Goal: Communication & Community: Answer question/provide support

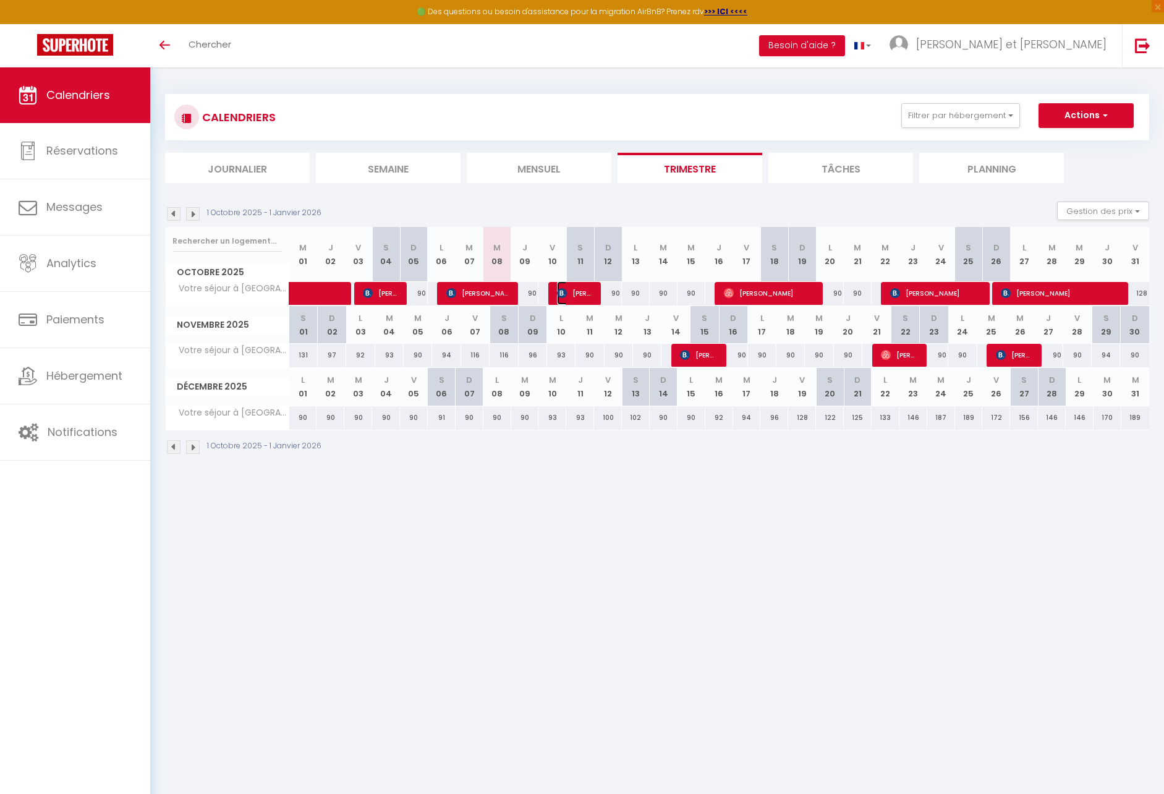
click at [582, 295] on span "[PERSON_NAME]" at bounding box center [575, 292] width 37 height 23
select select "OK"
select select "KO"
select select "1"
select select "0"
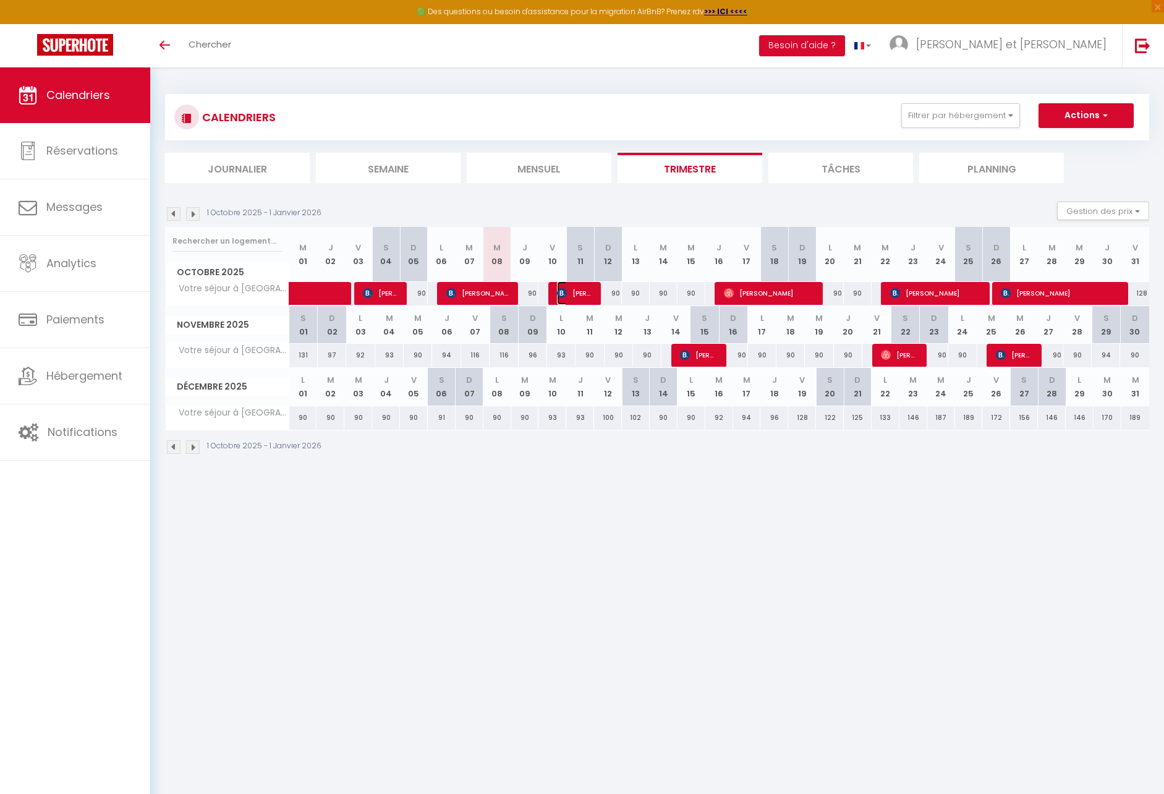
select select "1"
select select
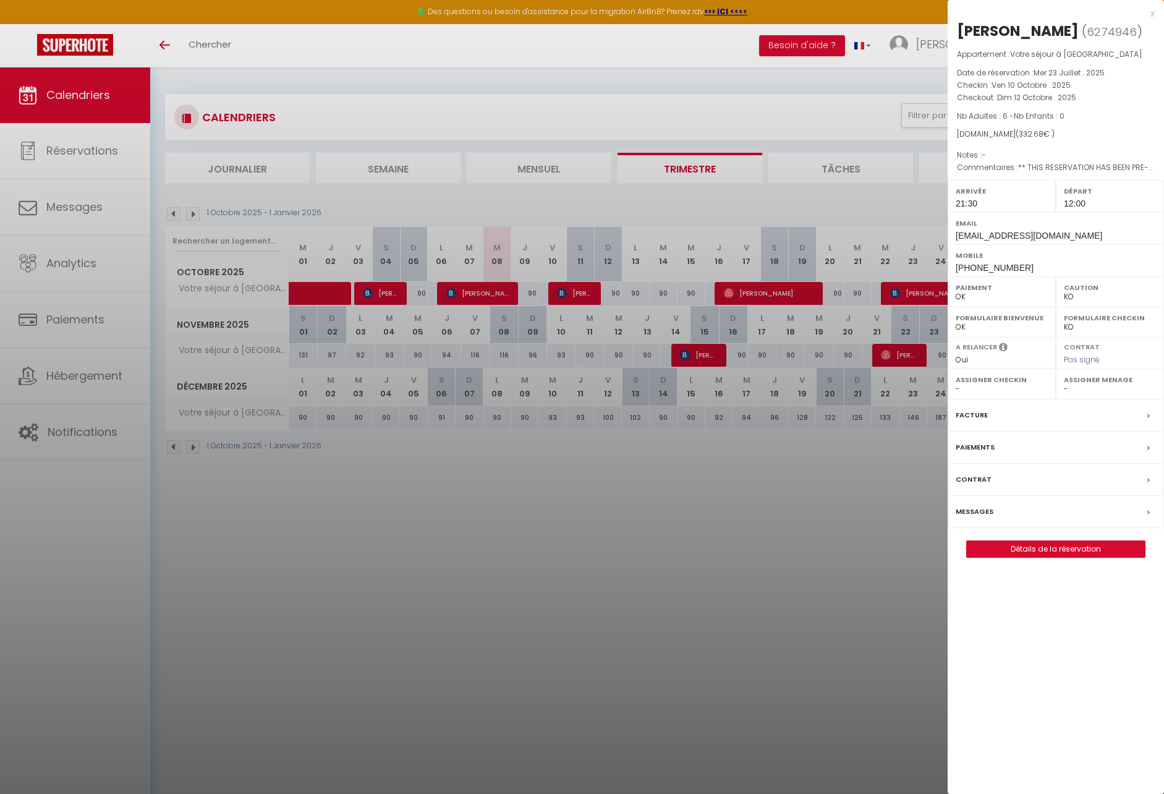
click at [1087, 40] on span "6274946" at bounding box center [1112, 31] width 50 height 15
drag, startPoint x: 1066, startPoint y: 566, endPoint x: 995, endPoint y: 533, distance: 78.0
click at [1066, 557] on link "Détails de la réservation" at bounding box center [1056, 549] width 178 height 16
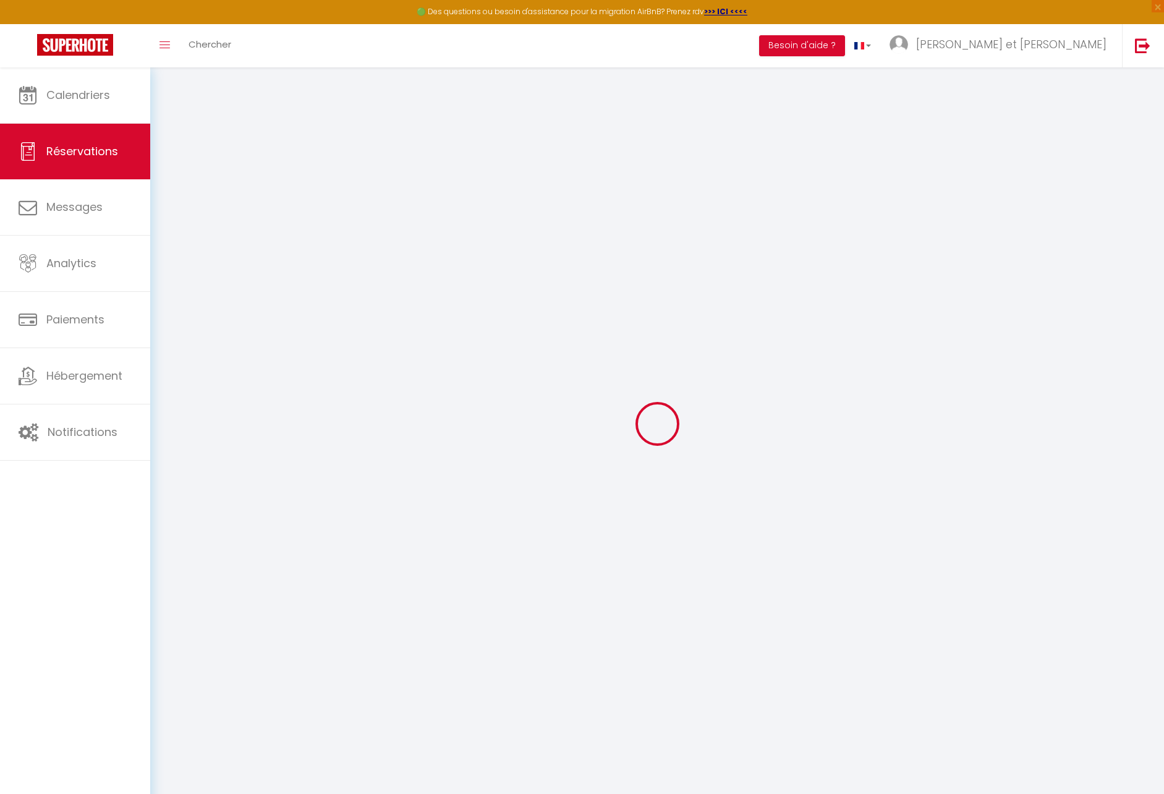
select select
checkbox input "false"
select select
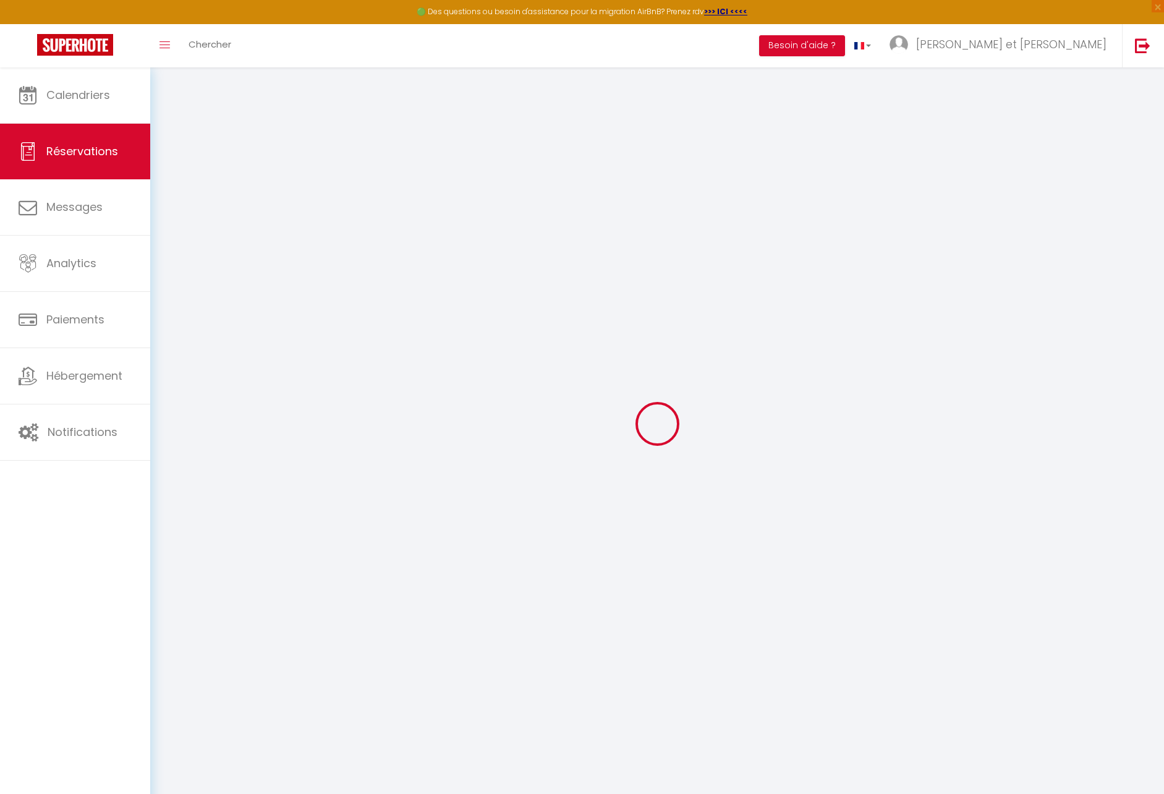
checkbox input "false"
select select
checkbox input "false"
type comments0 "** THIS RESERVATION HAS BEEN PRE-PAID ** BOOKING NOTE : Payment charge is EUR 4…"
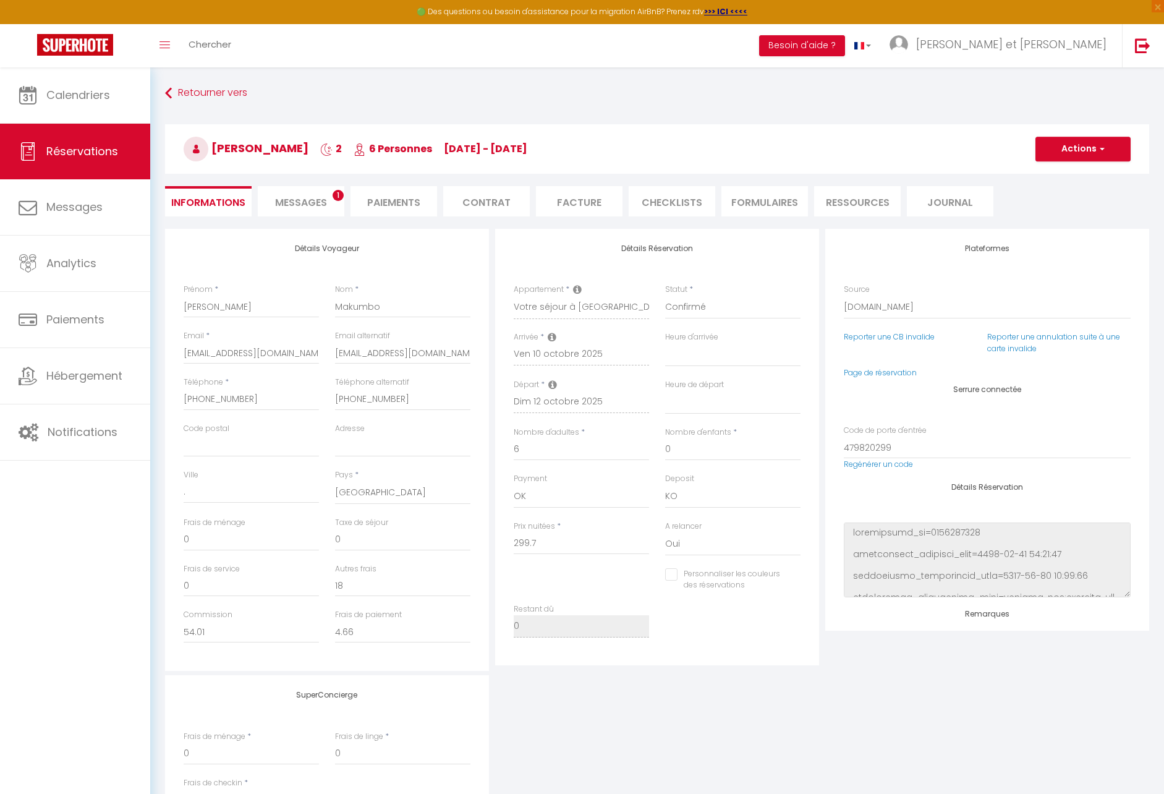
type input "14.98"
select select
checkbox input "false"
select select "21:30"
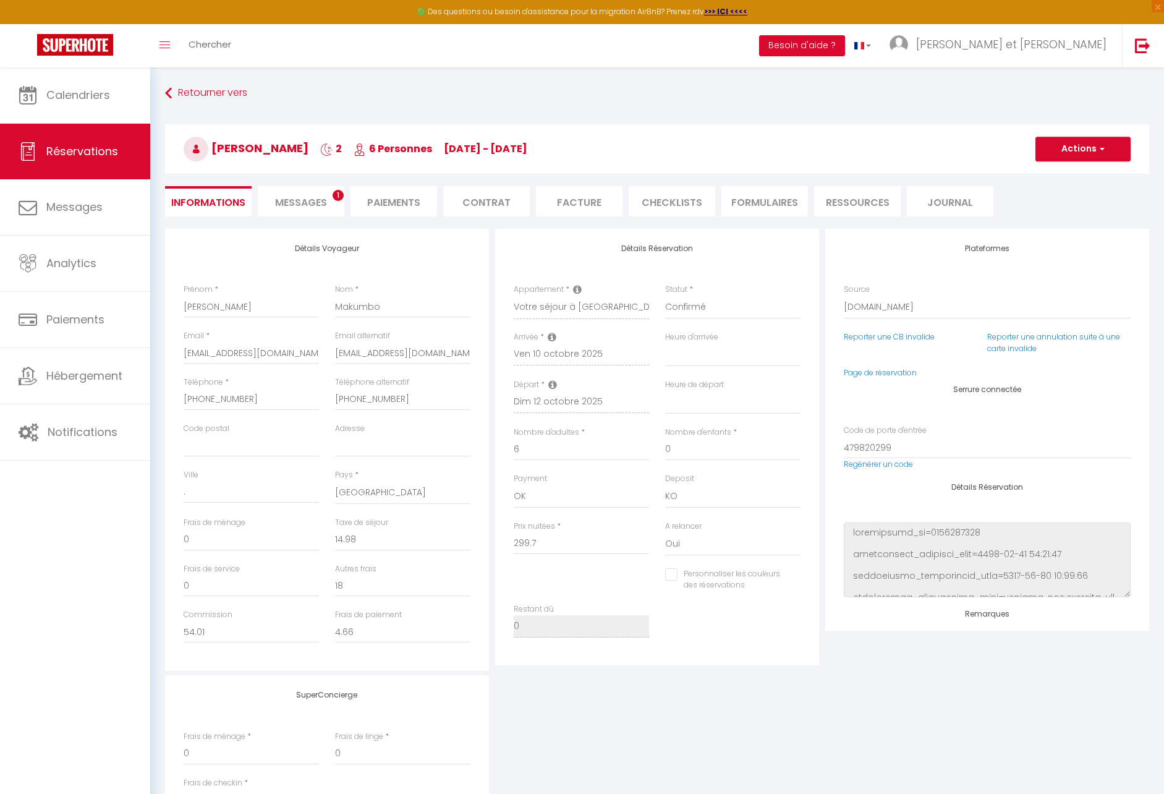
select select "12:00"
drag, startPoint x: 419, startPoint y: 356, endPoint x: 334, endPoint y: 352, distance: 84.8
click at [334, 352] on div "Email alternatif [PERSON_NAME][EMAIL_ADDRESS][DOMAIN_NAME]" at bounding box center [402, 353] width 151 height 46
click at [95, 117] on link "Calendriers" at bounding box center [75, 95] width 150 height 56
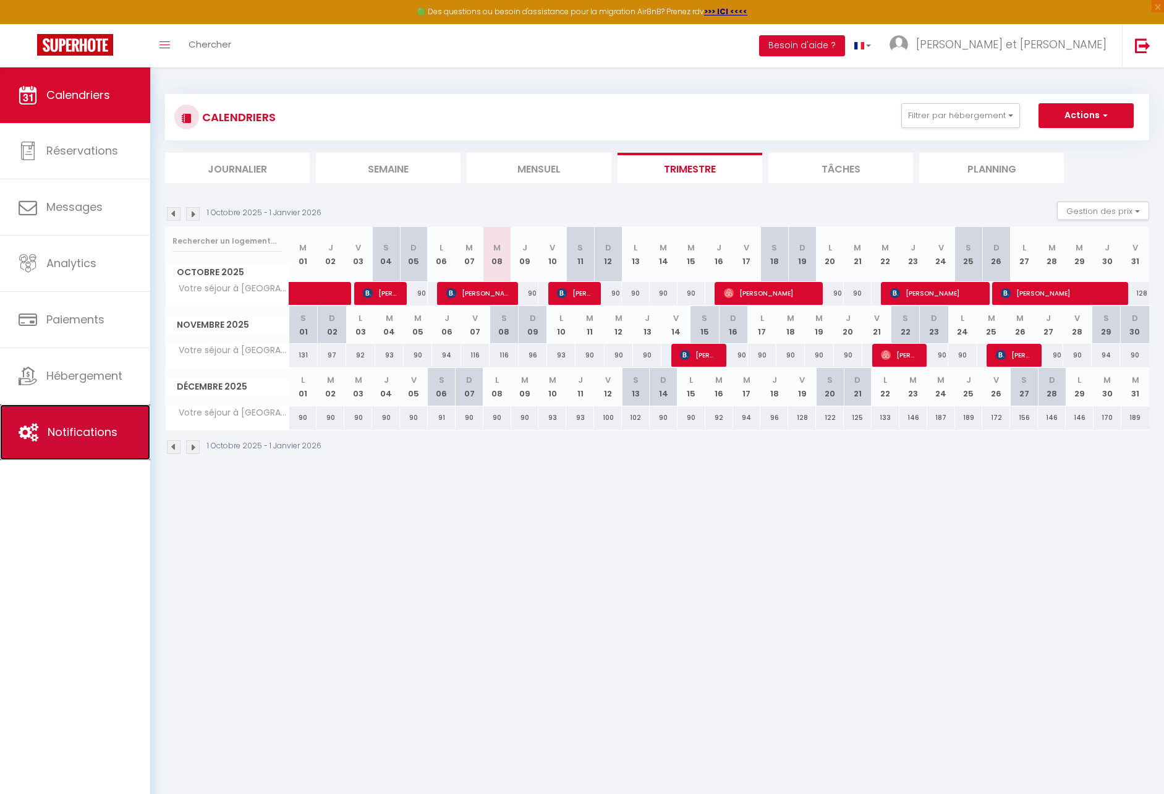
click at [137, 429] on link "Notifications" at bounding box center [75, 432] width 150 height 56
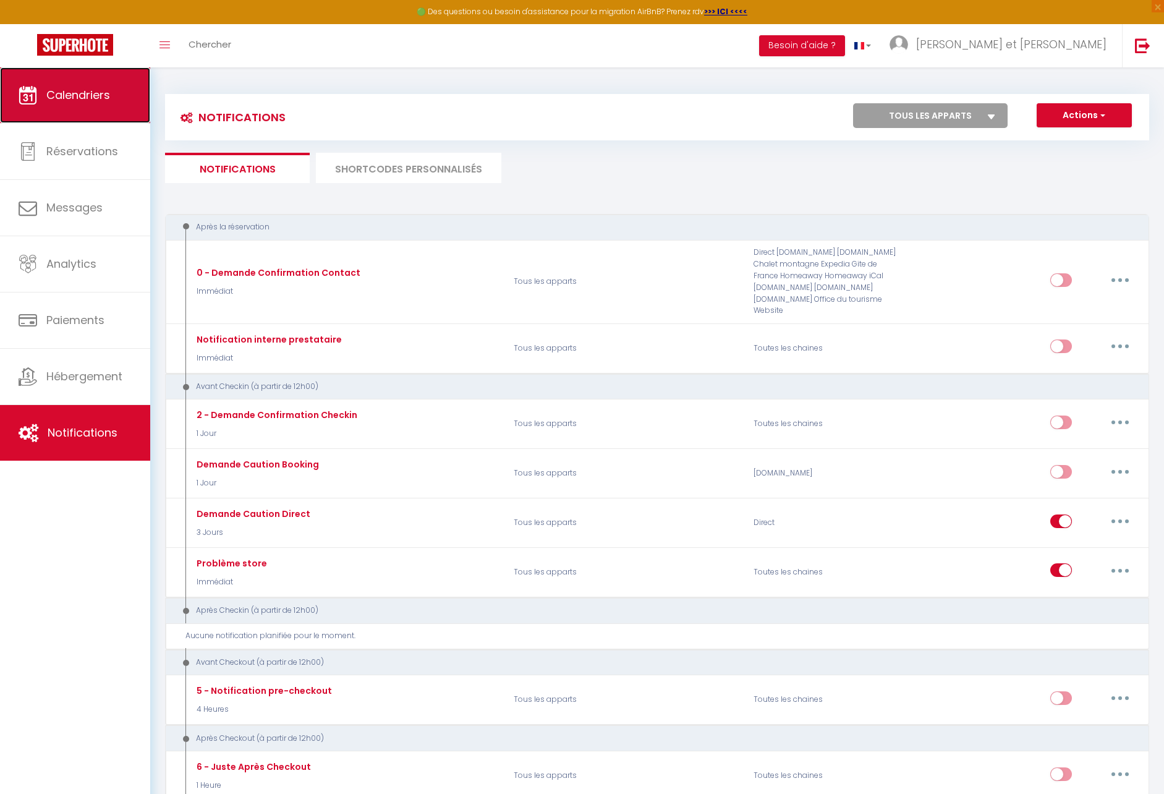
click at [98, 108] on link "Calendriers" at bounding box center [75, 95] width 150 height 56
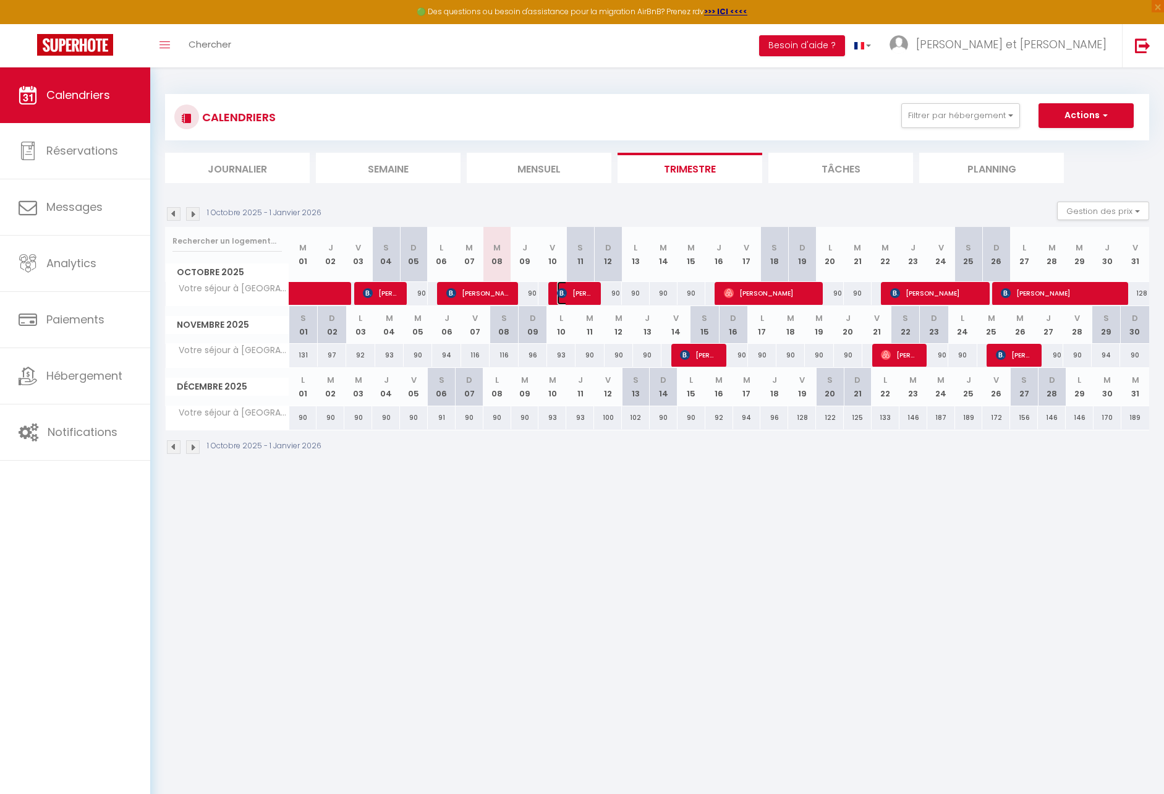
click at [577, 293] on span "[PERSON_NAME]" at bounding box center [575, 292] width 37 height 23
select select "OK"
select select "KO"
select select "1"
select select "0"
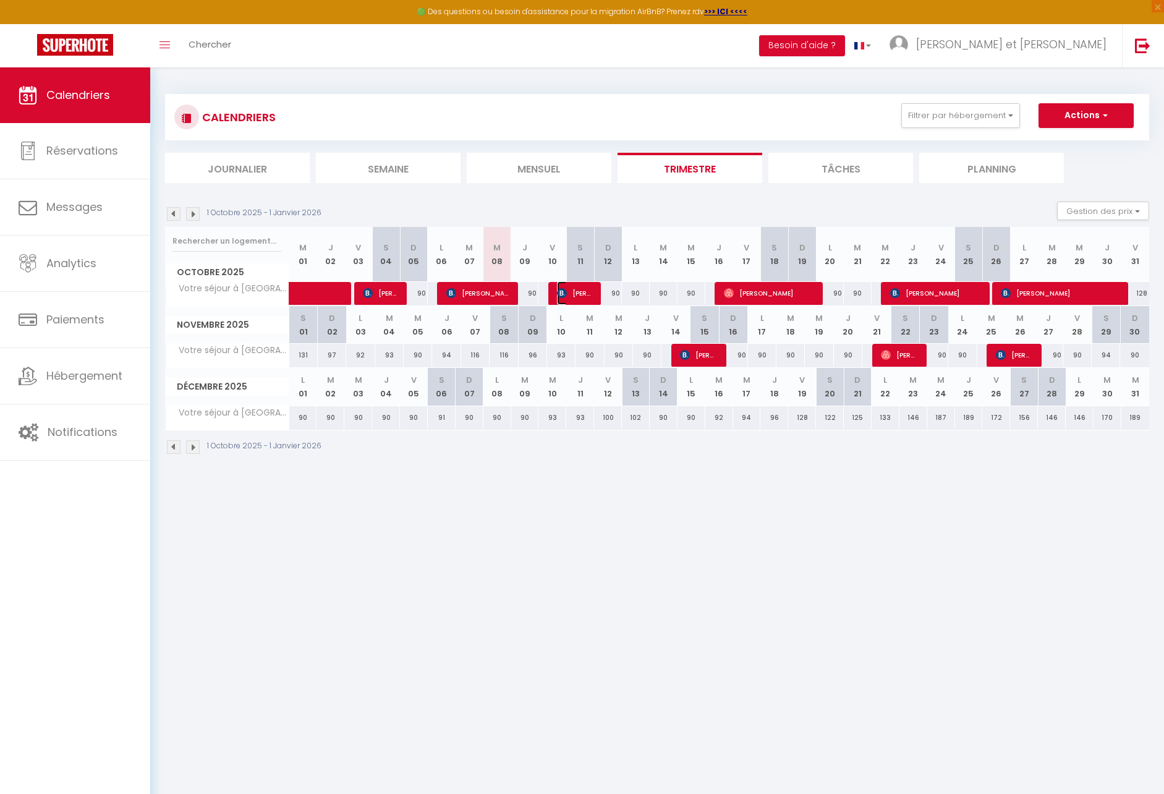
select select "1"
select select
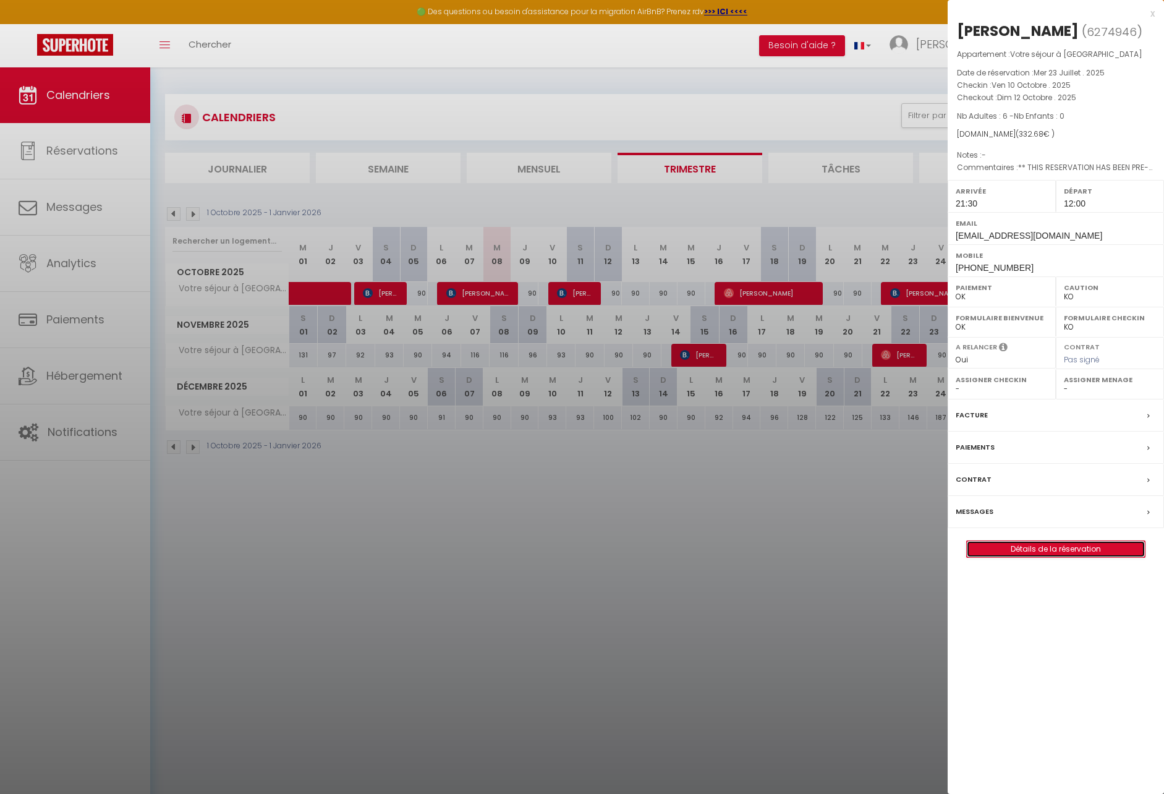
click at [1100, 557] on link "Détails de la réservation" at bounding box center [1056, 549] width 178 height 16
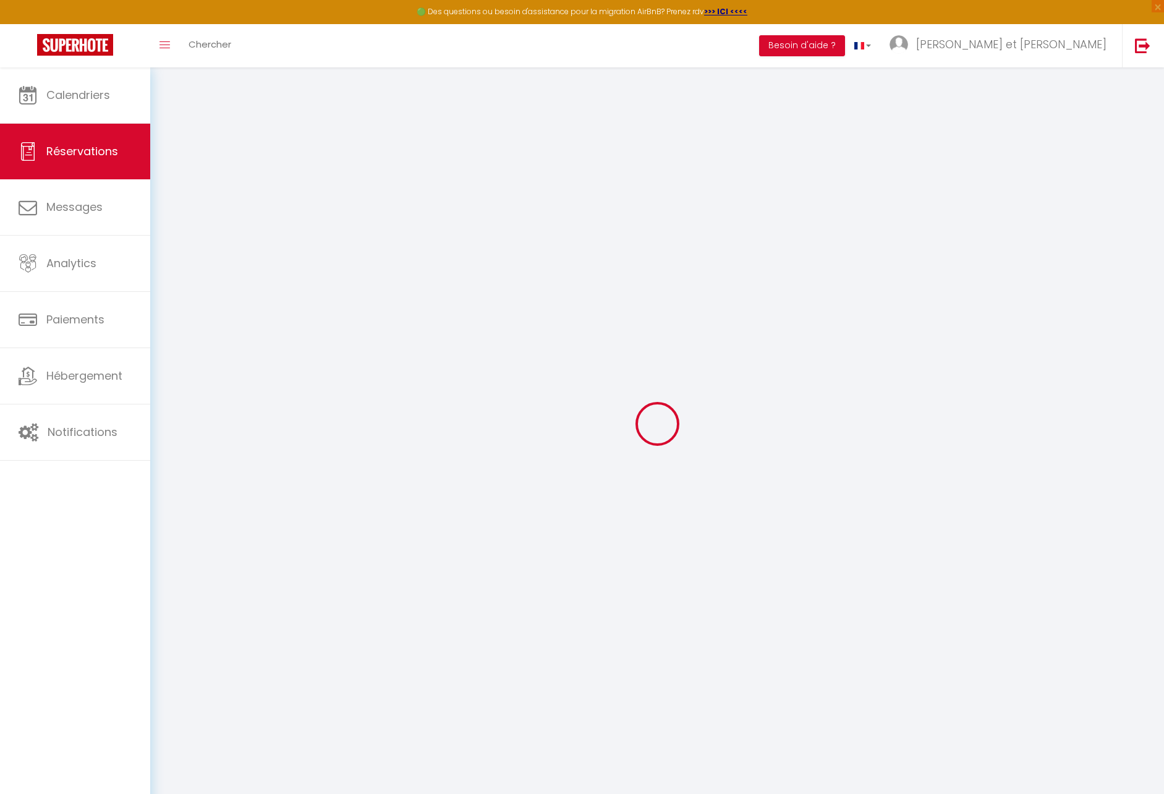
type input "[PERSON_NAME]"
type input "Makumbo"
type input "[EMAIL_ADDRESS][DOMAIN_NAME]"
type input "[PHONE_NUMBER]"
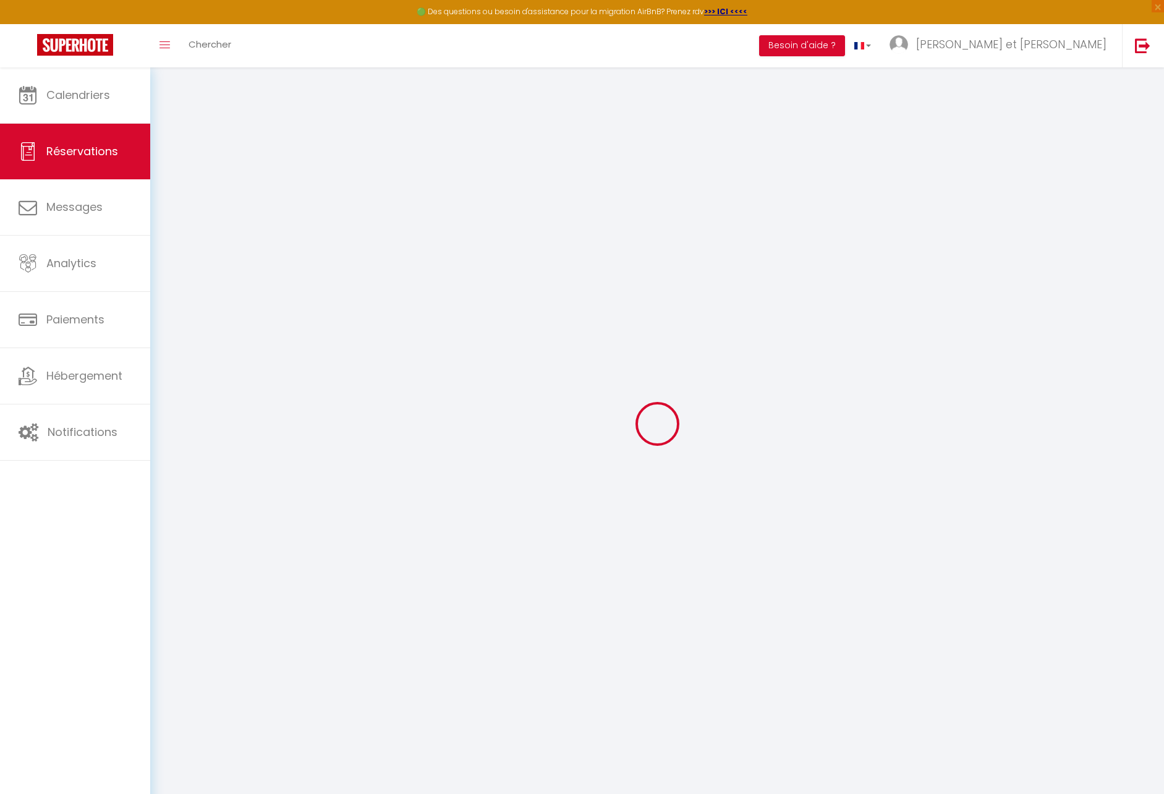
type input "[PHONE_NUMBER]"
type input "."
select select "FR"
type input "18"
type input "54.01"
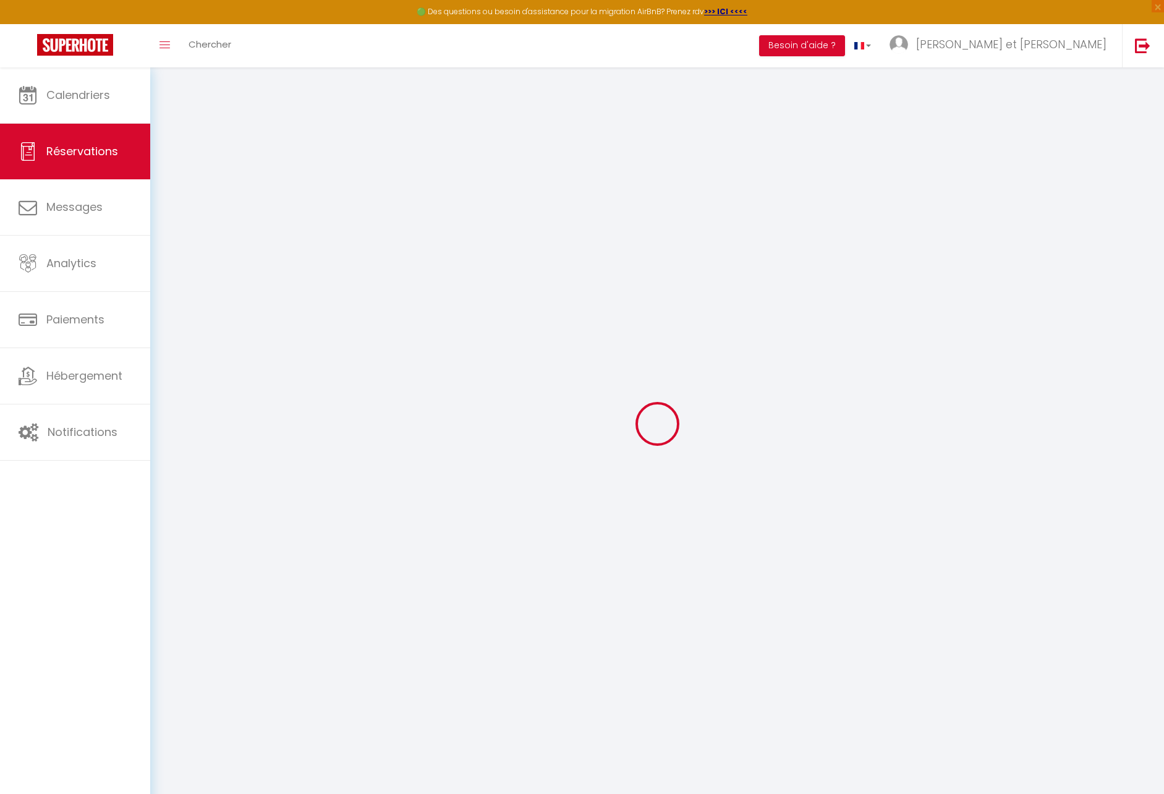
type input "4.66"
select select "4503"
select select "1"
select select
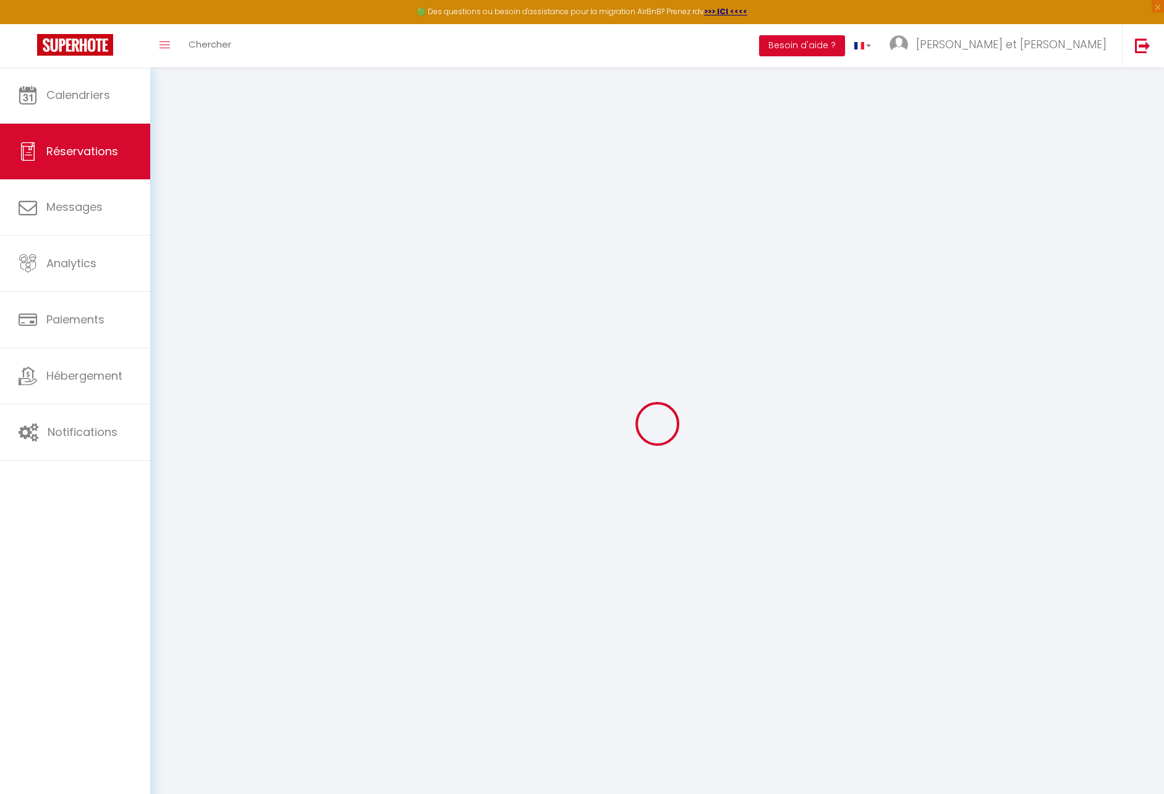
type input "6"
select select "12"
select select
type input "299.7"
checkbox input "false"
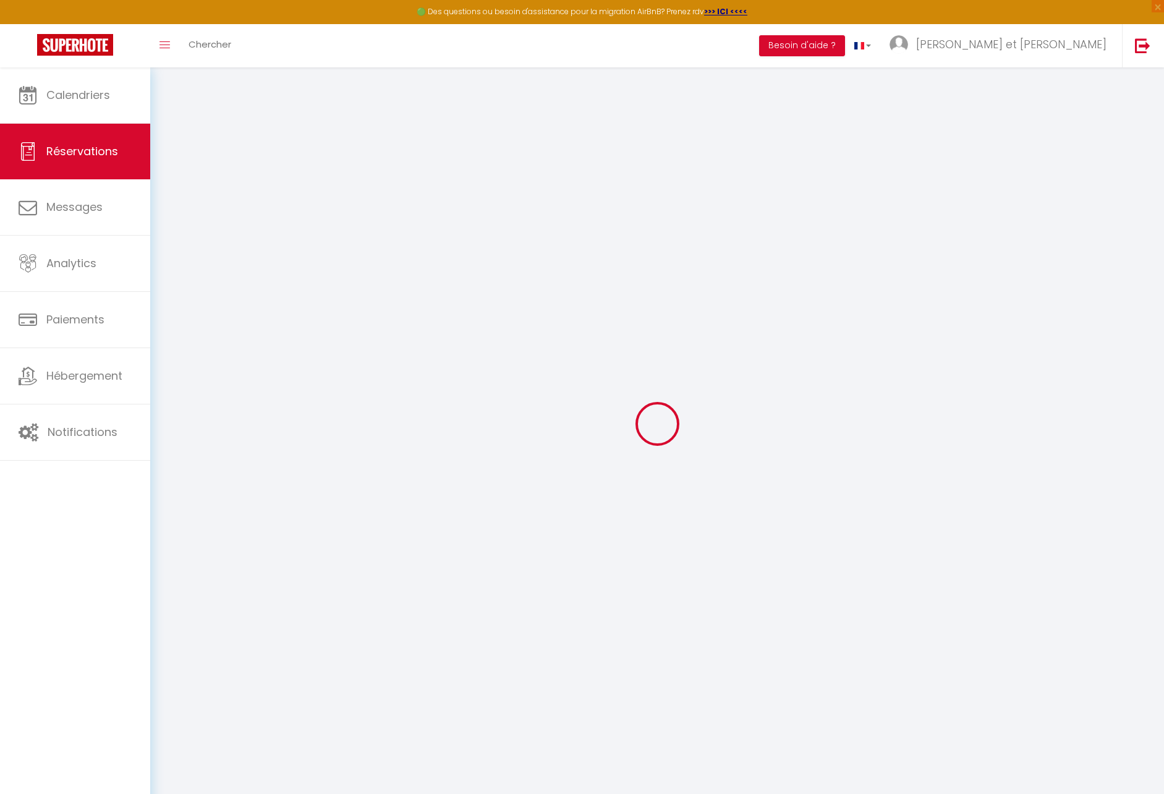
type input "0"
select select "2"
type input "0"
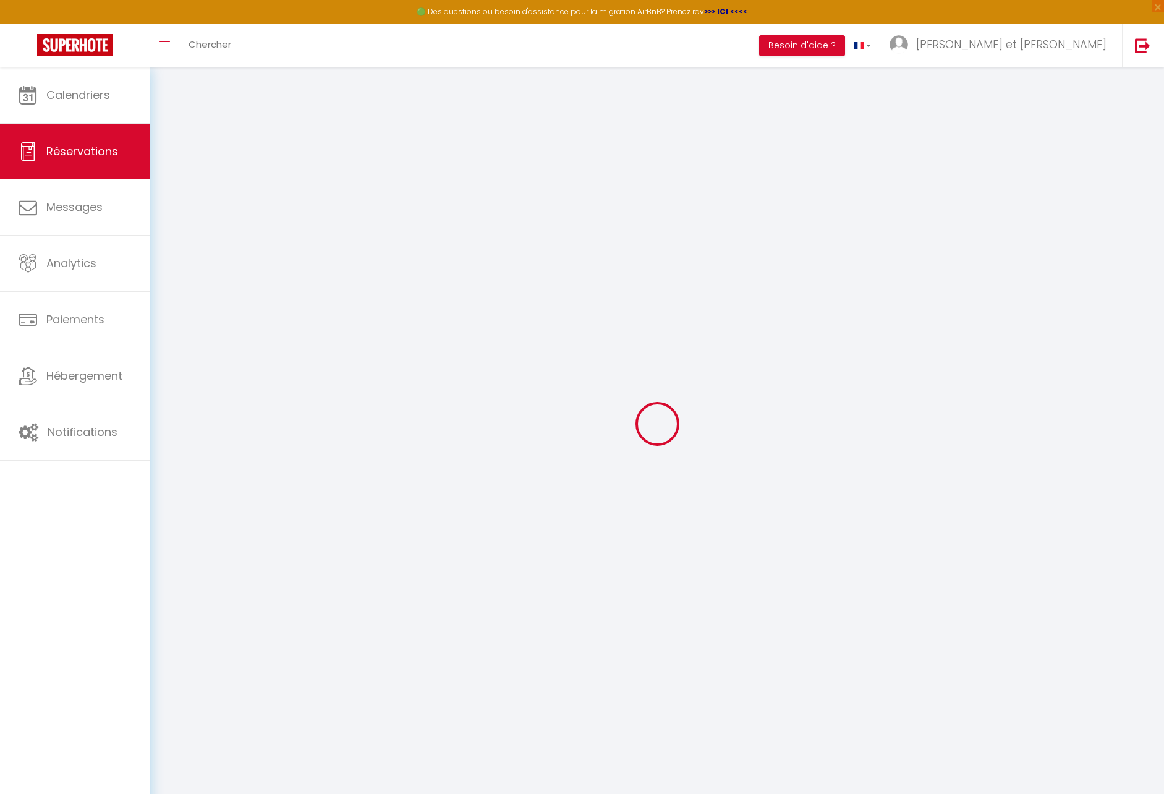
select select
select select "14"
checkbox input "false"
select select
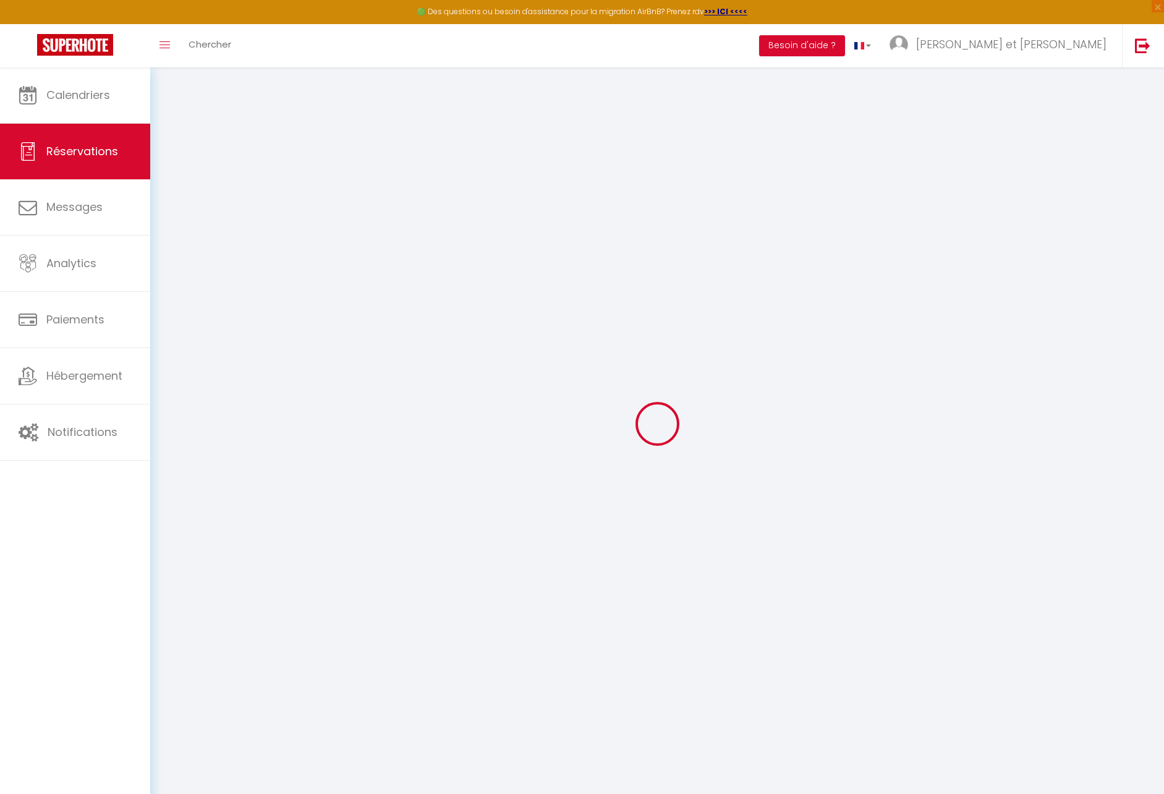
select select
checkbox input "false"
select select
checkbox input "false"
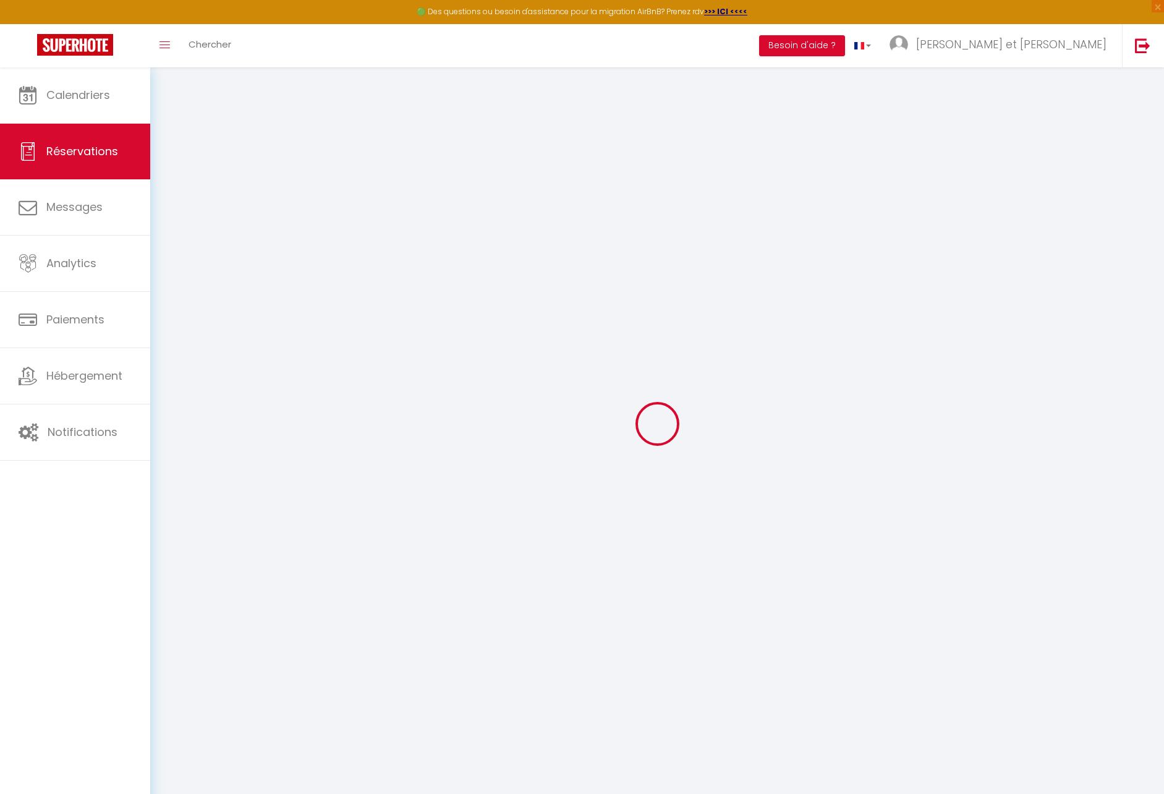
type comments0 "** THIS RESERVATION HAS BEEN PRE-PAID ** BOOKING NOTE : Payment charge is EUR 4…"
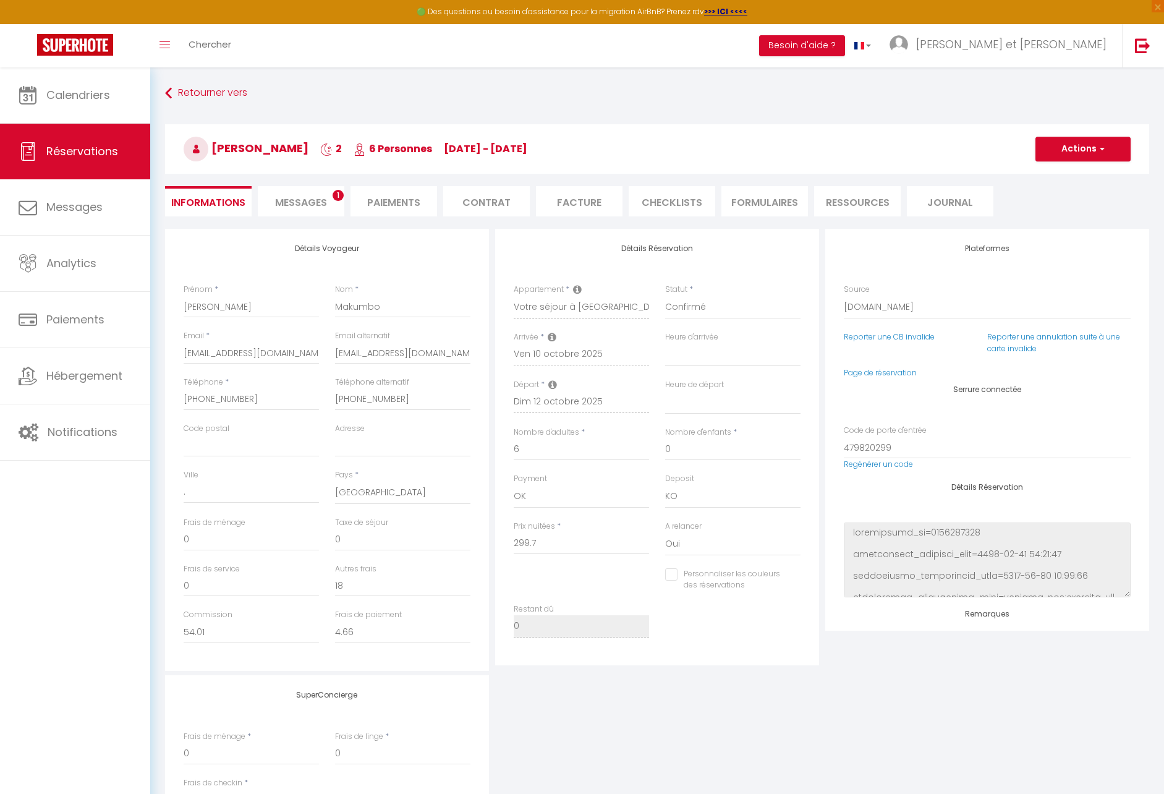
type input "14.98"
select select
checkbox input "false"
select select "21:30"
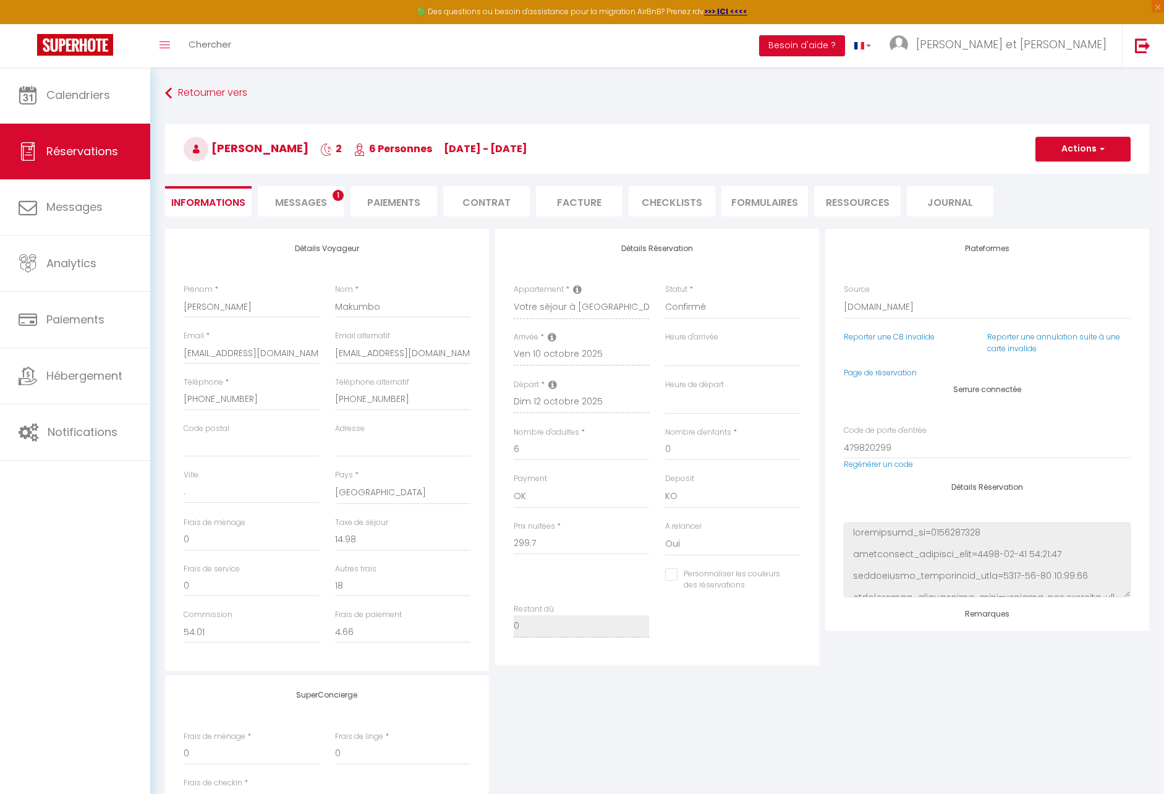
select select "12:00"
click at [326, 204] on span "Messages" at bounding box center [301, 202] width 52 height 14
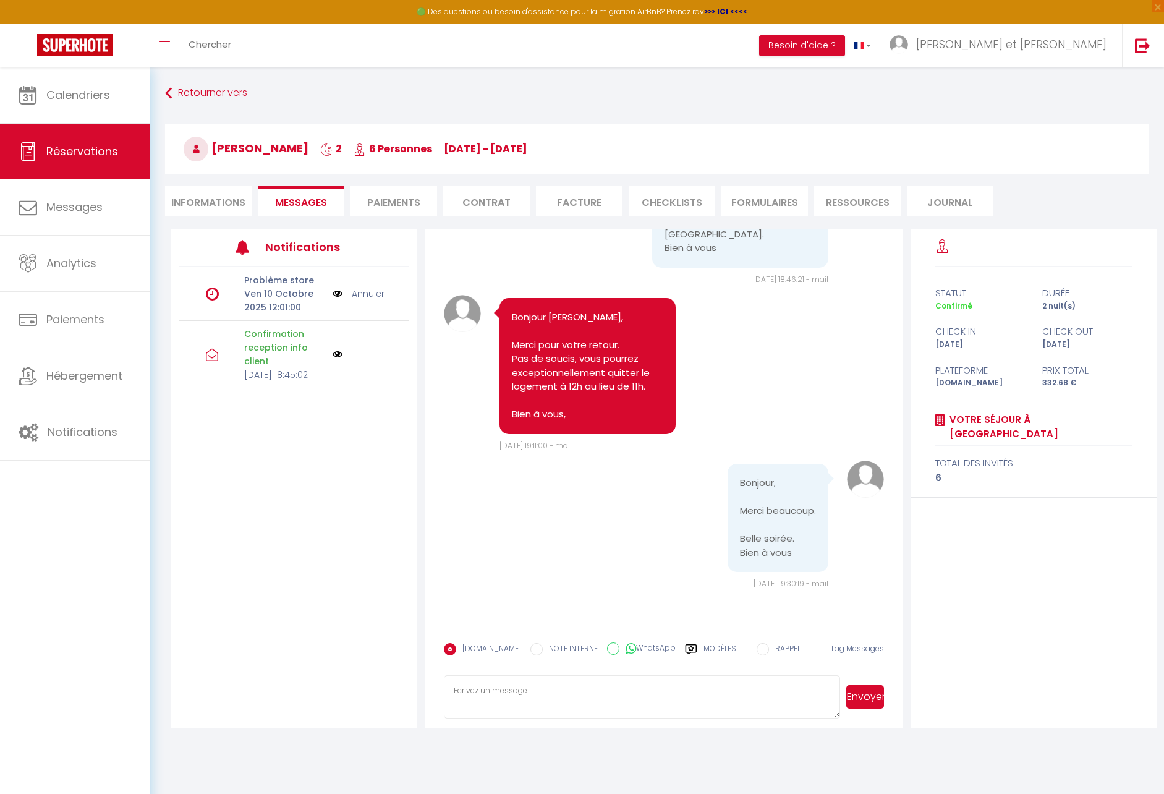
scroll to position [67, 0]
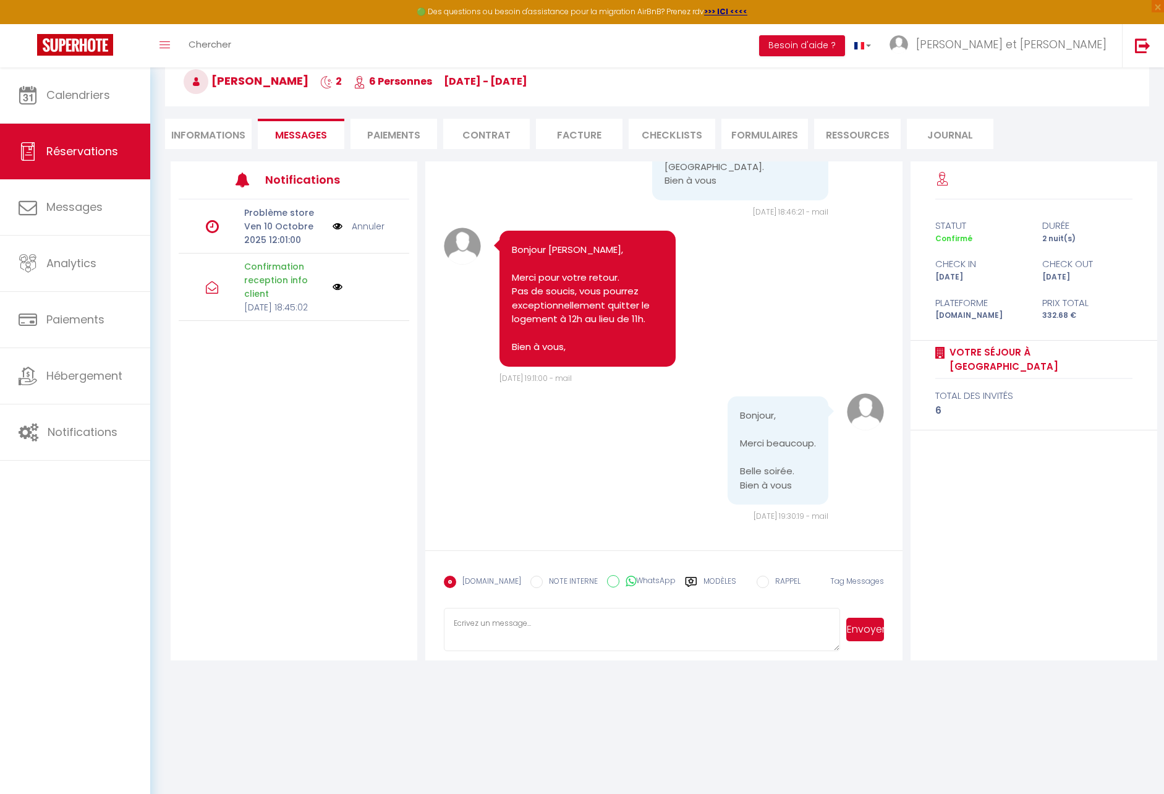
click at [715, 575] on div "[DOMAIN_NAME] NOTE INTERNE WhatsApp Modèles" at bounding box center [590, 585] width 292 height 32
click at [716, 578] on label "Modèles" at bounding box center [720, 587] width 33 height 22
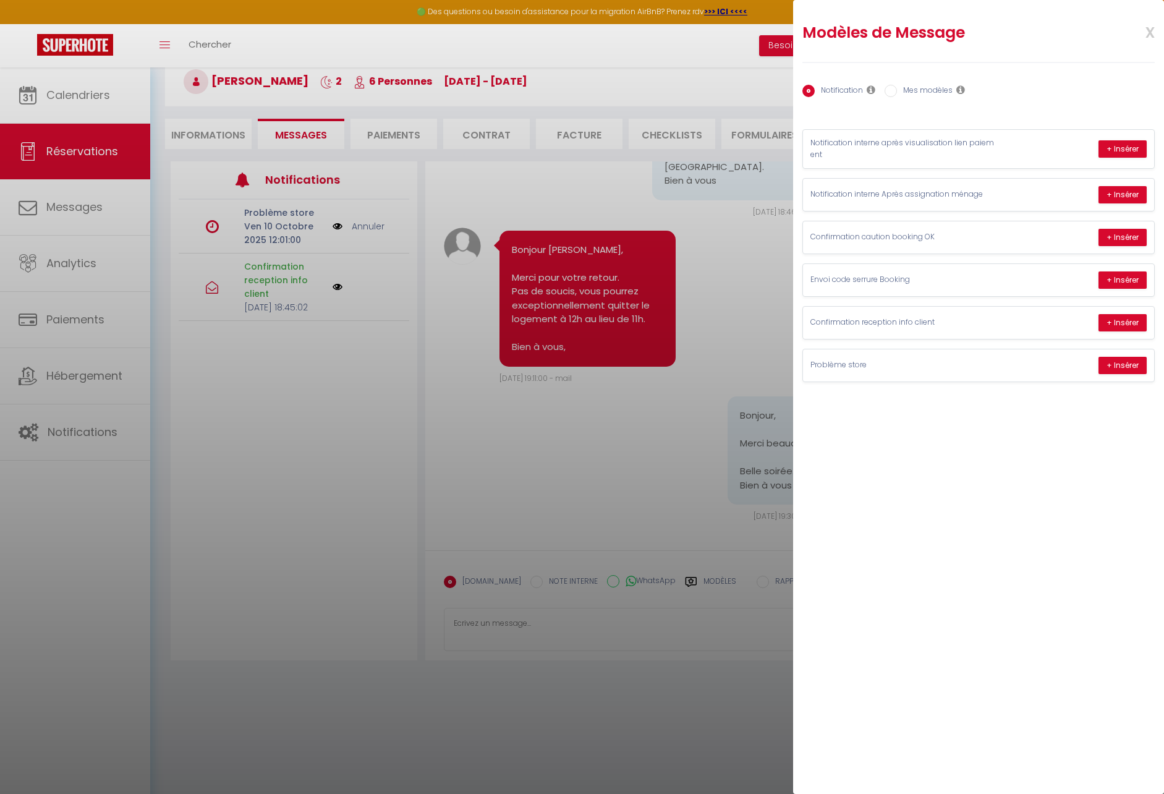
click at [915, 93] on label "Mes modèles" at bounding box center [925, 92] width 56 height 14
click at [897, 93] on input "Mes modèles" at bounding box center [891, 91] width 12 height 12
radio input "true"
radio input "false"
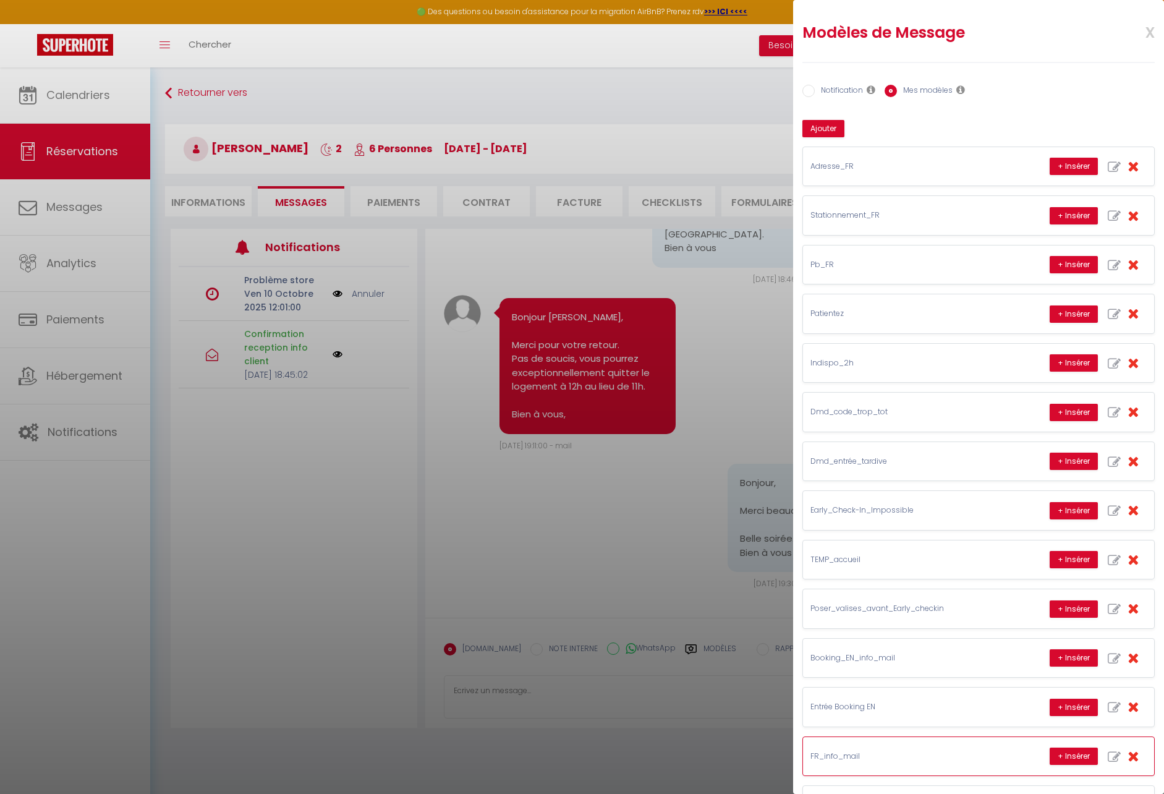
scroll to position [148, 0]
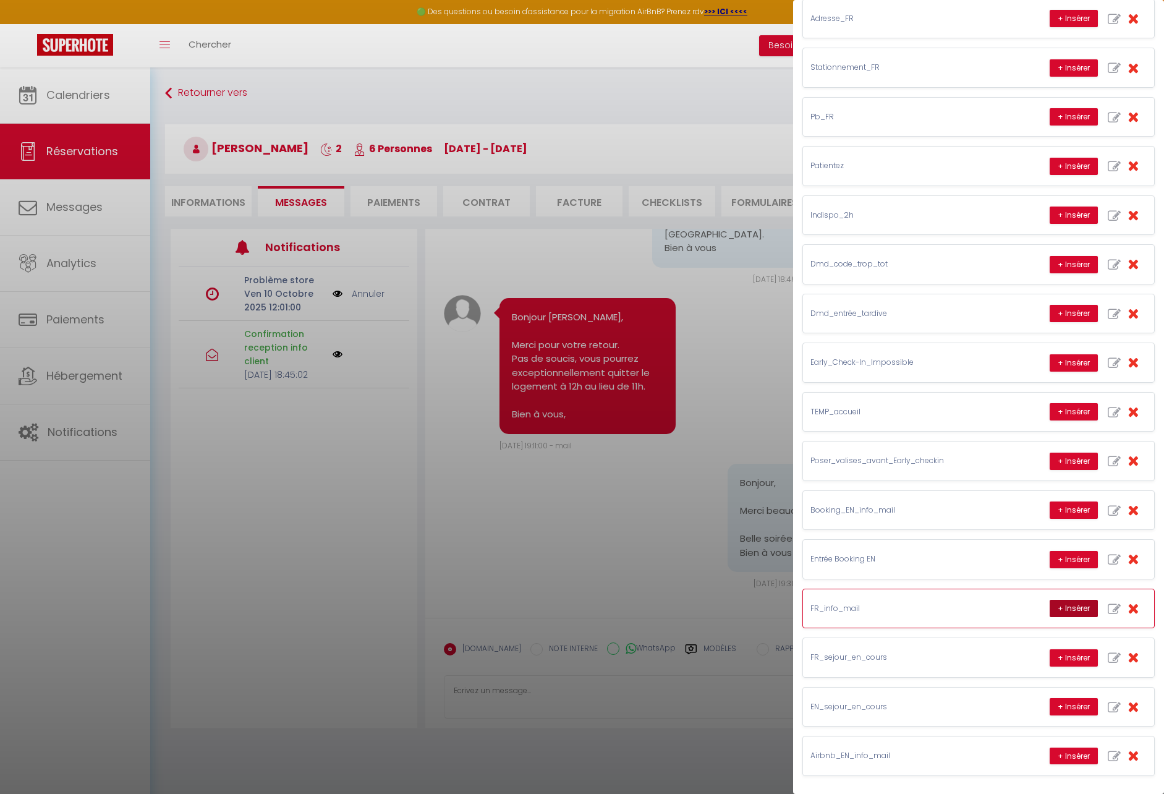
click at [1053, 609] on button "+ Insérer" at bounding box center [1074, 608] width 48 height 17
type textarea "[PERSON_NAME], Nous venons de vous envoyer 2 mails : 1 sur l'entrée/règlement, …"
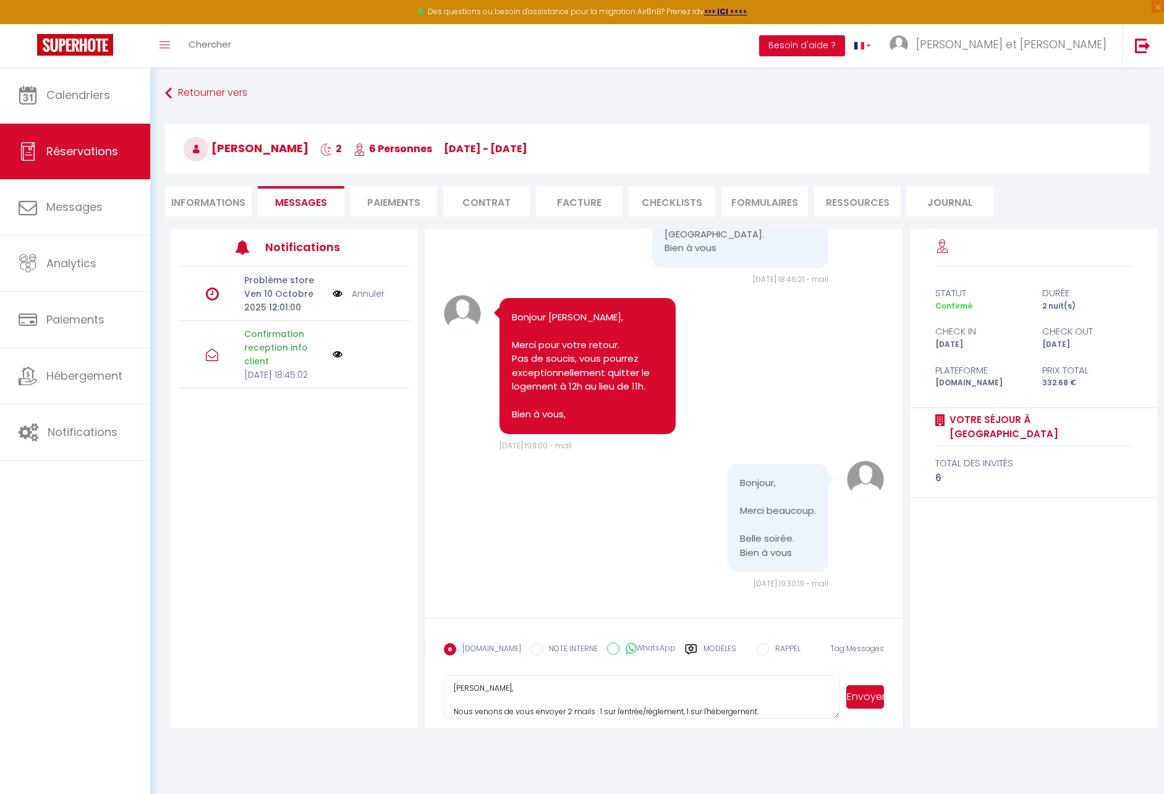
scroll to position [10, 0]
click at [708, 646] on label "Modèles" at bounding box center [720, 654] width 33 height 22
radio input "true"
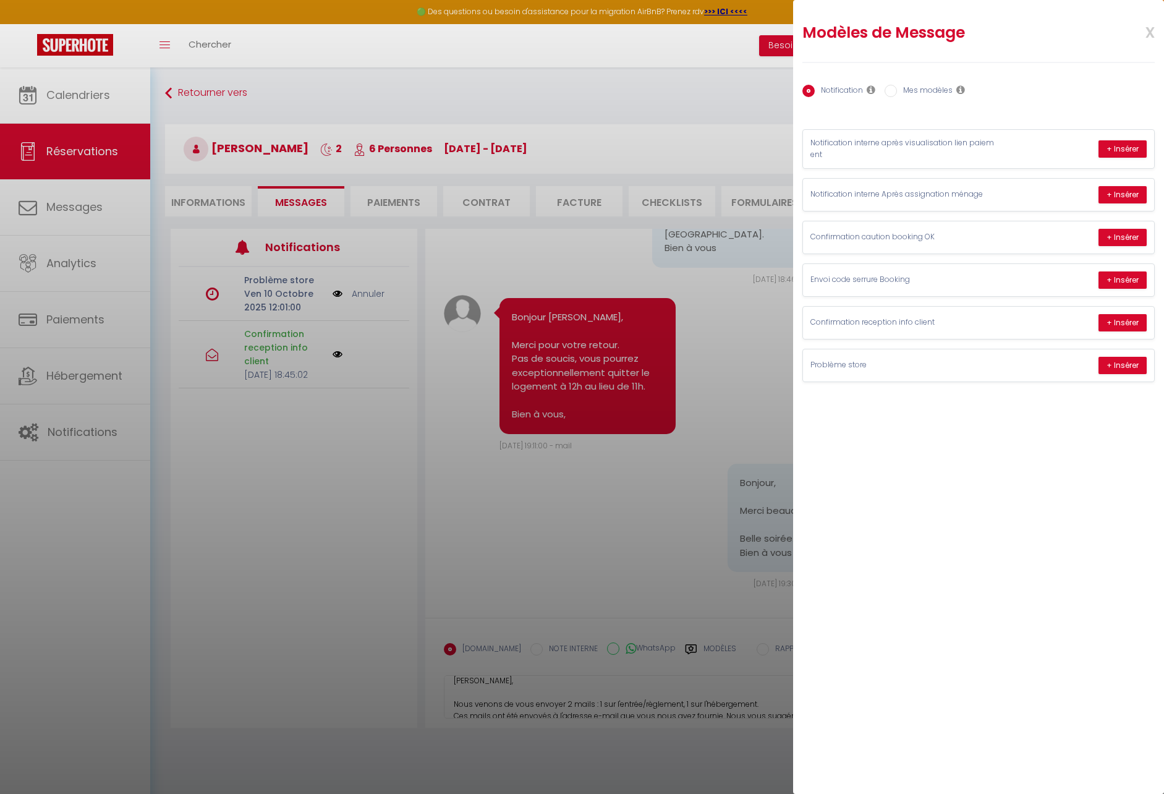
click at [916, 97] on label "Mes modèles" at bounding box center [925, 92] width 56 height 14
click at [897, 97] on input "Mes modèles" at bounding box center [891, 91] width 12 height 12
radio input "true"
radio input "false"
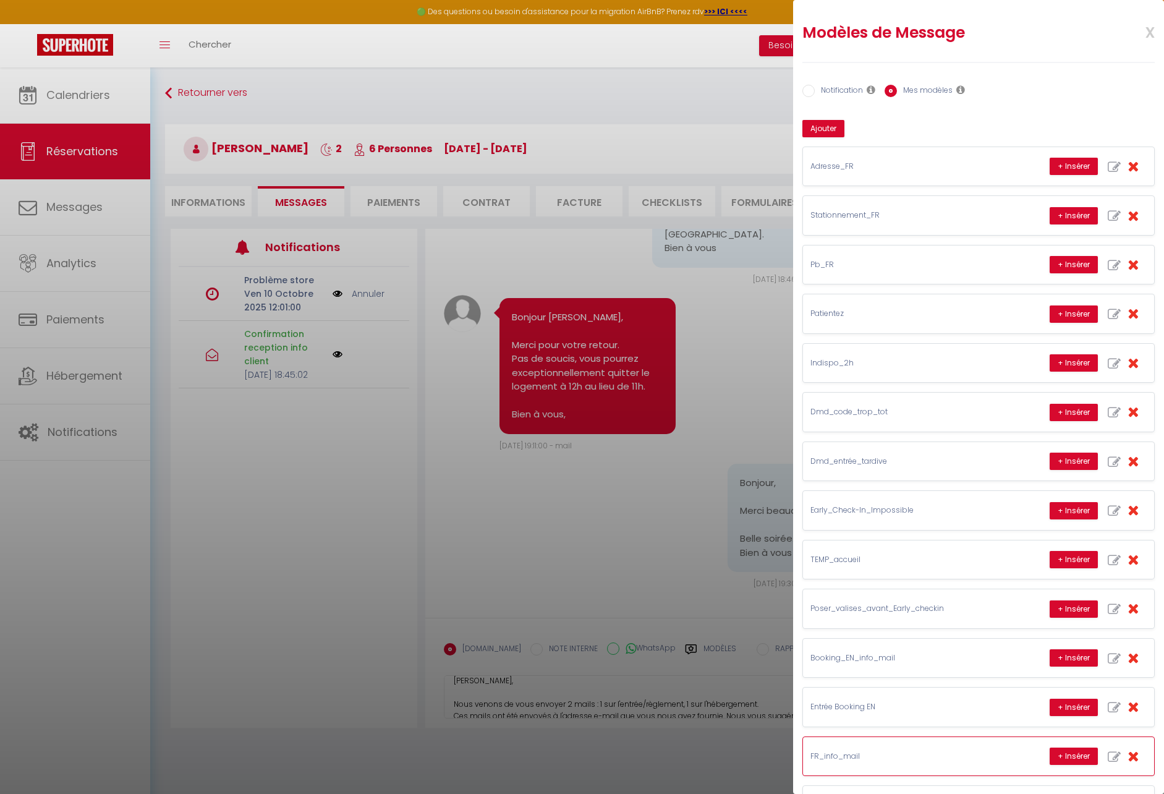
scroll to position [148, 0]
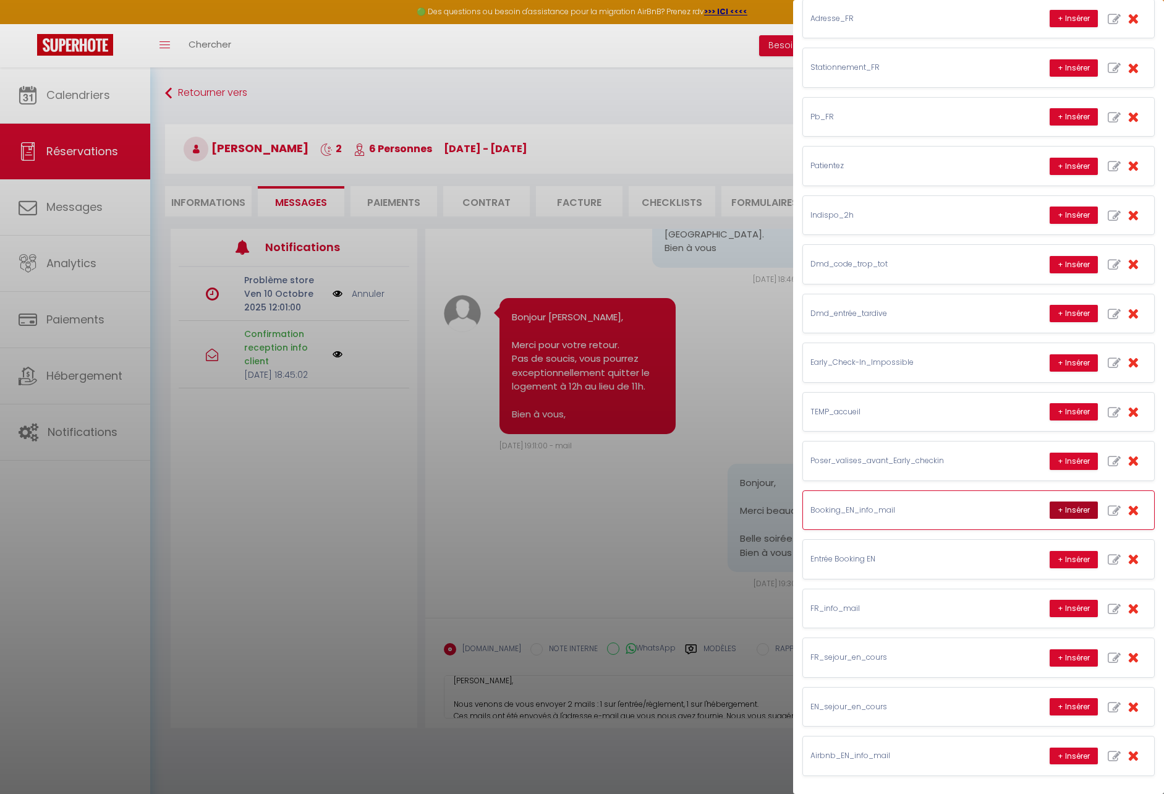
click at [1055, 512] on button "+ Insérer" at bounding box center [1074, 509] width 48 height 17
type textarea "[PERSON_NAME], Nous venons de vous envoyer 2 mails : 1 sur l'entrée/règlement, …"
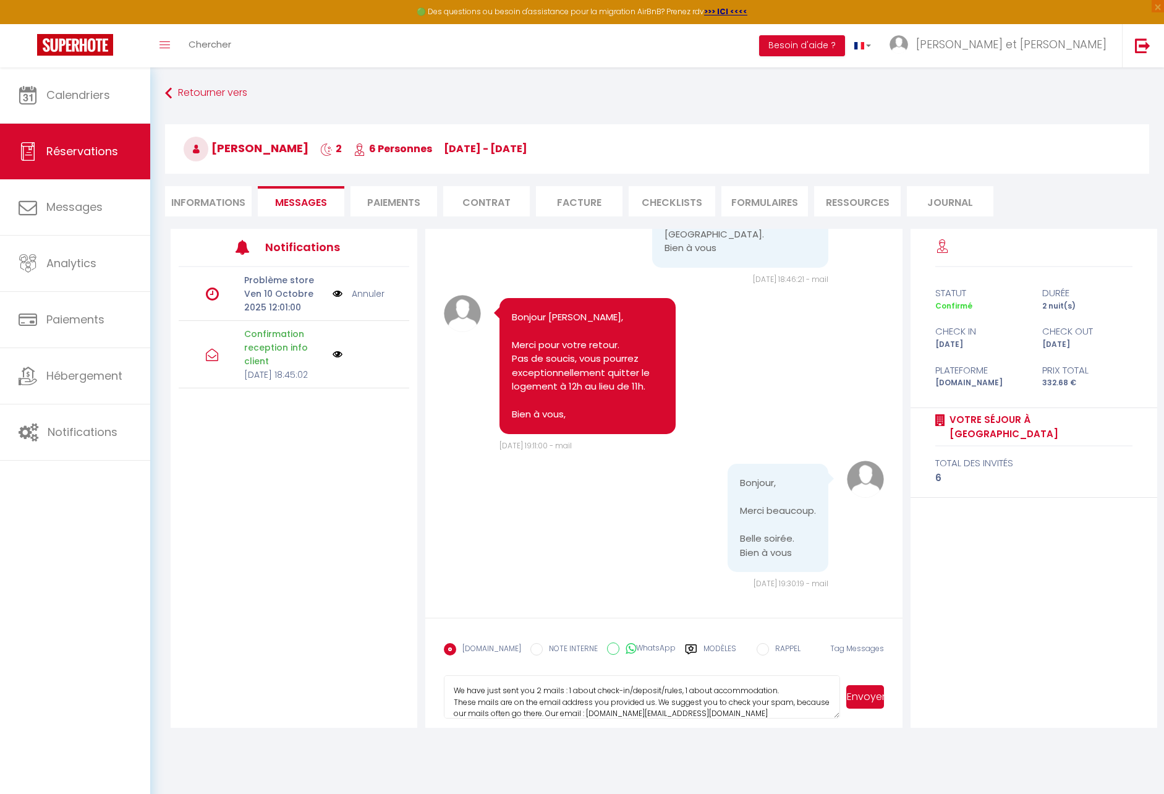
scroll to position [113, 0]
click at [704, 647] on label "Modèles" at bounding box center [720, 654] width 33 height 22
radio input "true"
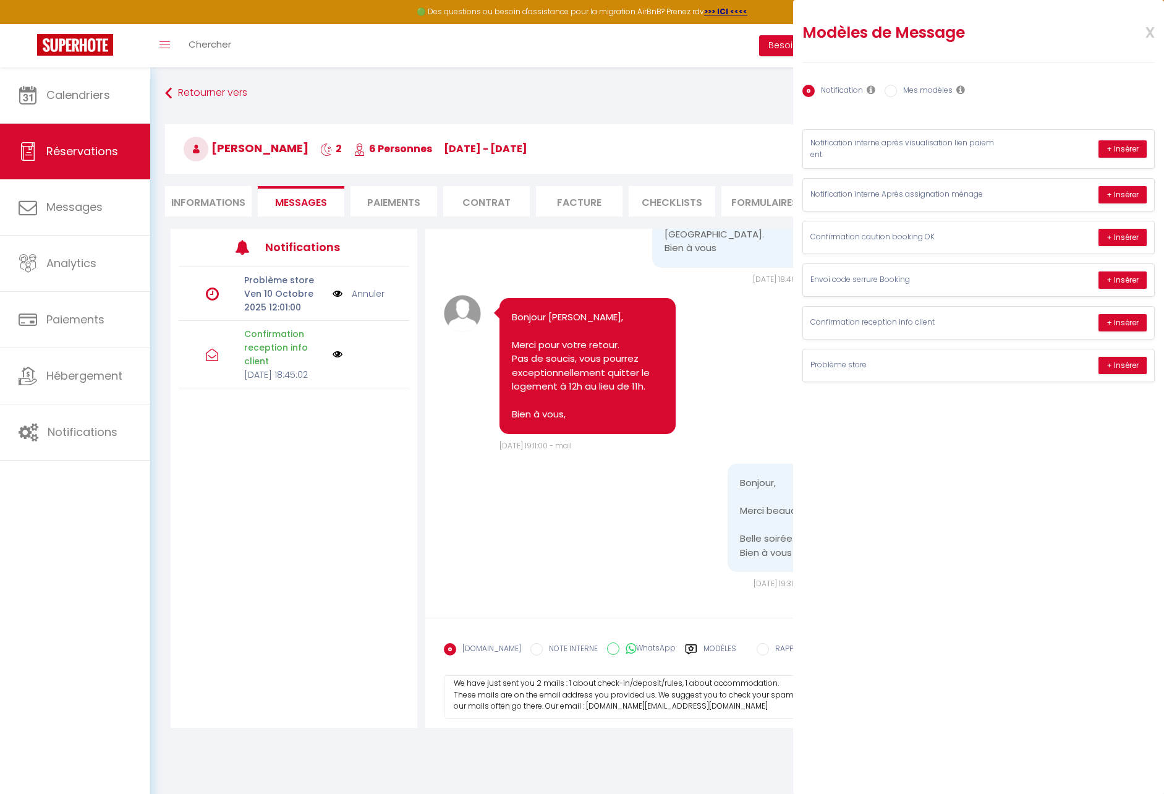
scroll to position [0, 0]
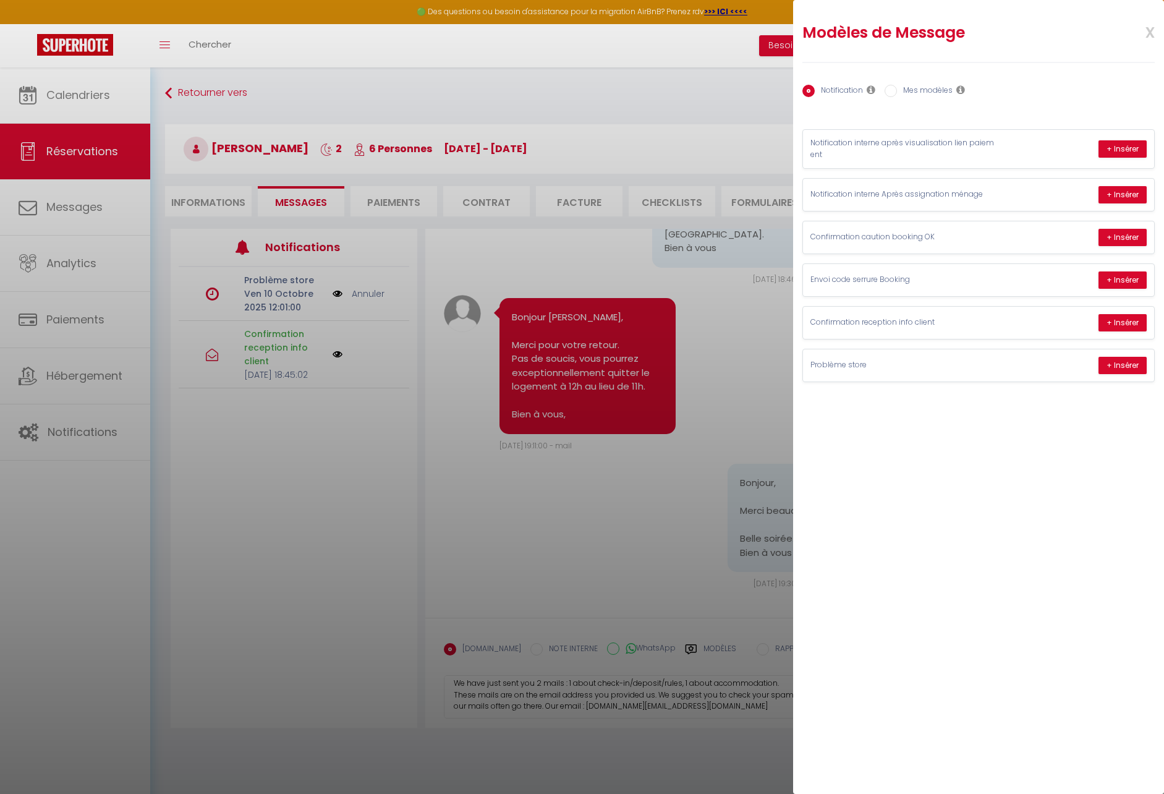
click at [935, 90] on label "Mes modèles" at bounding box center [925, 92] width 56 height 14
click at [897, 90] on input "Mes modèles" at bounding box center [891, 91] width 12 height 12
radio input "true"
radio input "false"
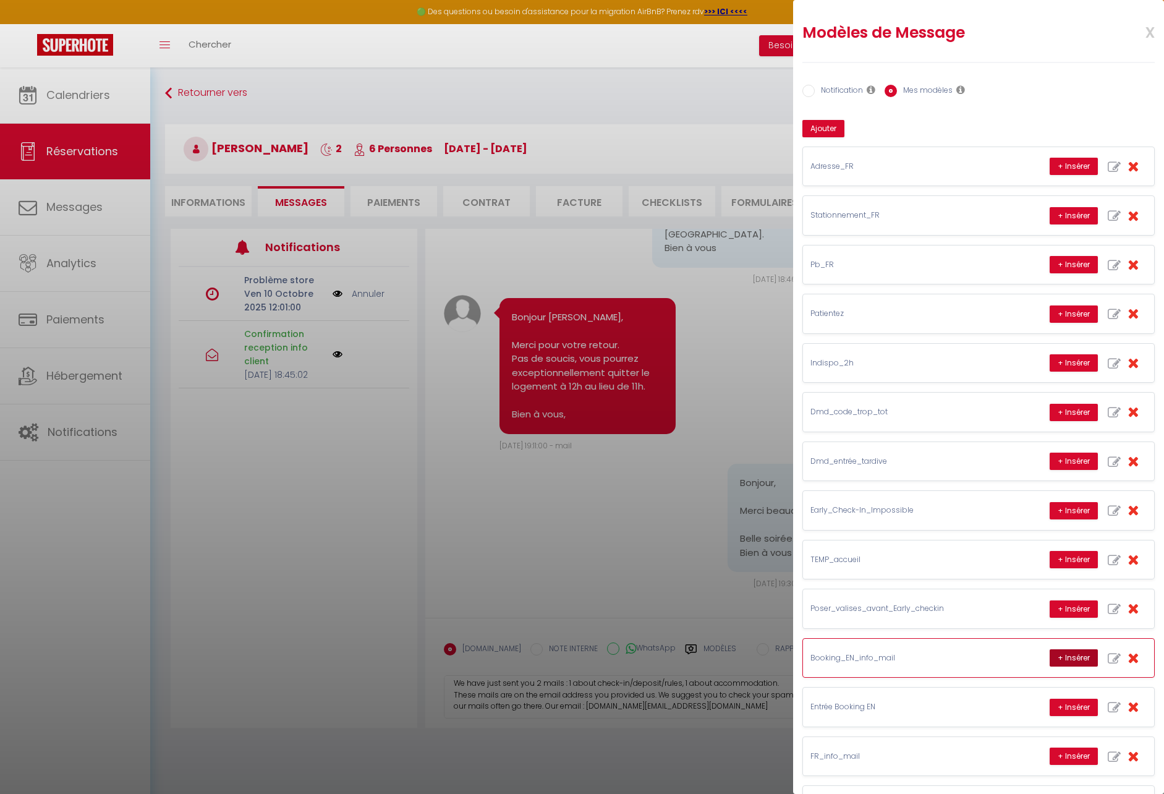
click at [1073, 657] on button "+ Insérer" at bounding box center [1074, 657] width 48 height 17
type textarea "[PERSON_NAME], Nous venons de vous envoyer 2 mails : 1 sur l'entrée/règlement, …"
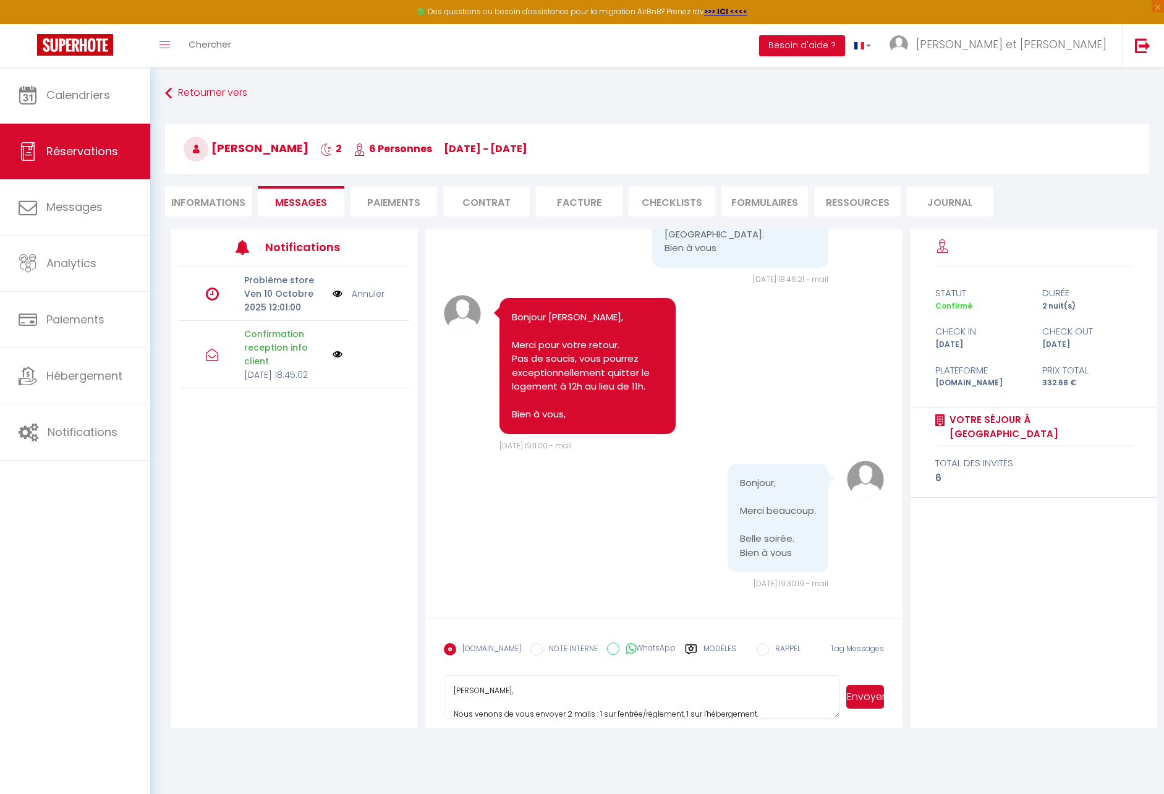
click at [519, 697] on textarea "[PERSON_NAME], Nous venons de vous envoyer 2 mails : 1 sur l'entrée/règlement, …" at bounding box center [642, 696] width 396 height 43
click at [689, 646] on div "Modèles" at bounding box center [710, 656] width 51 height 26
radio input "true"
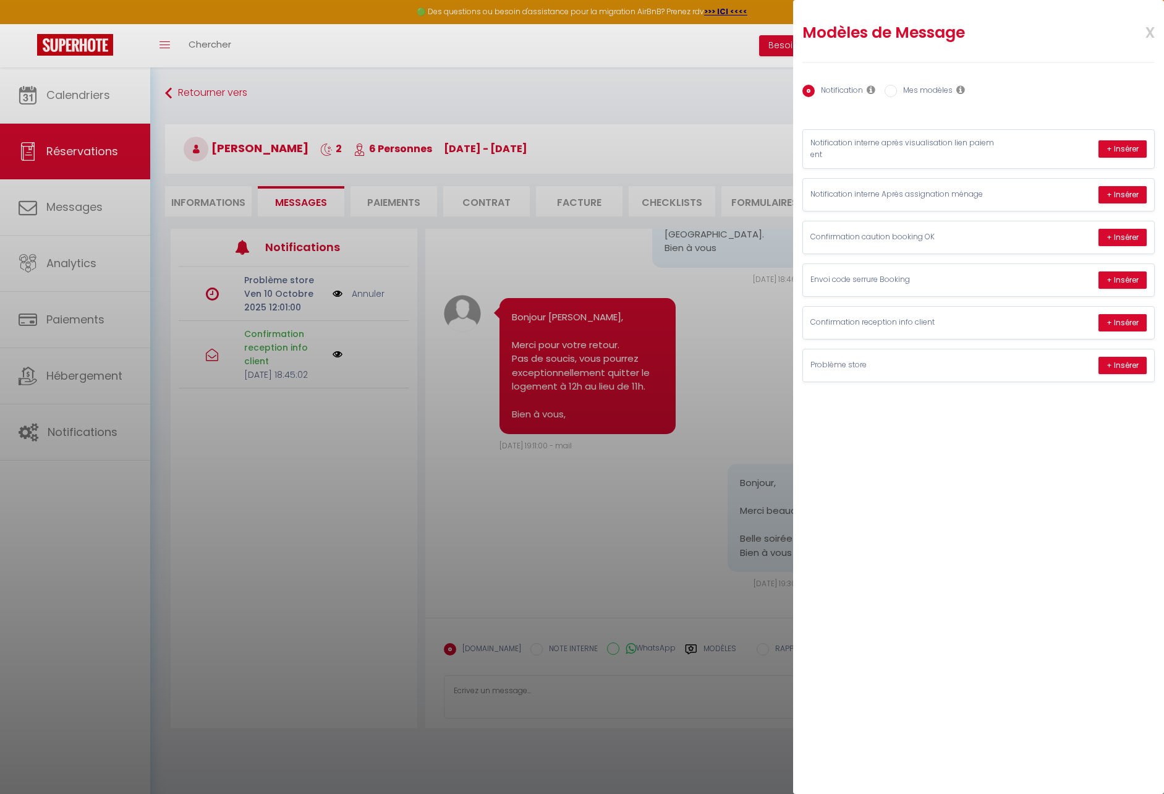
click at [912, 92] on label "Mes modèles" at bounding box center [925, 92] width 56 height 14
click at [897, 92] on input "Mes modèles" at bounding box center [891, 91] width 12 height 12
radio input "true"
radio input "false"
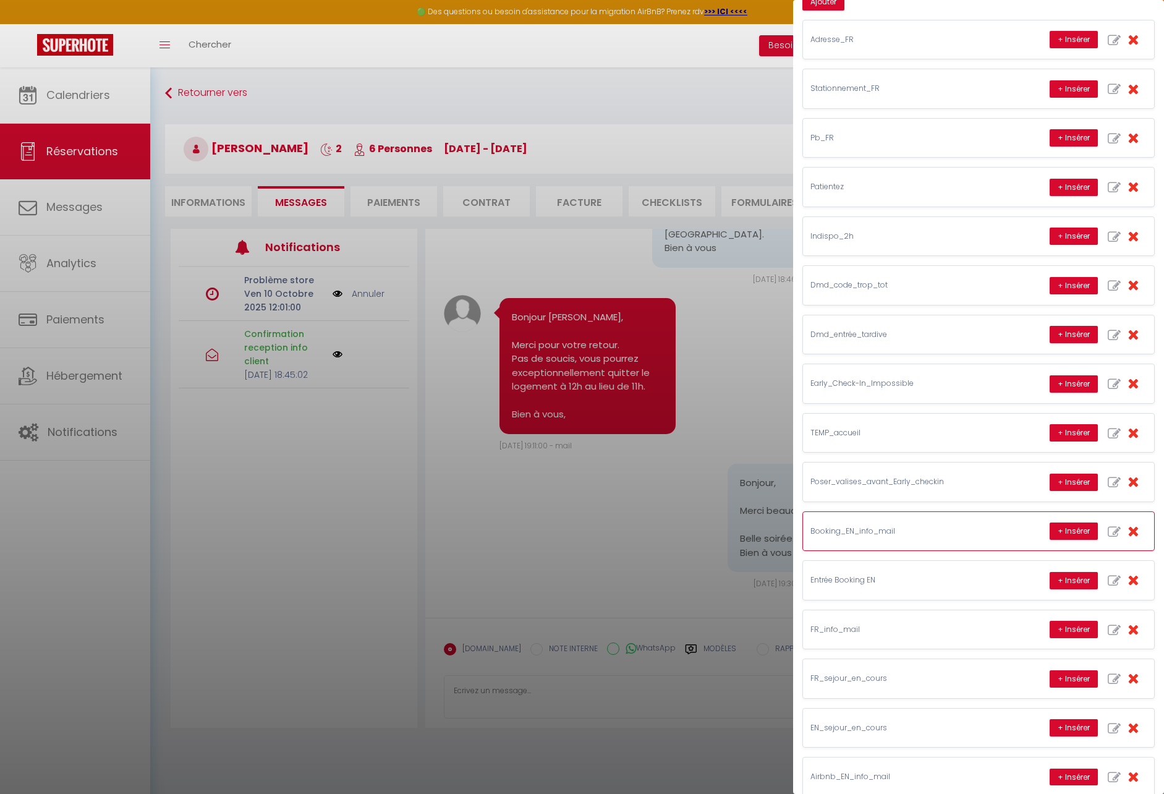
scroll to position [148, 0]
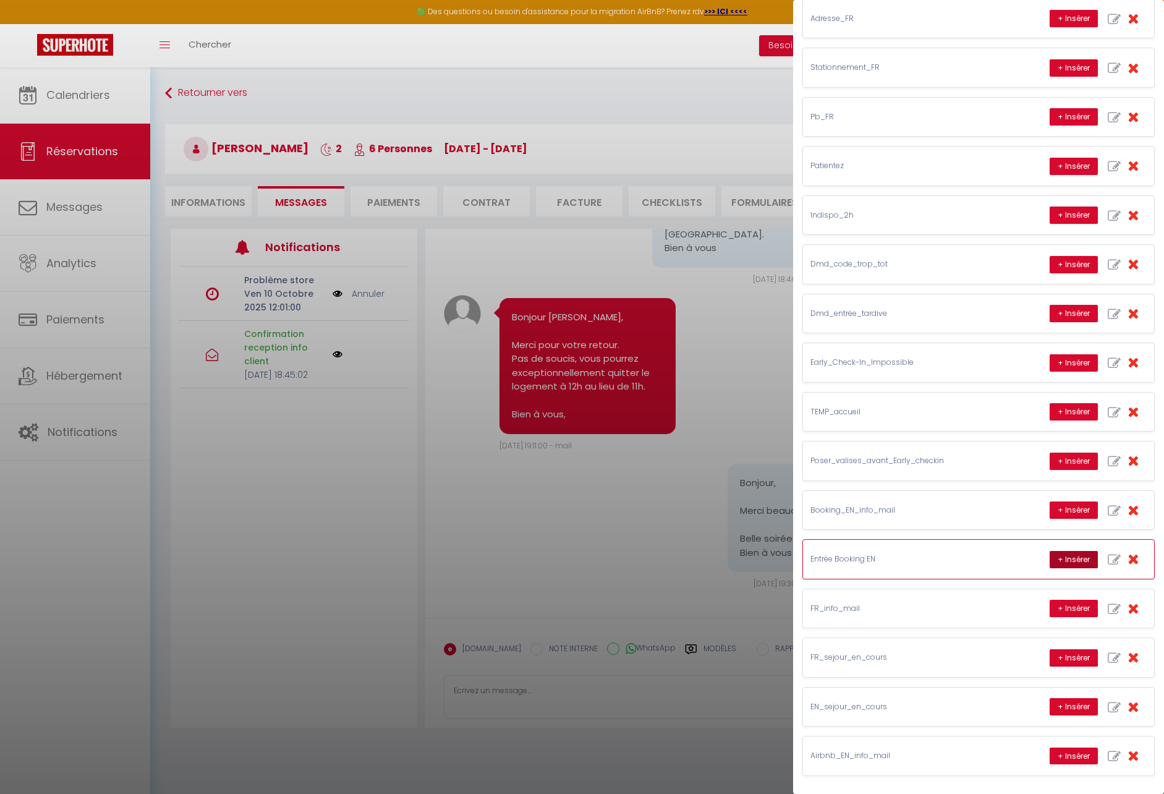
click at [1061, 559] on button "+ Insérer" at bounding box center [1074, 559] width 48 height 17
type textarea "Dear [PERSON_NAME], We have just sent you 3 mails : 1 about check-in/rules, 1 a…"
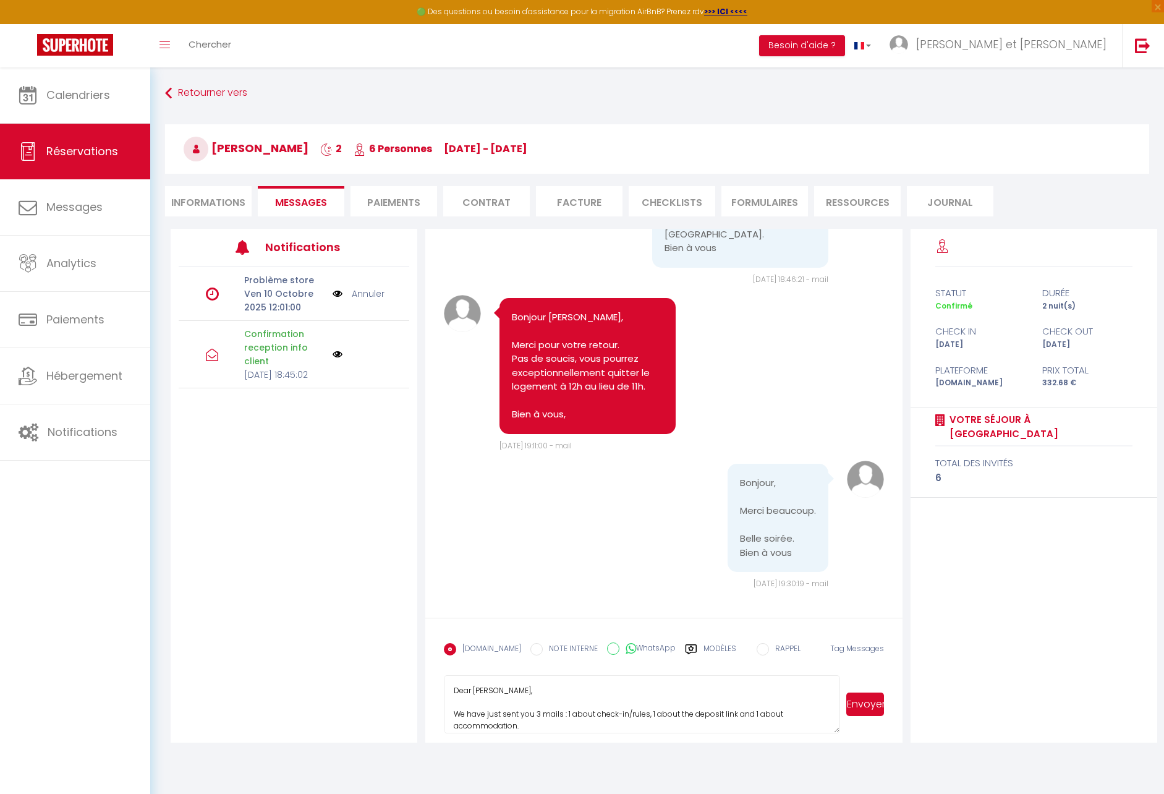
drag, startPoint x: 835, startPoint y: 713, endPoint x: 832, endPoint y: 796, distance: 82.9
click at [832, 793] on html "🟢 Des questions ou besoin d'assistance pour la migration AirBnB? Prenez rdv >>>…" at bounding box center [582, 397] width 1164 height 794
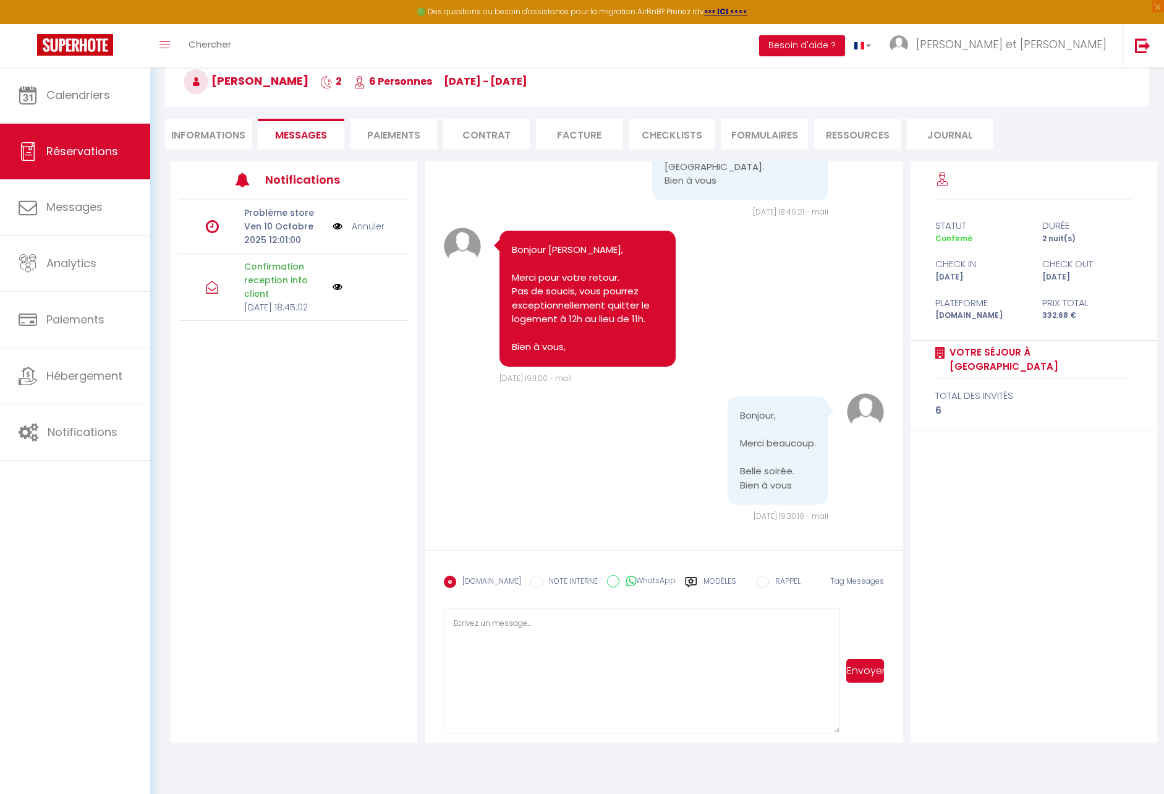
scroll to position [0, 0]
click at [705, 585] on label "Modèles" at bounding box center [720, 587] width 33 height 22
radio input "true"
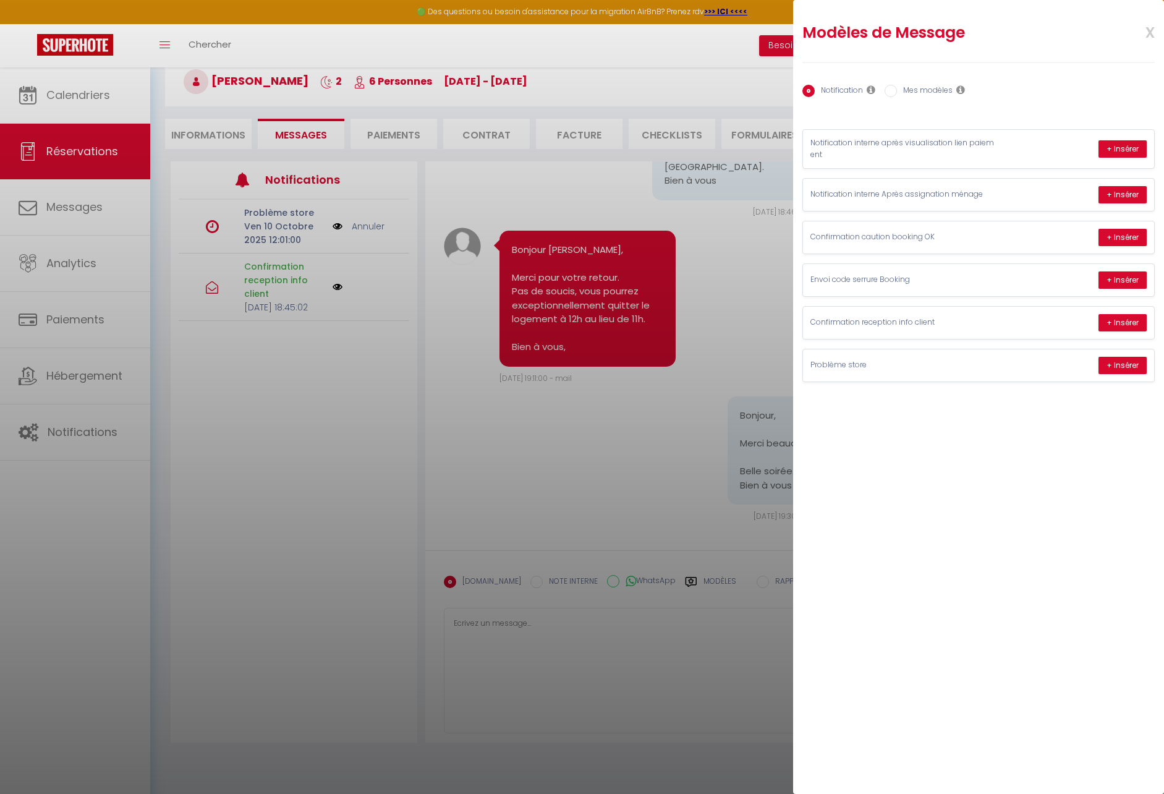
click at [939, 94] on label "Mes modèles" at bounding box center [925, 92] width 56 height 14
click at [897, 94] on input "Mes modèles" at bounding box center [891, 91] width 12 height 12
radio input "true"
radio input "false"
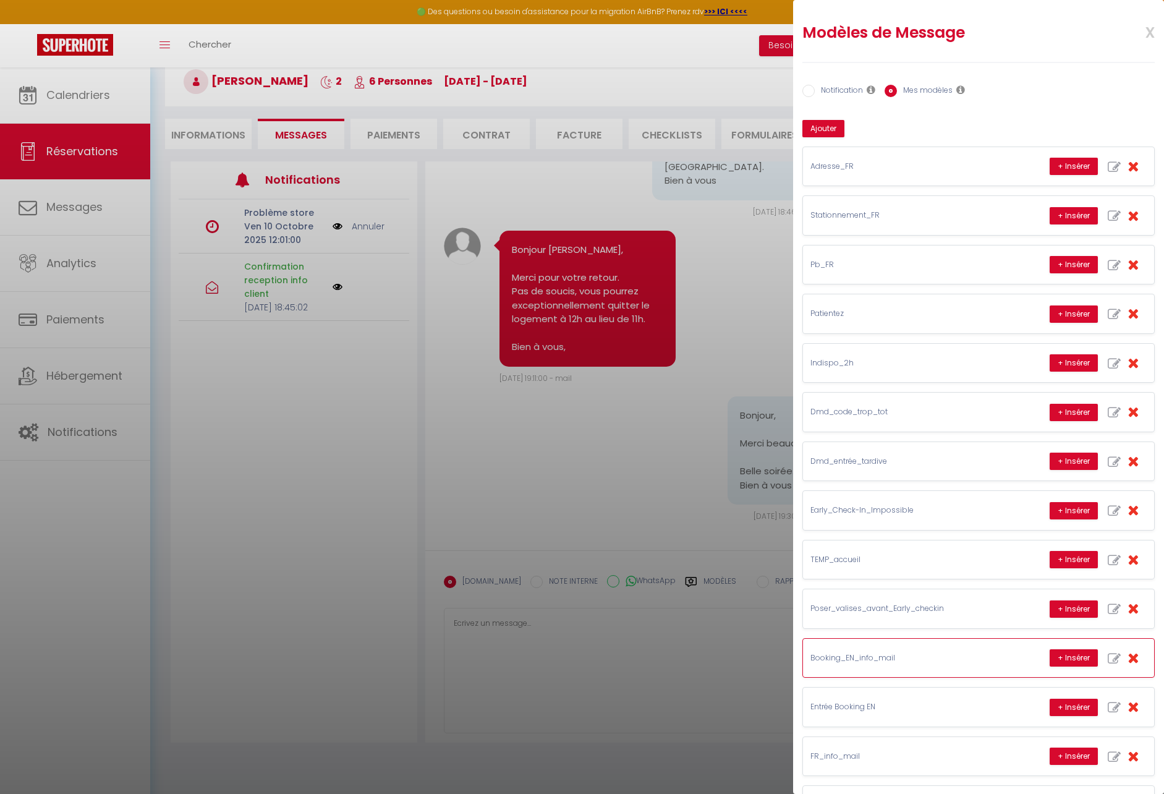
scroll to position [148, 0]
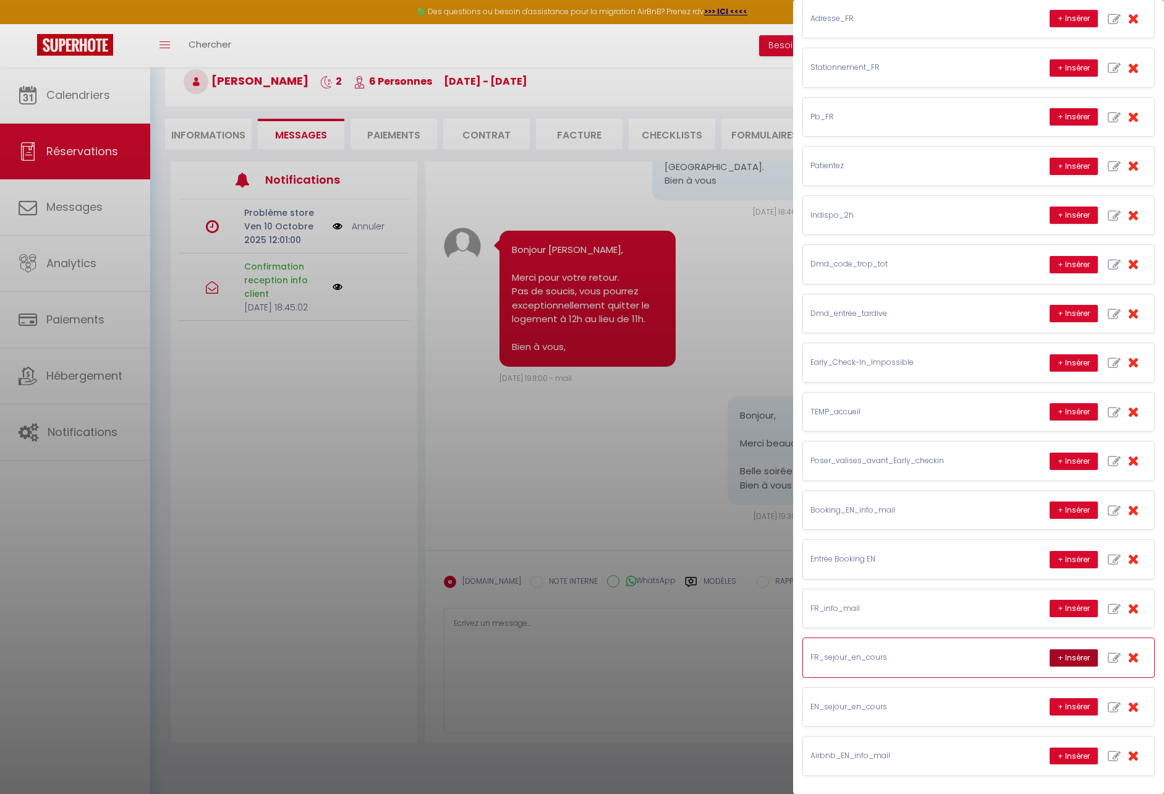
click at [1053, 657] on button "+ Insérer" at bounding box center [1074, 657] width 48 height 17
type textarea "Bonjour [PERSON_NAME], Nous espérons que vous passez un agréable séjour à [GEOG…"
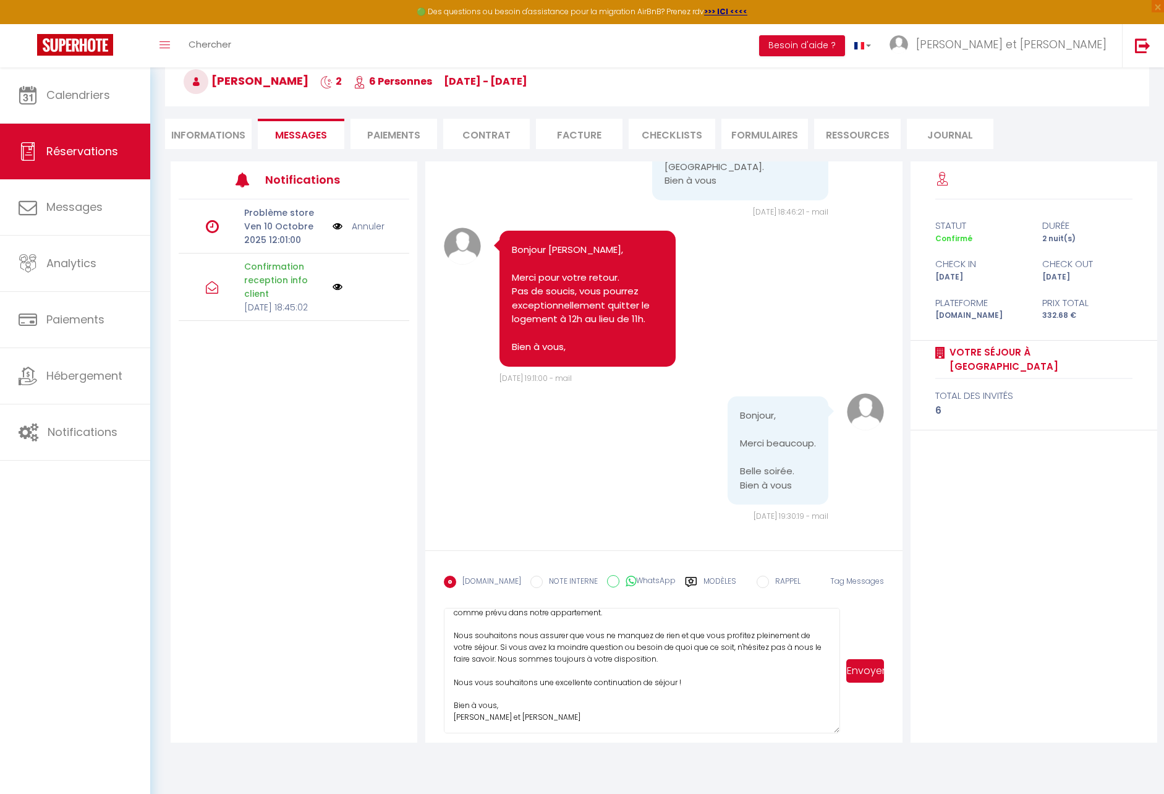
scroll to position [0, 0]
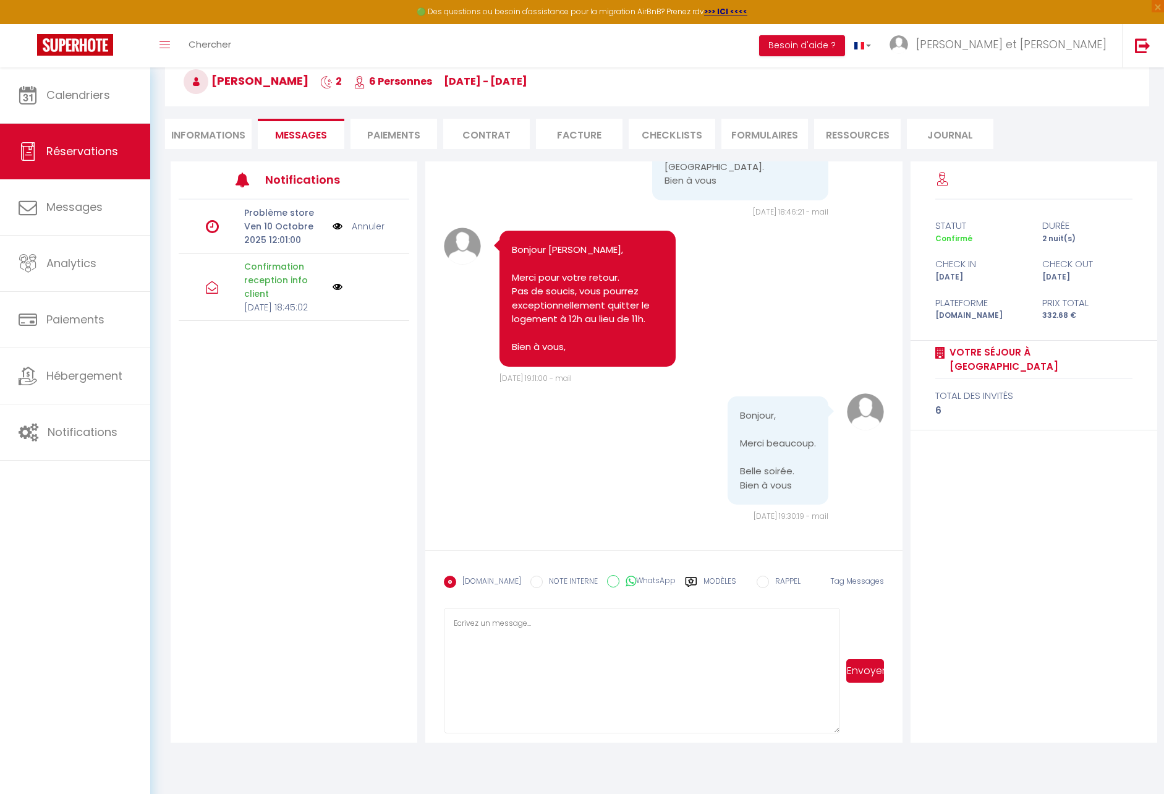
click at [705, 581] on label "Modèles" at bounding box center [720, 587] width 33 height 22
radio input "true"
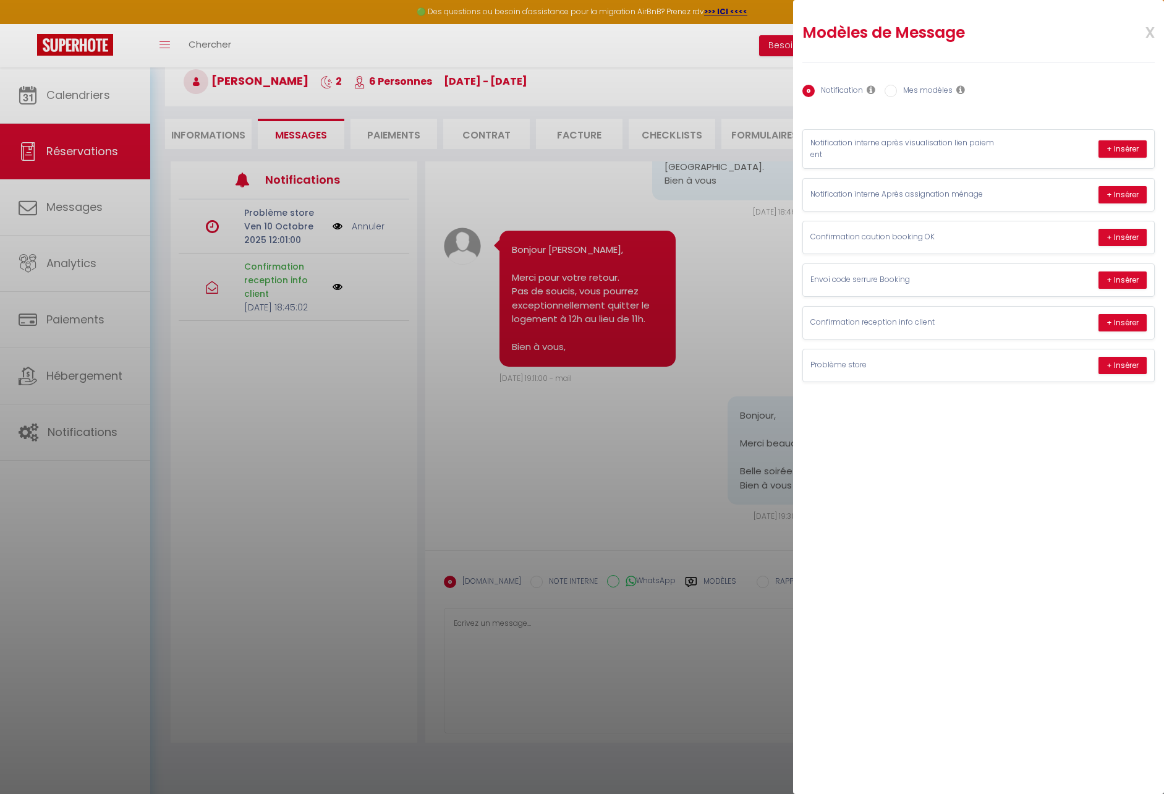
click at [925, 93] on label "Mes modèles" at bounding box center [925, 92] width 56 height 14
click at [897, 93] on input "Mes modèles" at bounding box center [891, 91] width 12 height 12
radio input "true"
radio input "false"
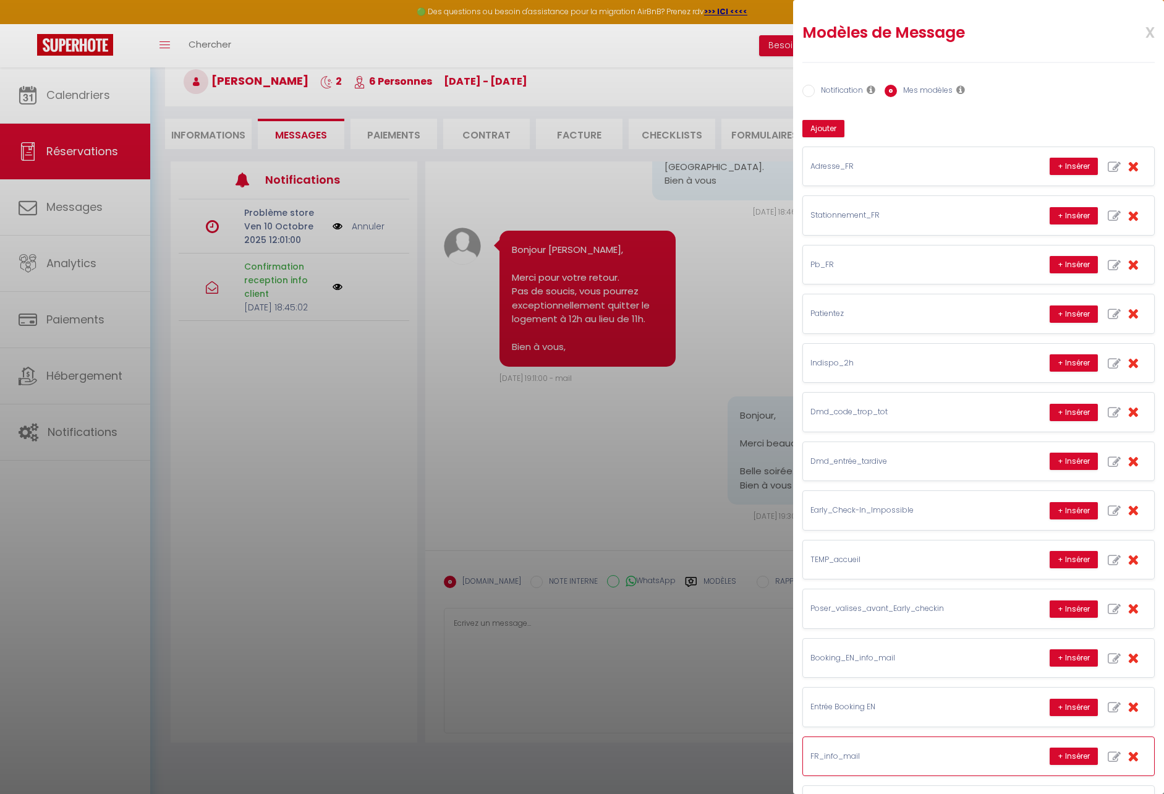
scroll to position [148, 0]
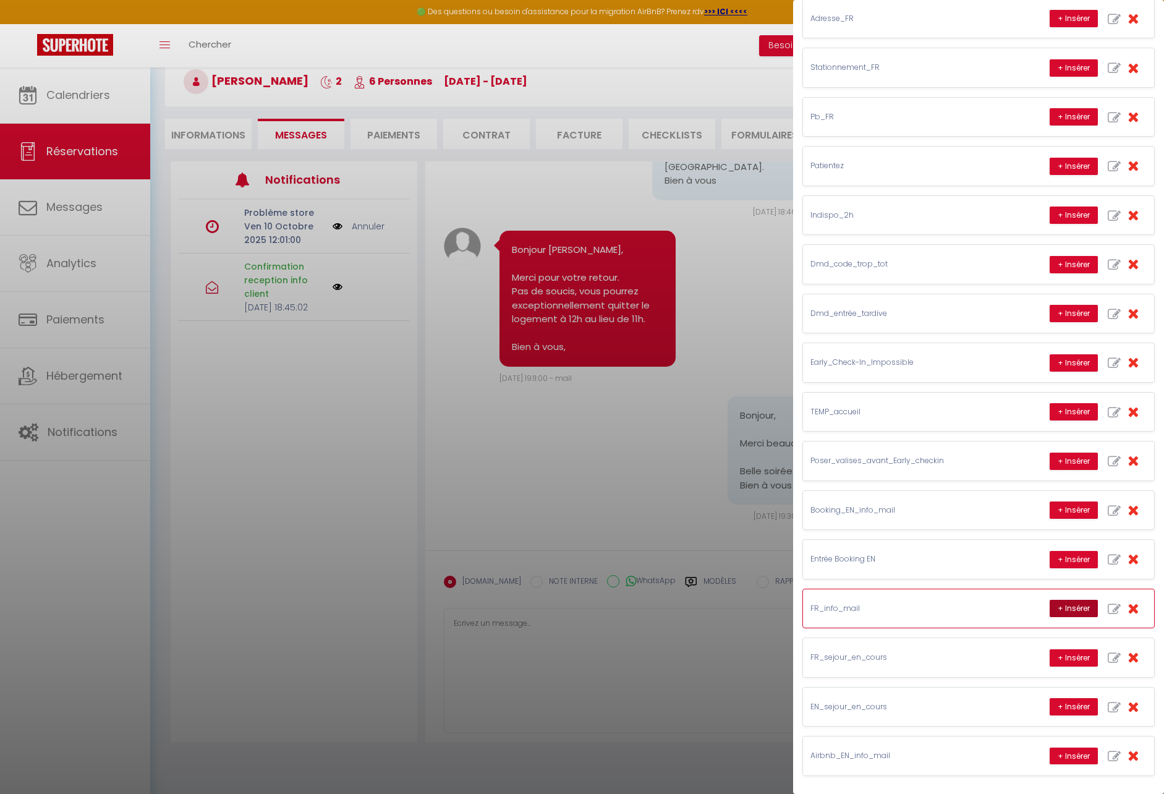
click at [1050, 607] on button "+ Insérer" at bounding box center [1074, 608] width 48 height 17
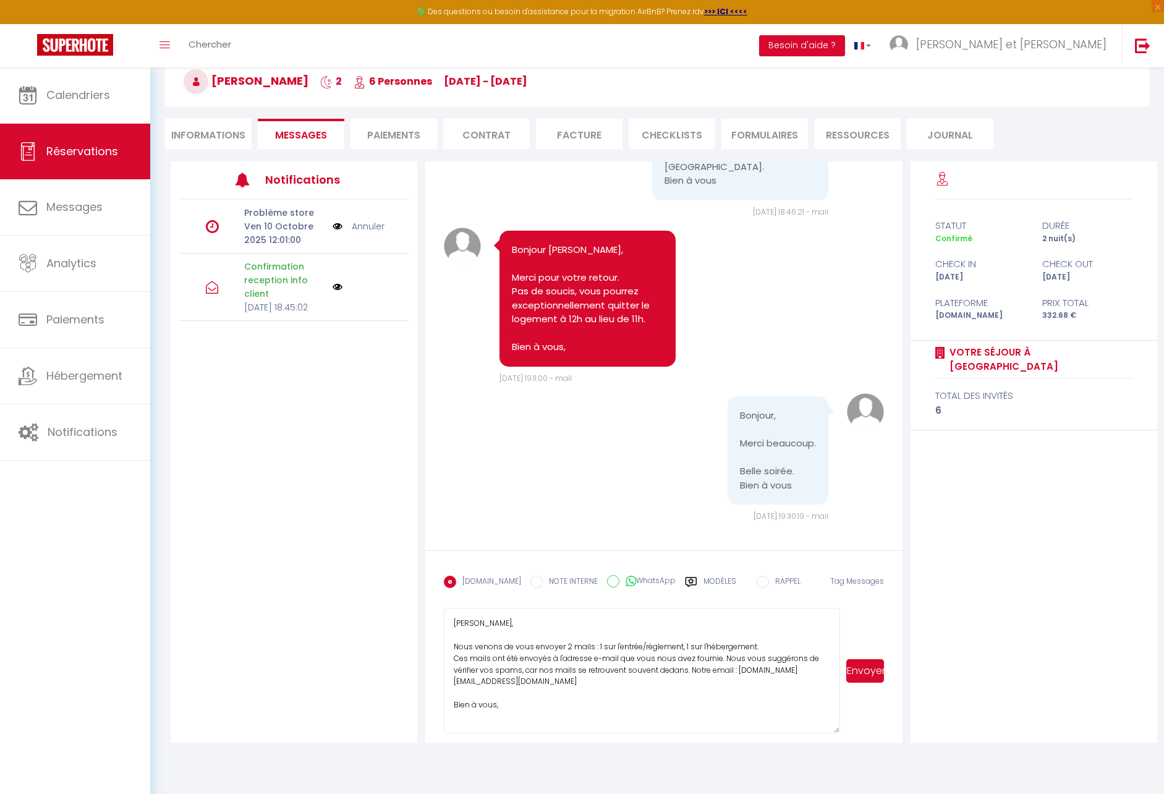
click at [644, 649] on textarea "[PERSON_NAME], Nous venons de vous envoyer 2 mails : 1 sur l'entrée/règlement, …" at bounding box center [642, 670] width 396 height 125
click at [472, 623] on textarea "[PERSON_NAME], Nous venons de vous envoyer 2 mails : 1 sur l'entrée/ caution/ r…" at bounding box center [642, 670] width 396 height 125
click at [537, 709] on textarea "[PERSON_NAME], Nous venons de vous envoyer 2 mails : 1 sur l'entrée/ caution/ r…" at bounding box center [642, 670] width 396 height 125
type textarea "[PERSON_NAME], Nous venons de vous envoyer 2 mails : 1 sur l'entrée/ caution/ r…"
click at [871, 669] on button "Envoyer" at bounding box center [864, 670] width 37 height 23
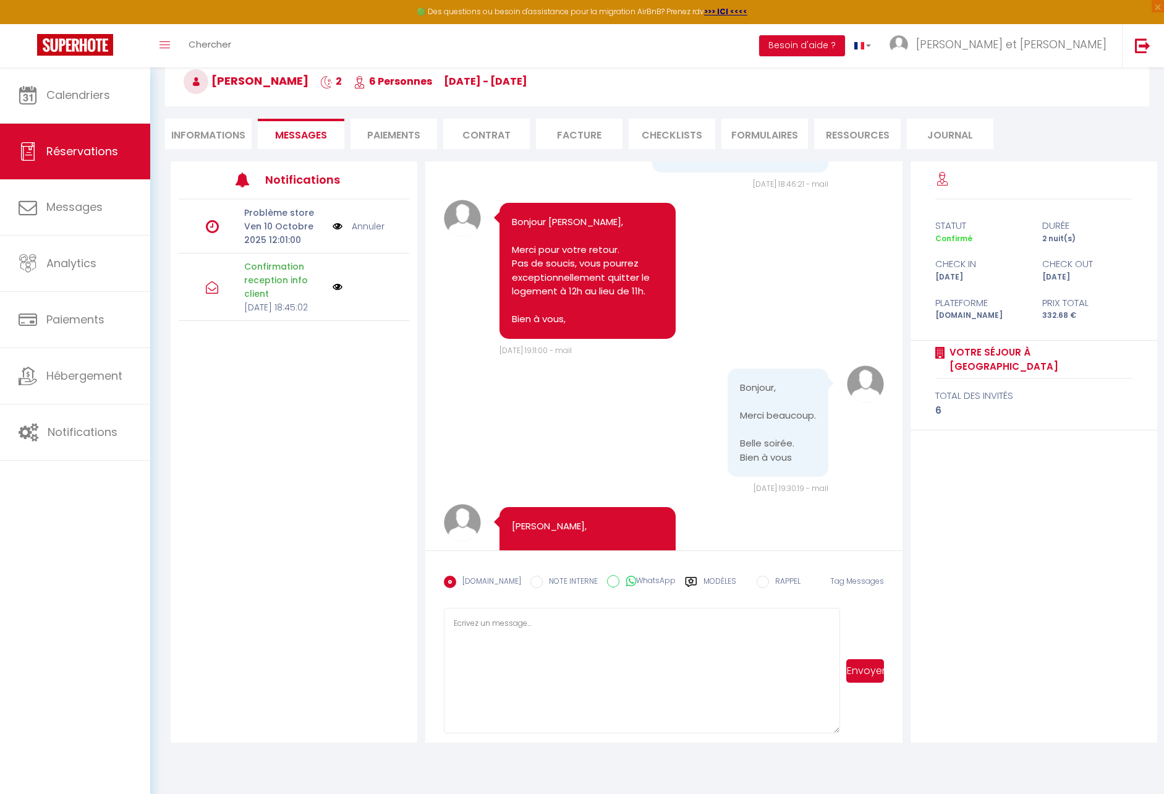
scroll to position [1174, 0]
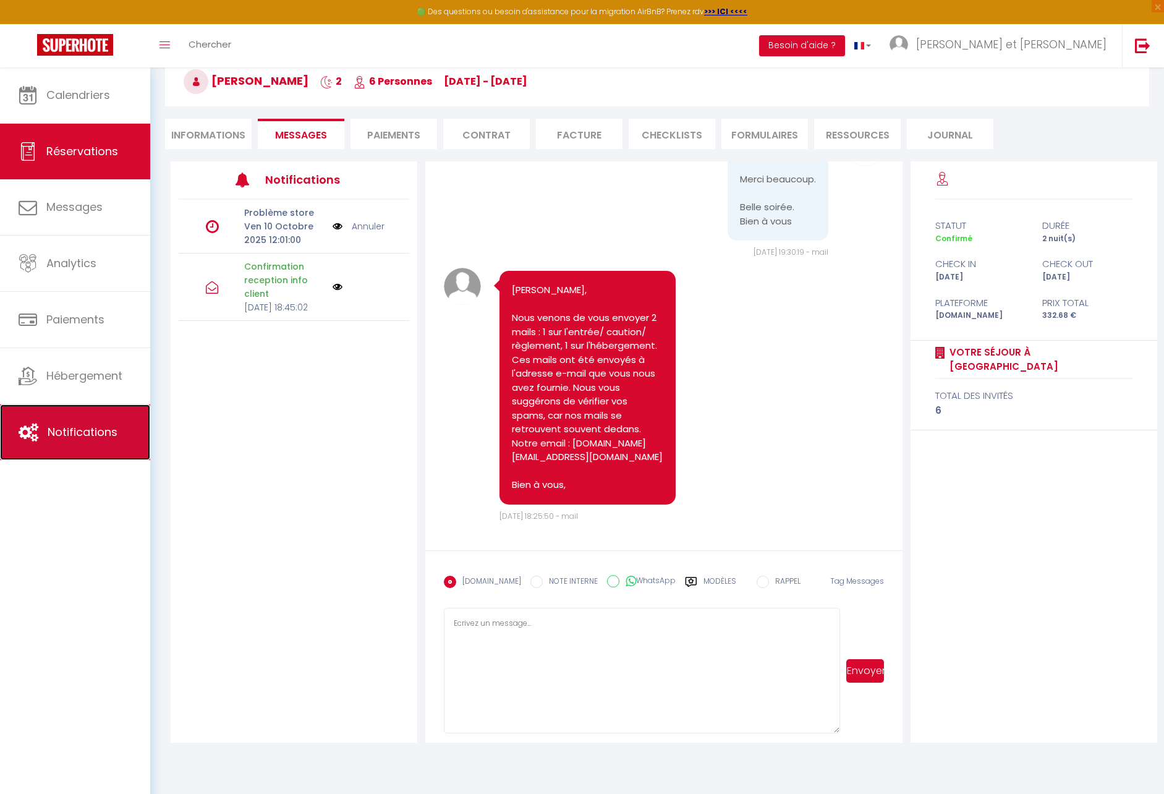
click at [70, 448] on link "Notifications" at bounding box center [75, 432] width 150 height 56
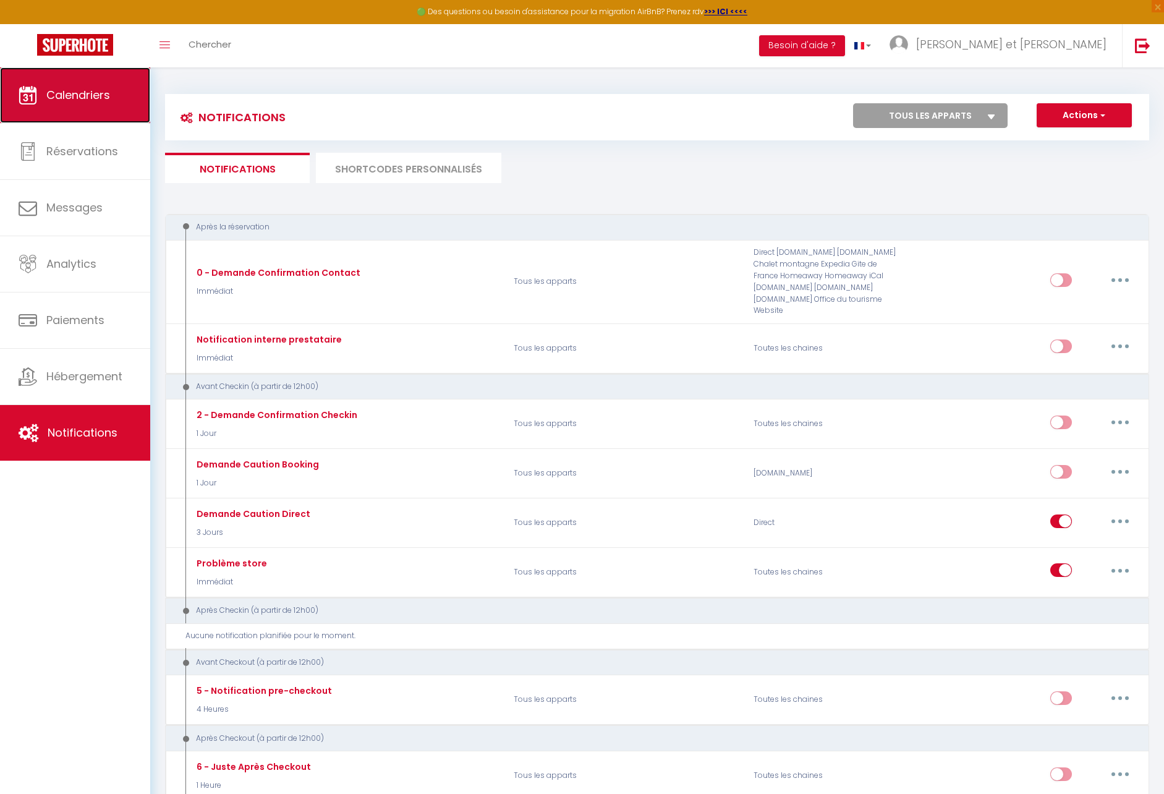
click at [92, 105] on link "Calendriers" at bounding box center [75, 95] width 150 height 56
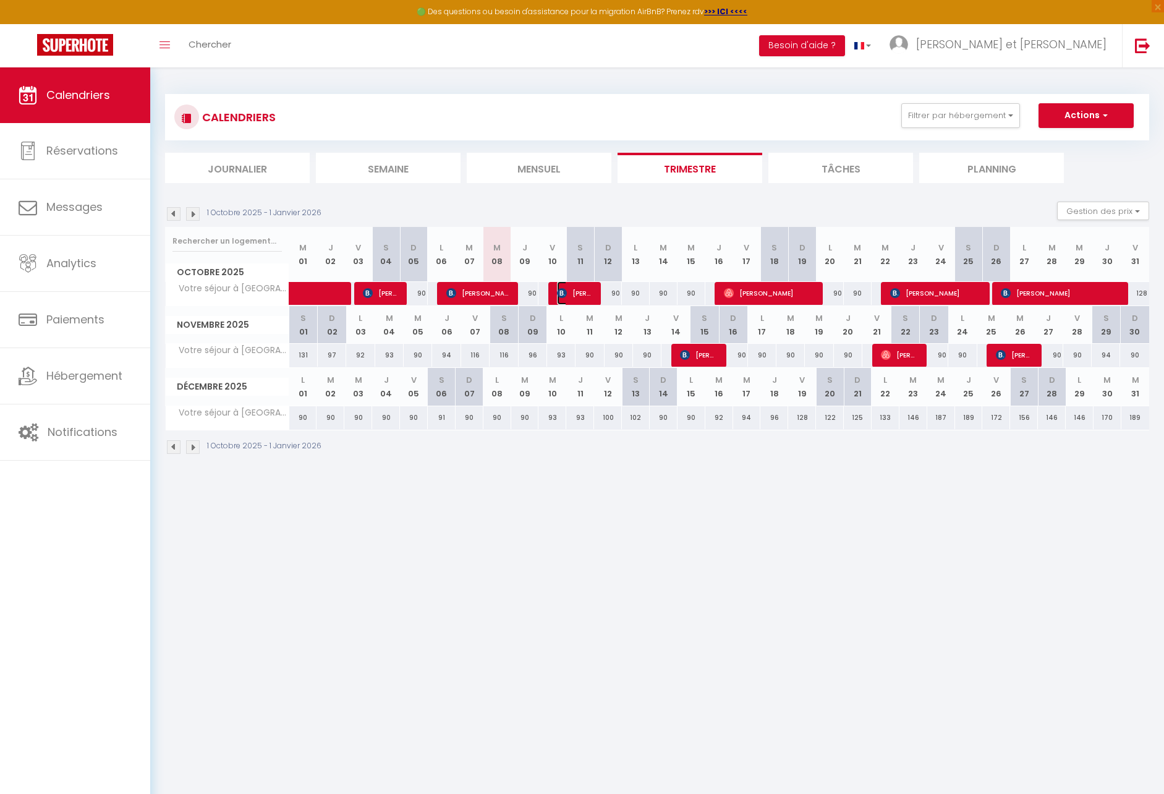
click at [579, 296] on span "[PERSON_NAME]" at bounding box center [575, 292] width 37 height 23
select select "OK"
select select "KO"
select select "1"
select select "0"
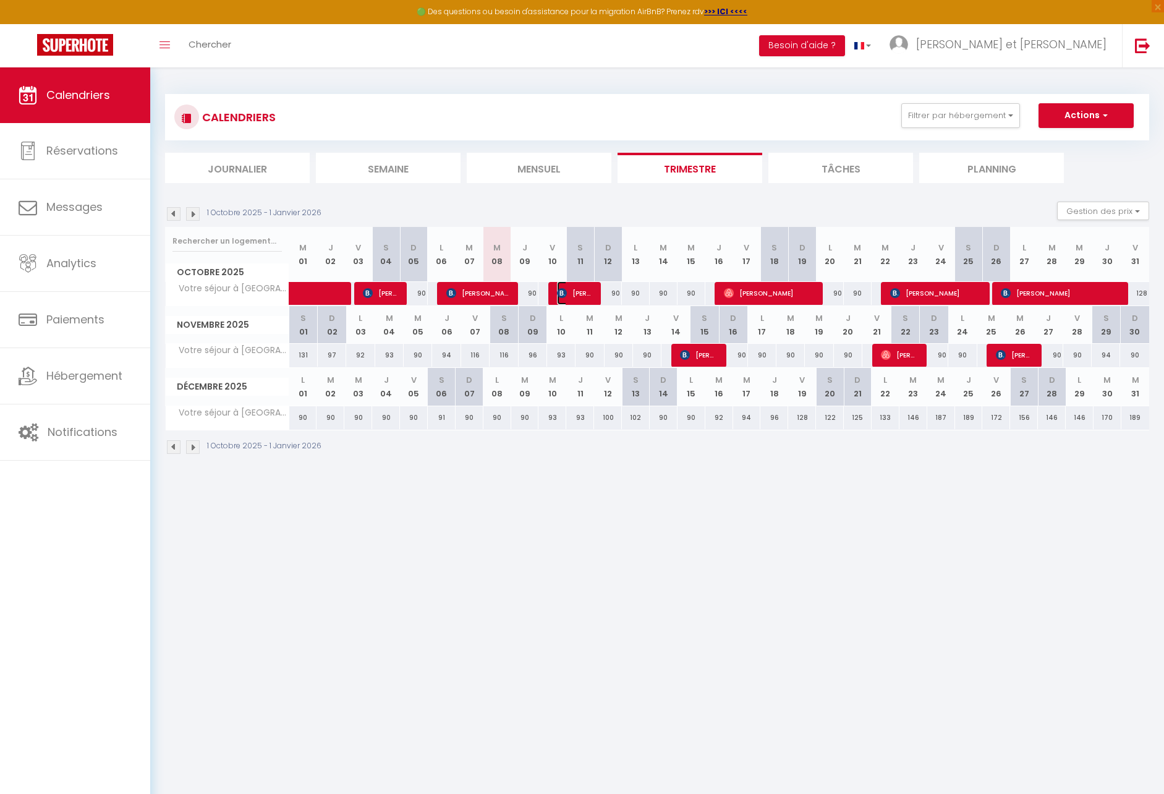
select select "1"
select select
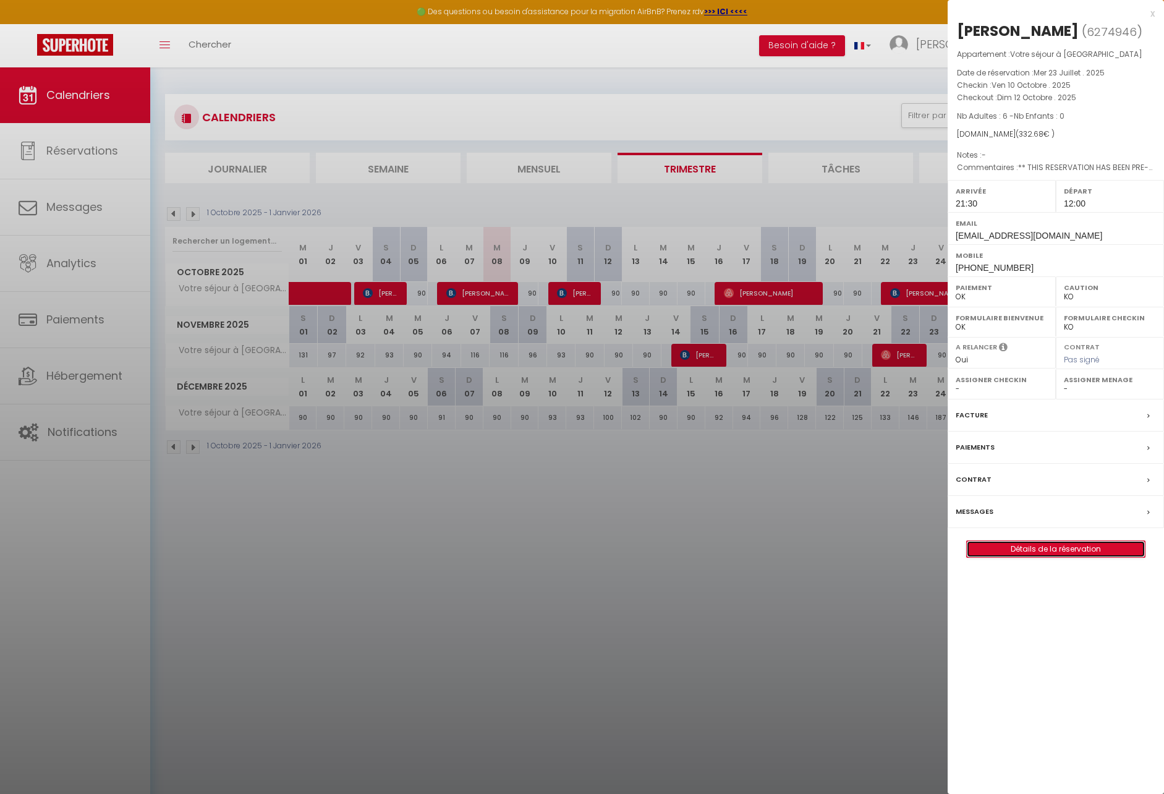
click at [1036, 557] on link "Détails de la réservation" at bounding box center [1056, 549] width 178 height 16
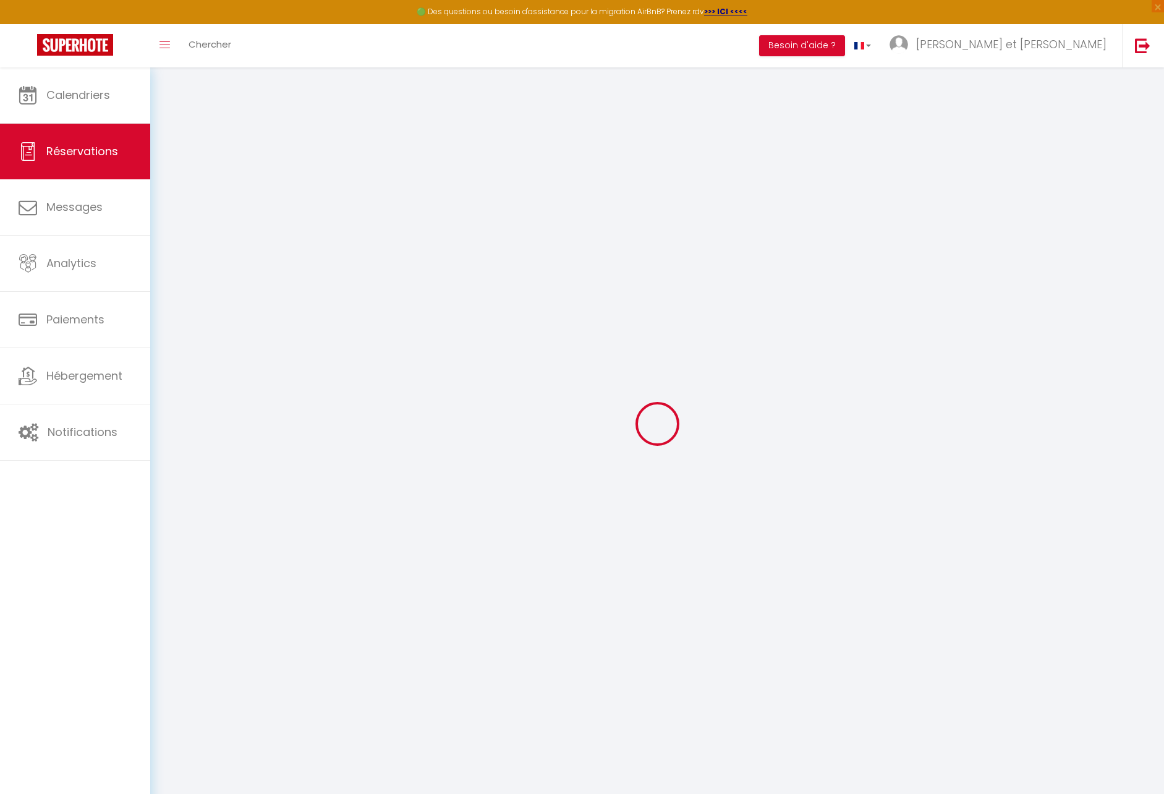
scroll to position [8, 0]
type input "[PERSON_NAME]"
type input "Makumbo"
type input "[EMAIL_ADDRESS][DOMAIN_NAME]"
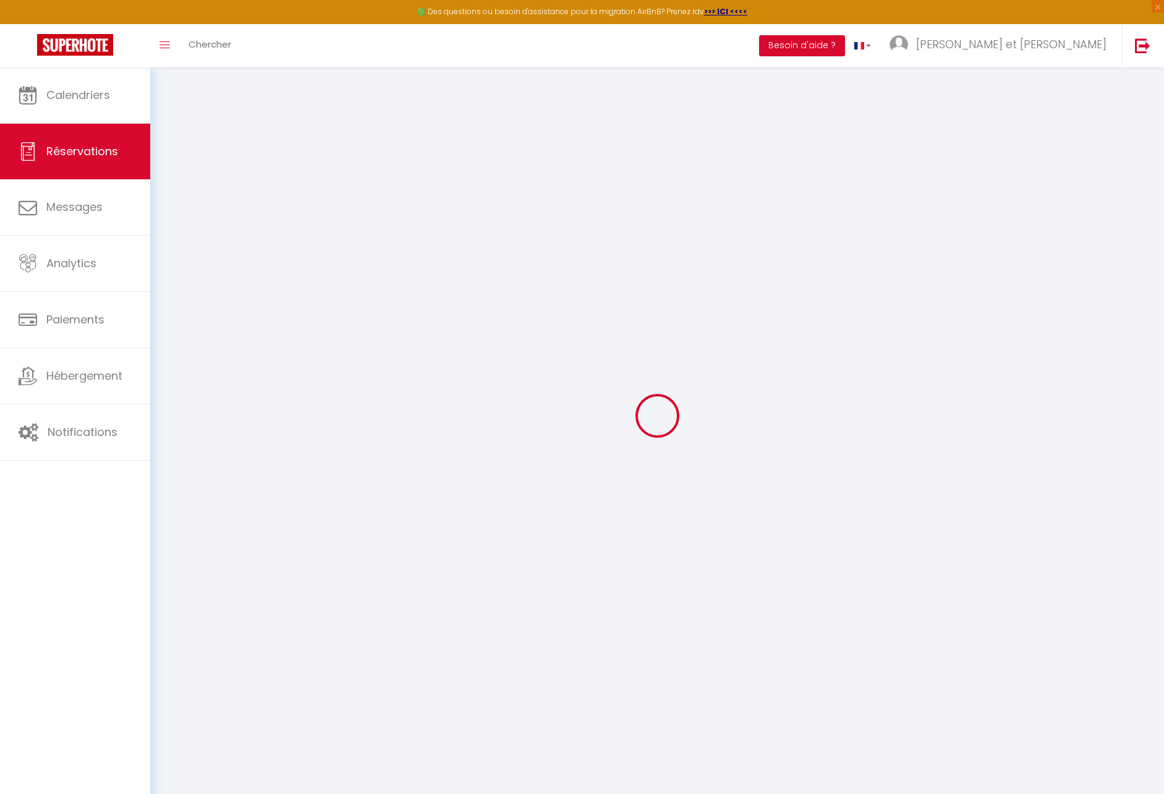
type input "[PHONE_NUMBER]"
type input "."
select select "FR"
type input "18"
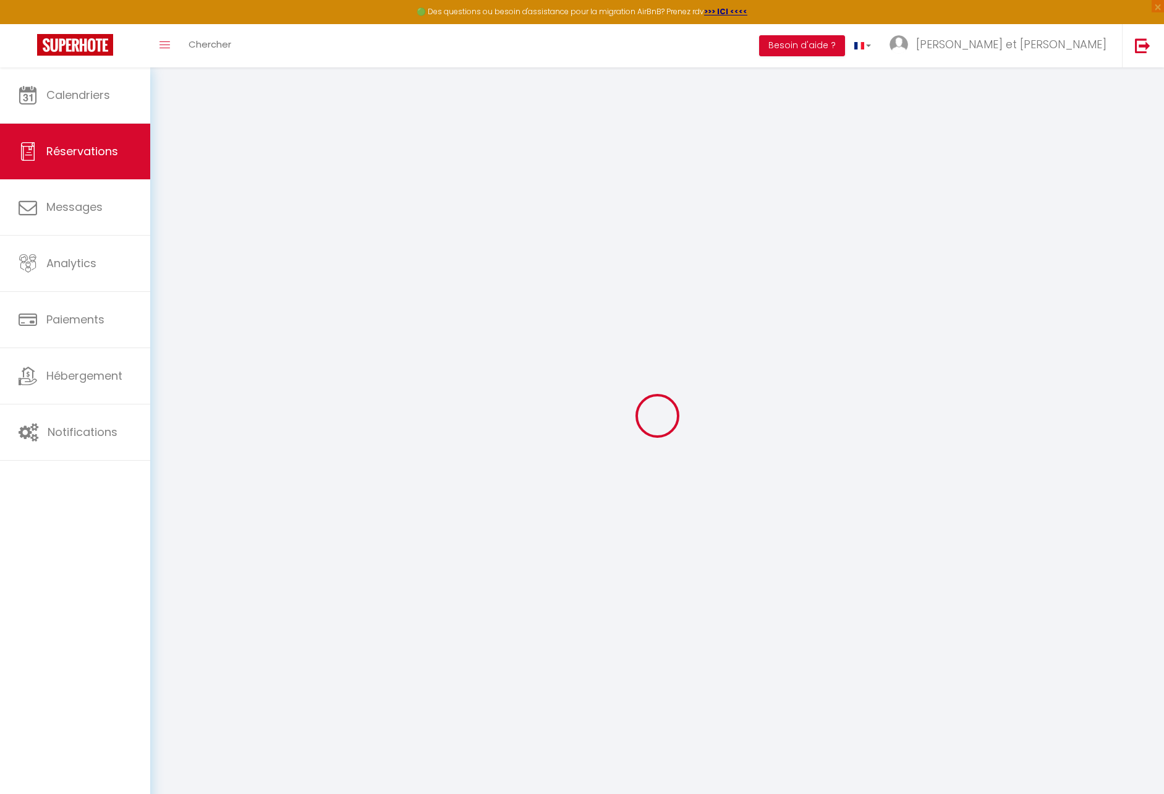
type input "54.01"
type input "4.66"
select select "4503"
select select "1"
select select
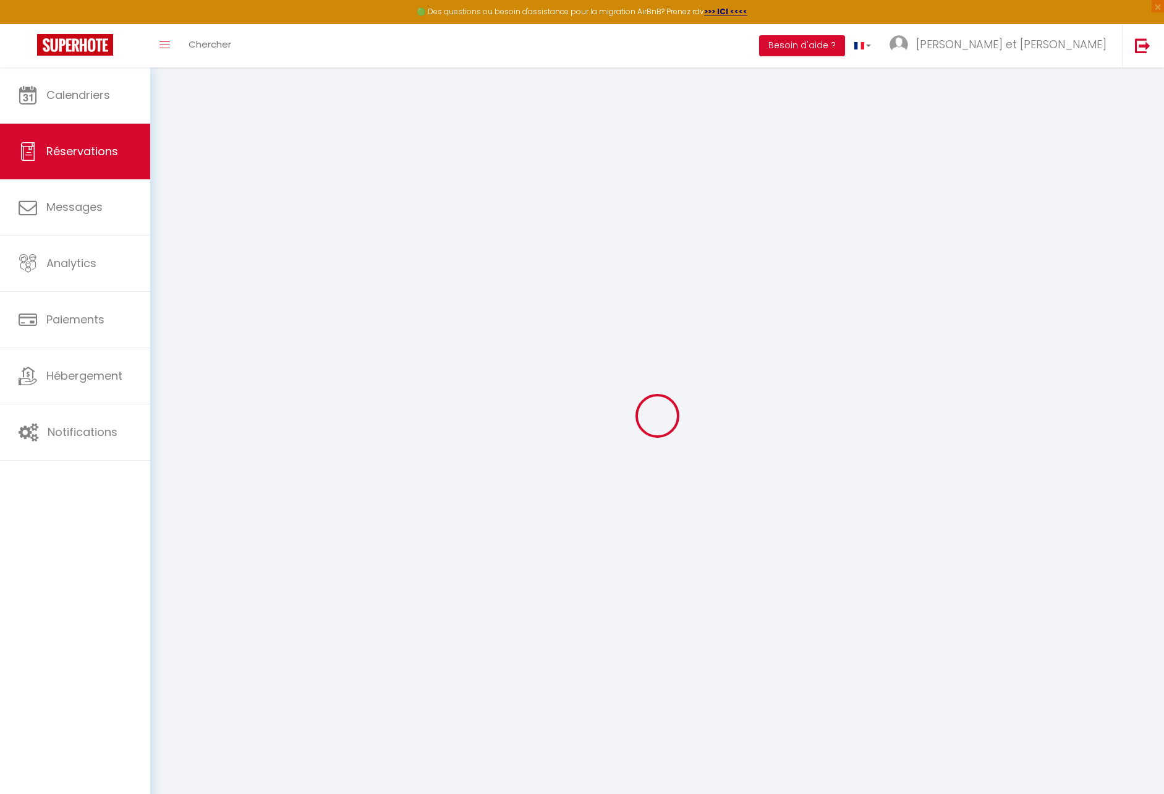
select select
type input "6"
select select "12"
select select
type input "299.7"
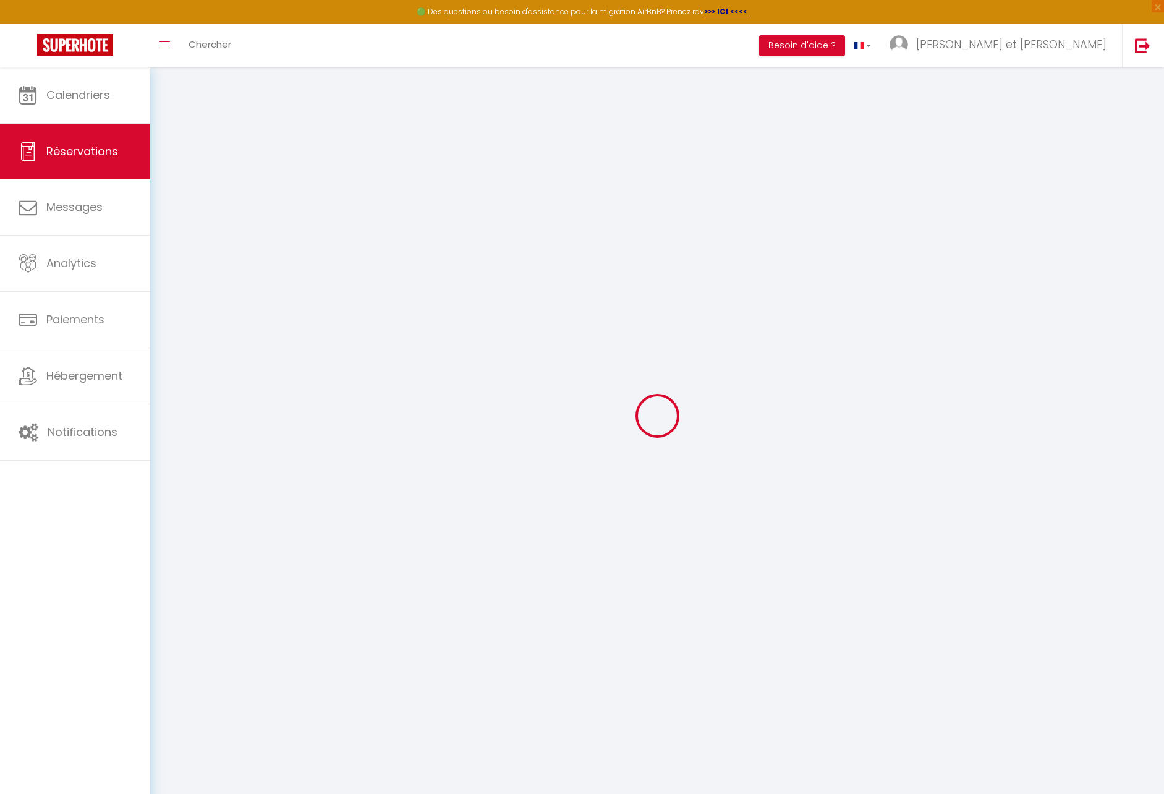
checkbox input "false"
type input "0"
select select "2"
type input "0"
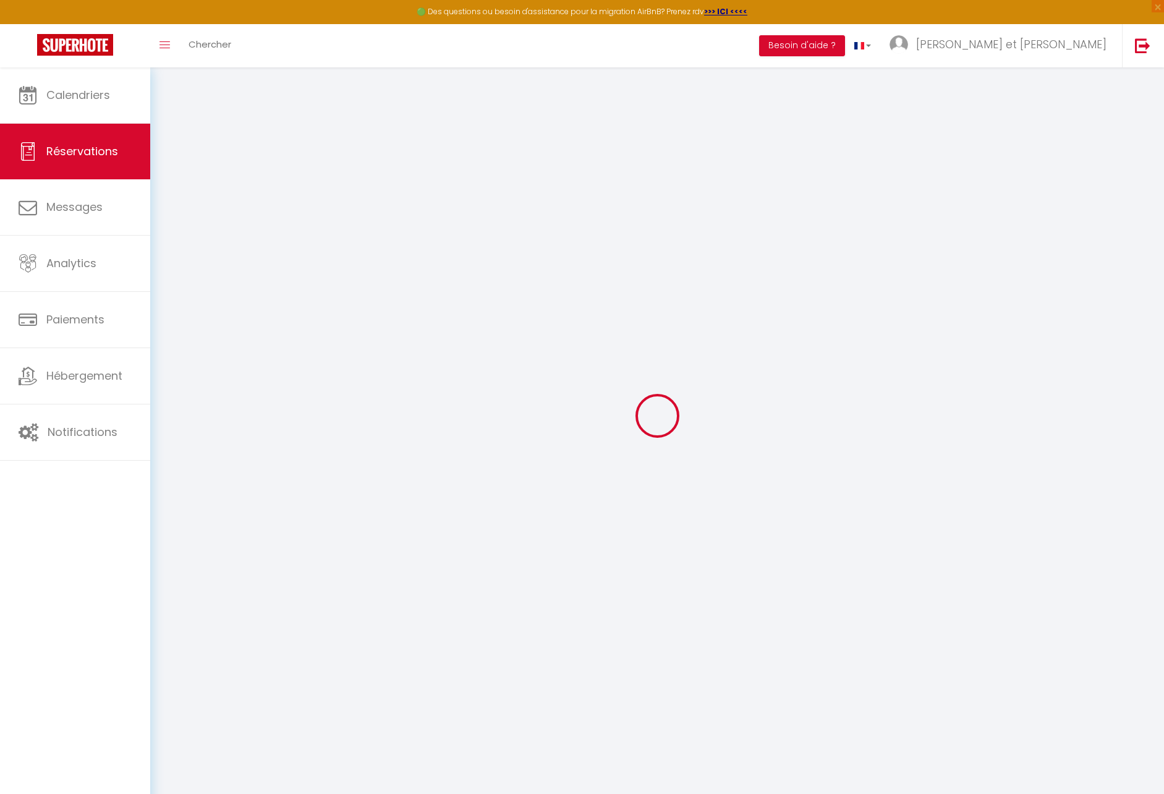
type input "0"
select select
select select "14"
checkbox input "false"
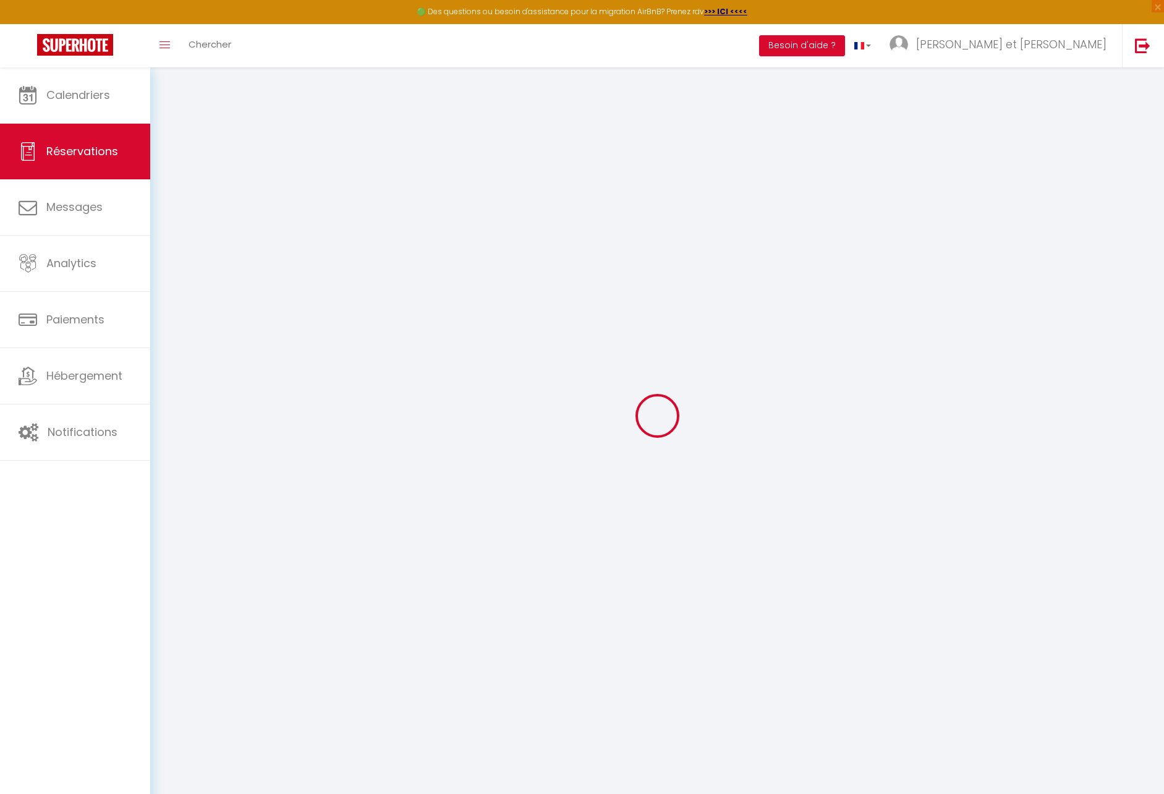
select select
checkbox input "false"
select select
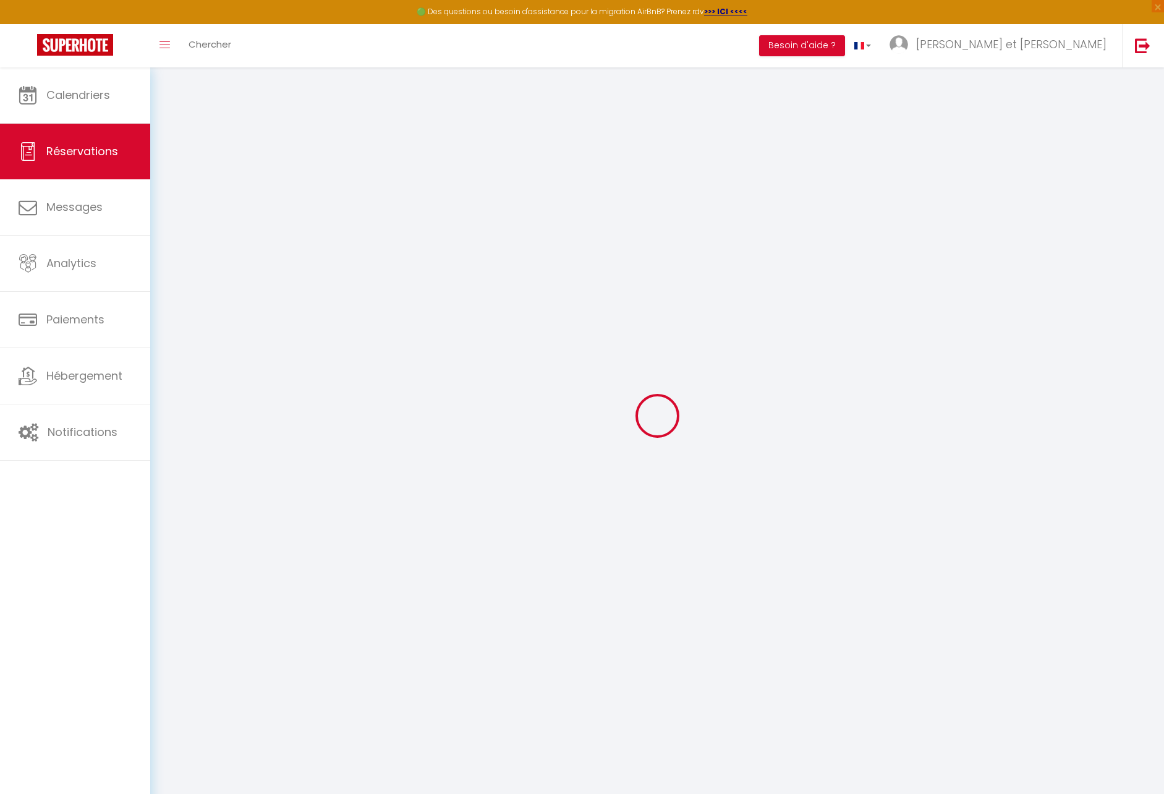
checkbox input "false"
type comments0 "** THIS RESERVATION HAS BEEN PRE-PAID ** BOOKING NOTE : Payment charge is EUR 4…"
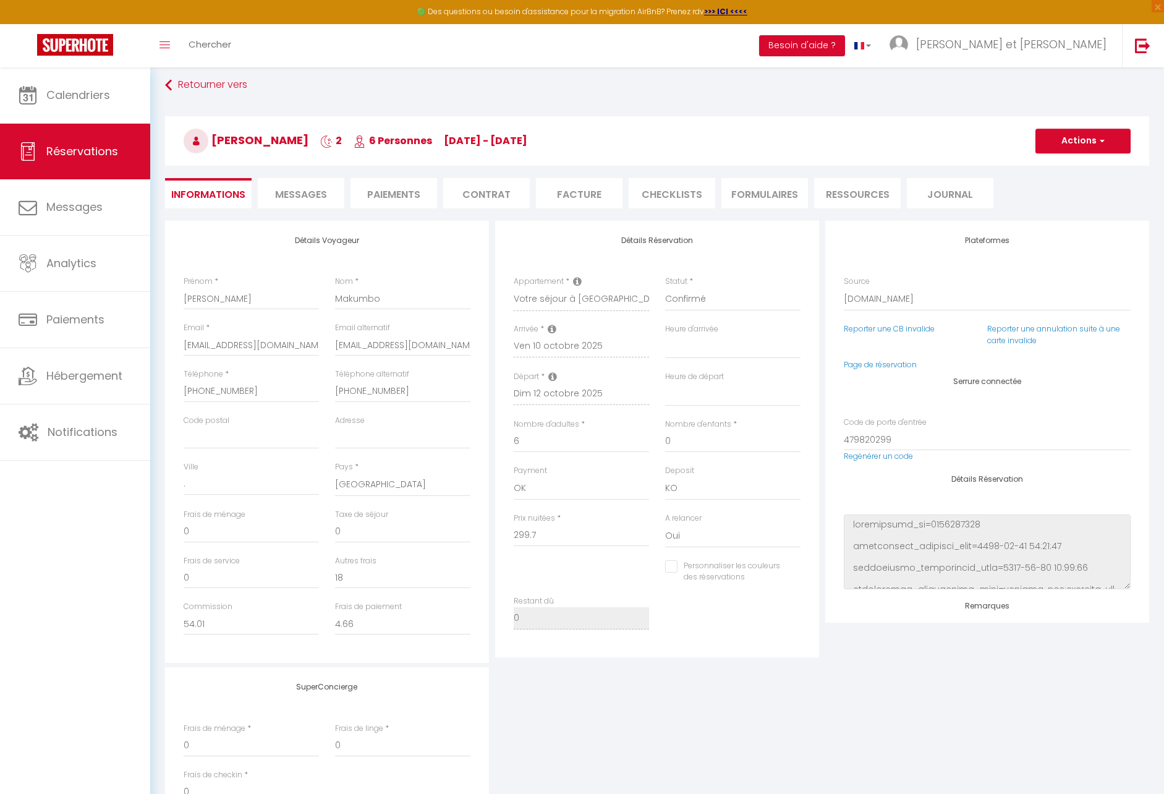
type input "14.98"
select select
checkbox input "false"
select select "21:30"
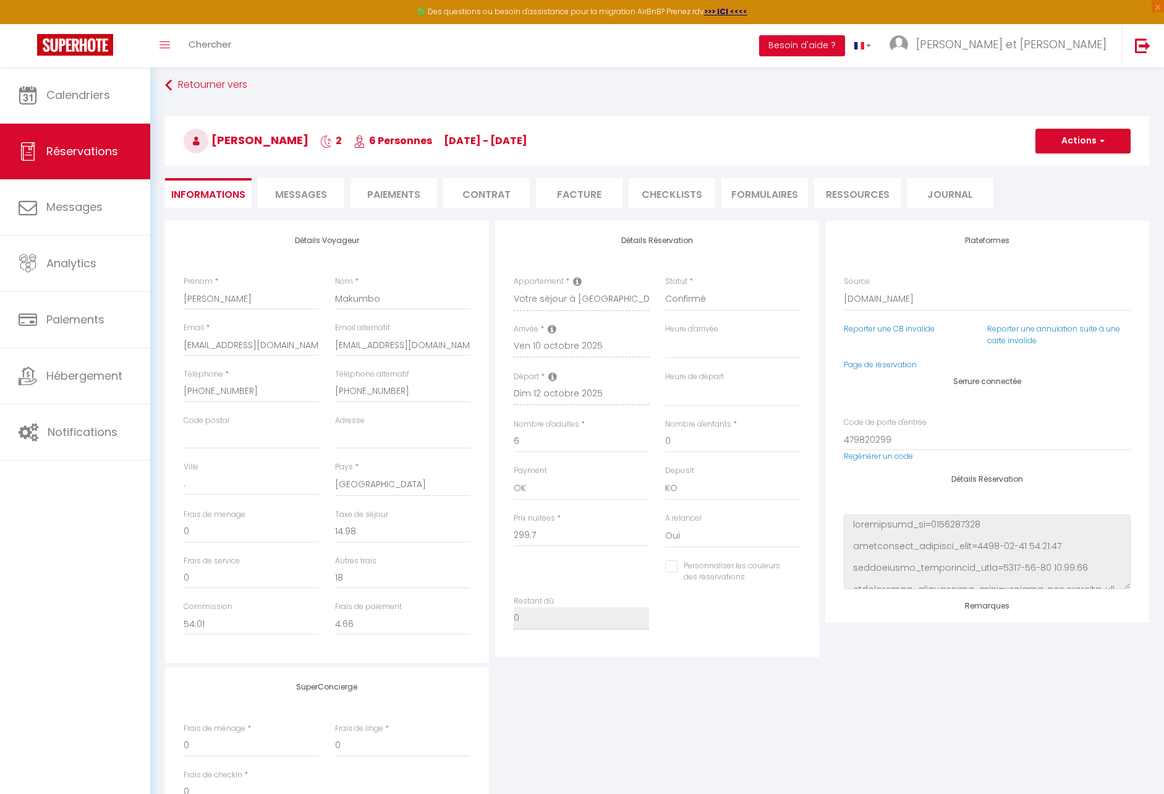
select select "12:00"
click at [309, 200] on span "Messages" at bounding box center [301, 194] width 52 height 14
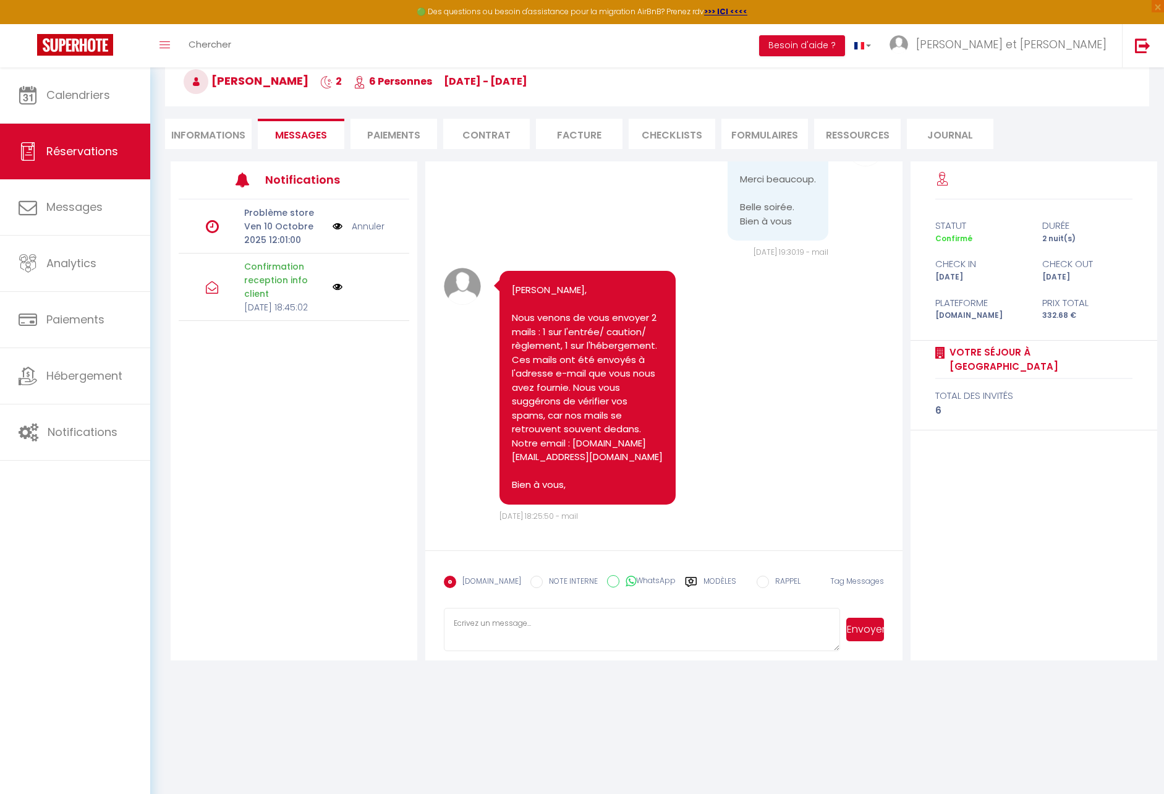
scroll to position [1174, 0]
click at [233, 132] on li "Informations" at bounding box center [208, 134] width 87 height 30
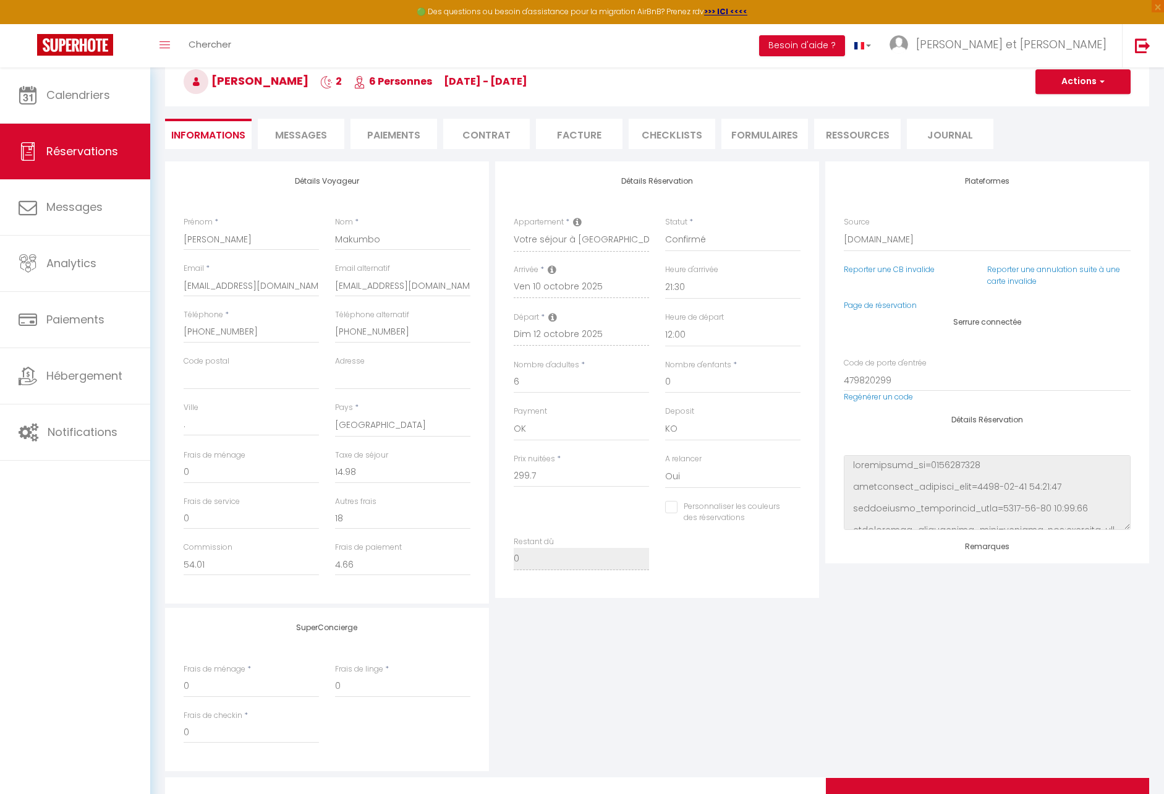
click at [286, 137] on span "Messages" at bounding box center [301, 135] width 52 height 14
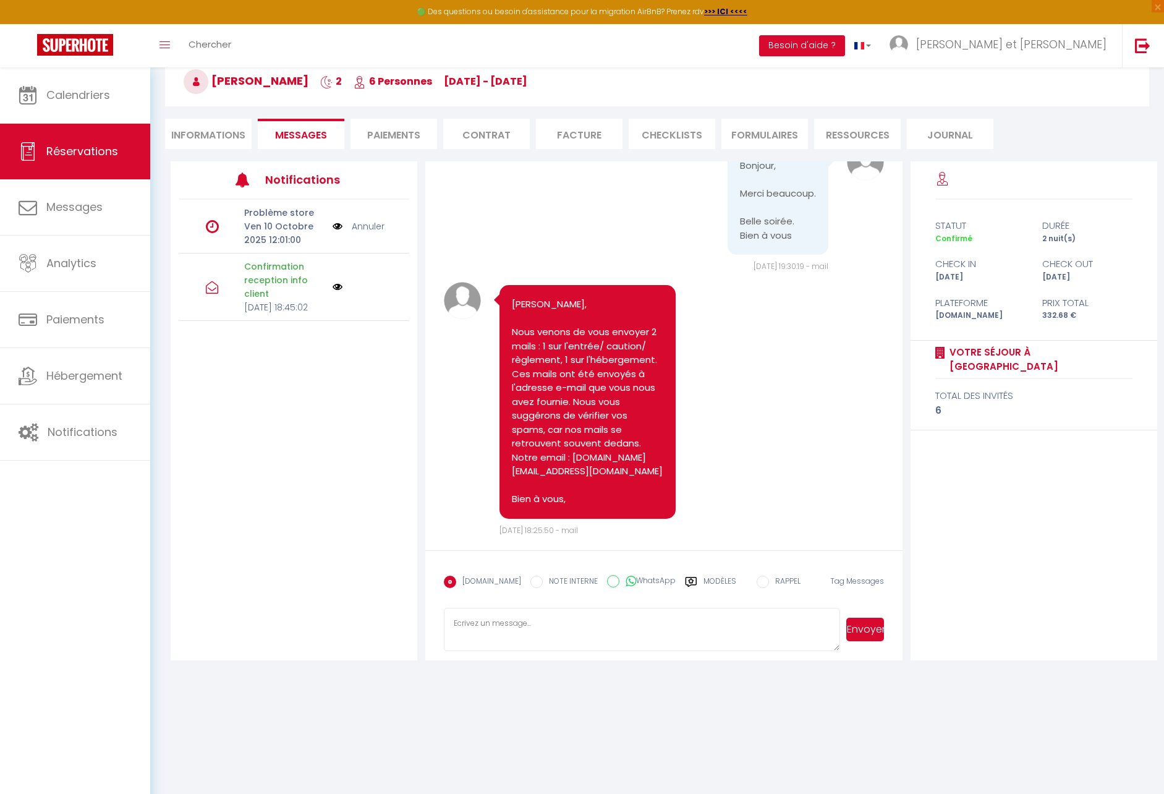
scroll to position [1174, 0]
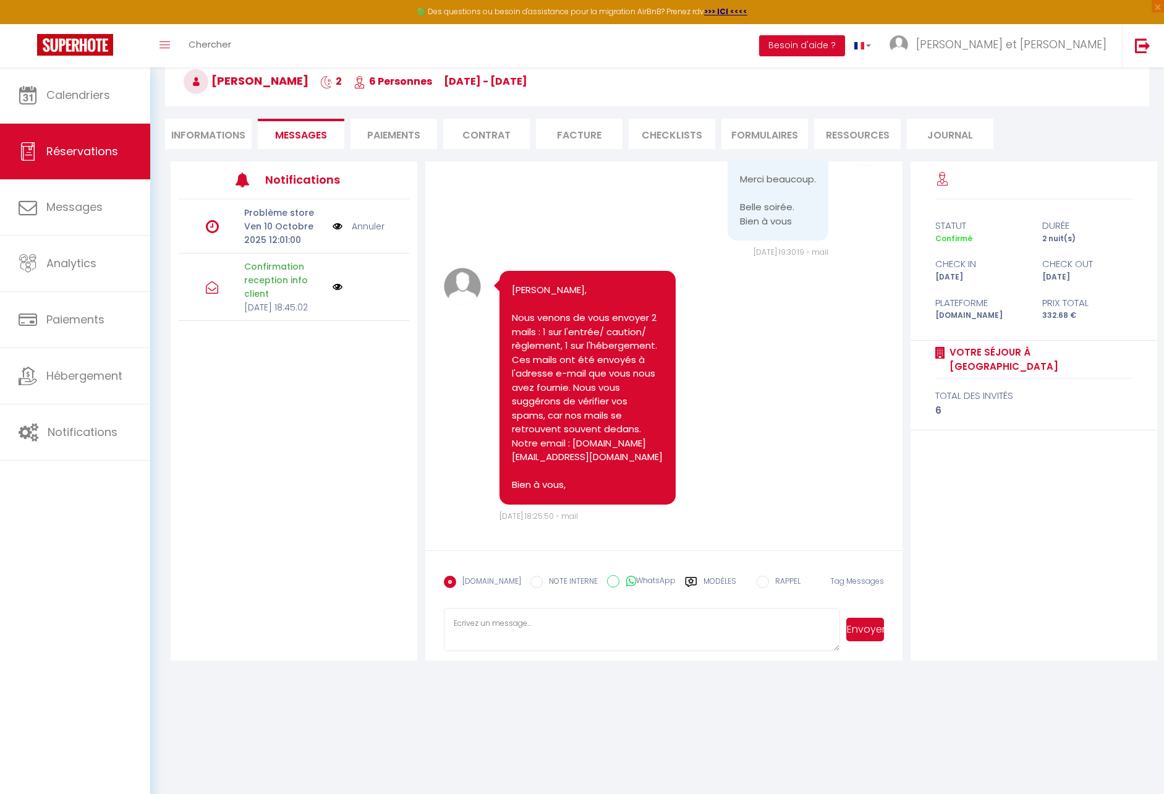
click at [692, 582] on div "Modèles" at bounding box center [710, 589] width 51 height 26
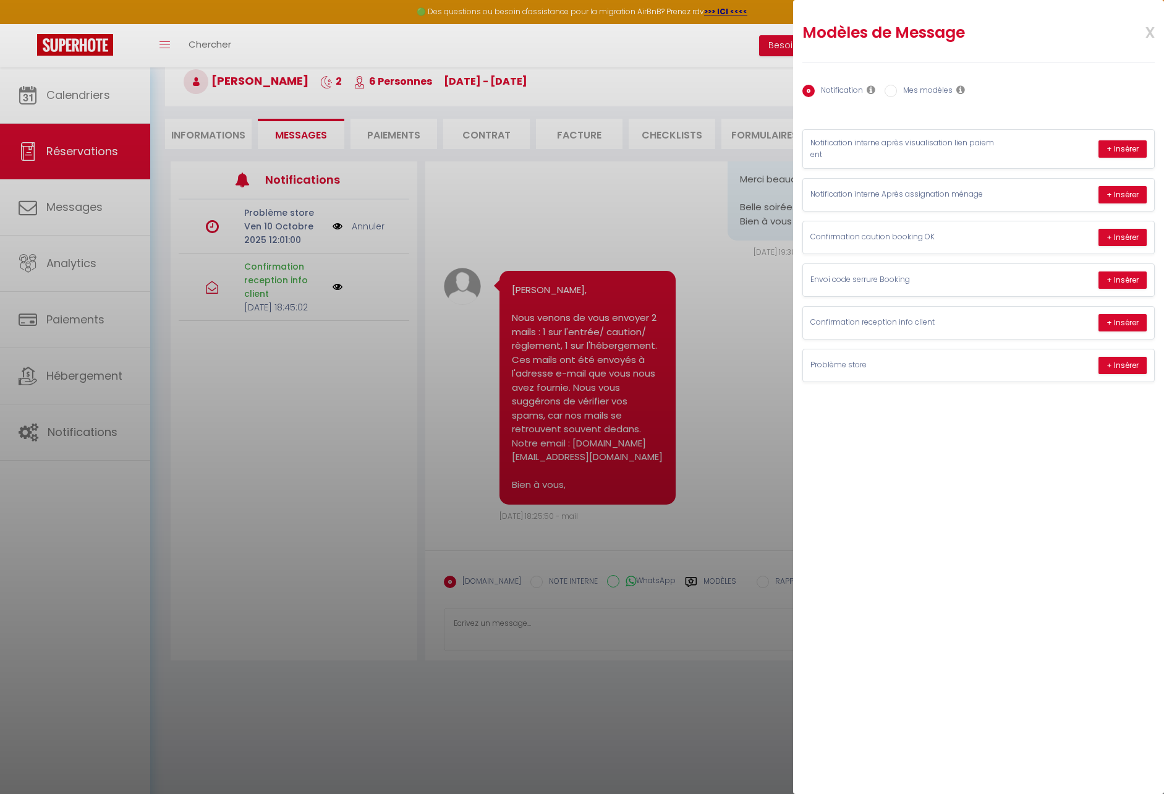
click at [937, 93] on label "Mes modèles" at bounding box center [925, 92] width 56 height 14
click at [897, 93] on input "Mes modèles" at bounding box center [891, 91] width 12 height 12
radio input "true"
radio input "false"
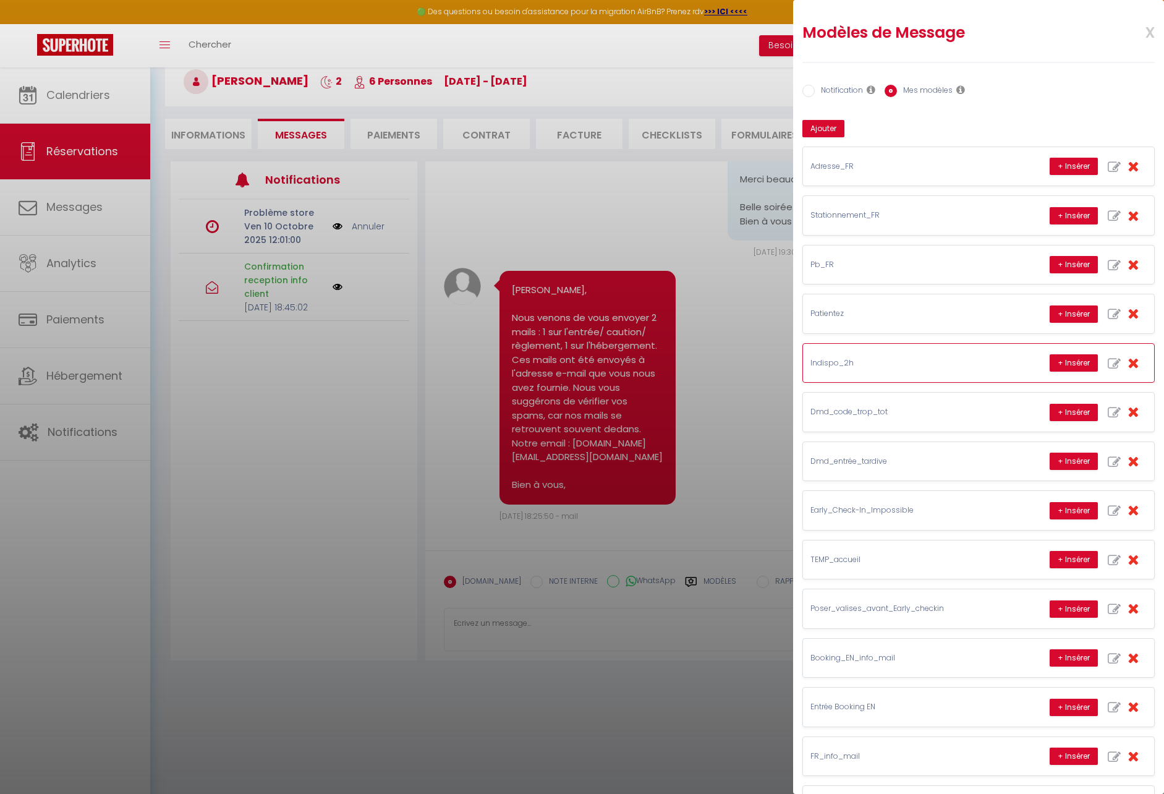
scroll to position [95, 0]
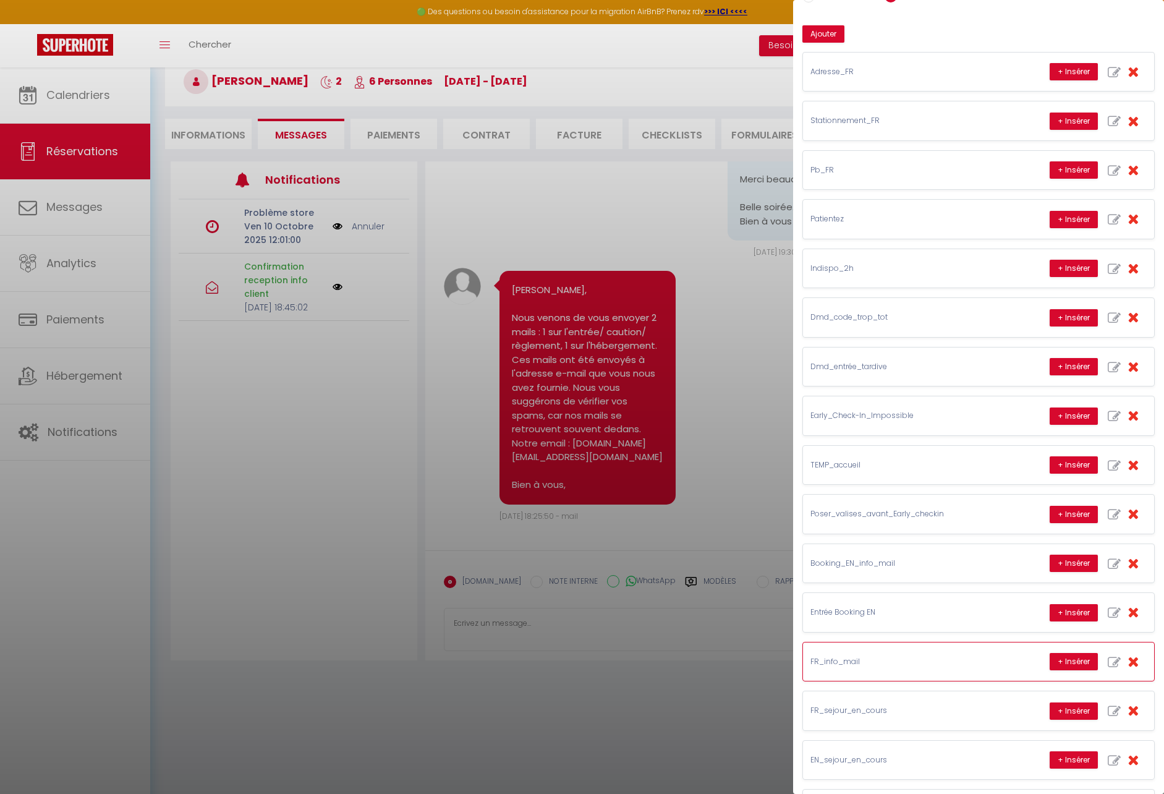
click at [964, 670] on div "FR_info_mail + Insérer" at bounding box center [978, 661] width 351 height 38
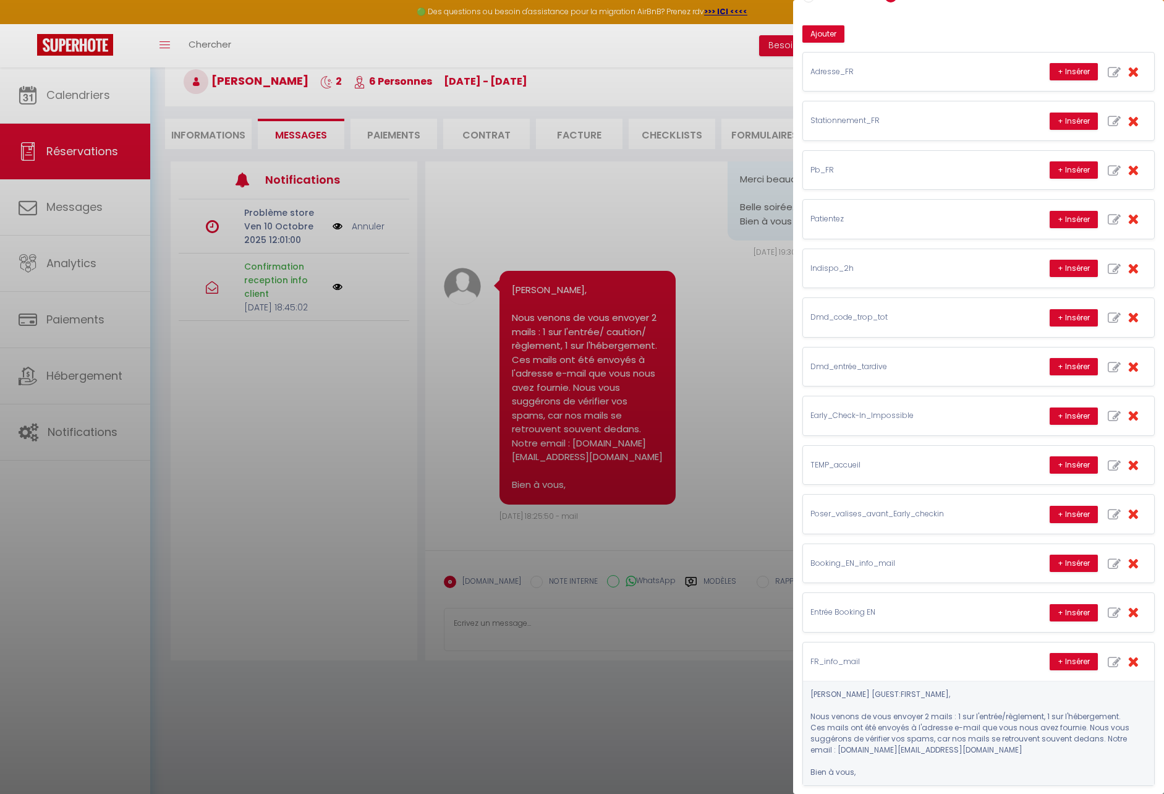
scroll to position [252, 0]
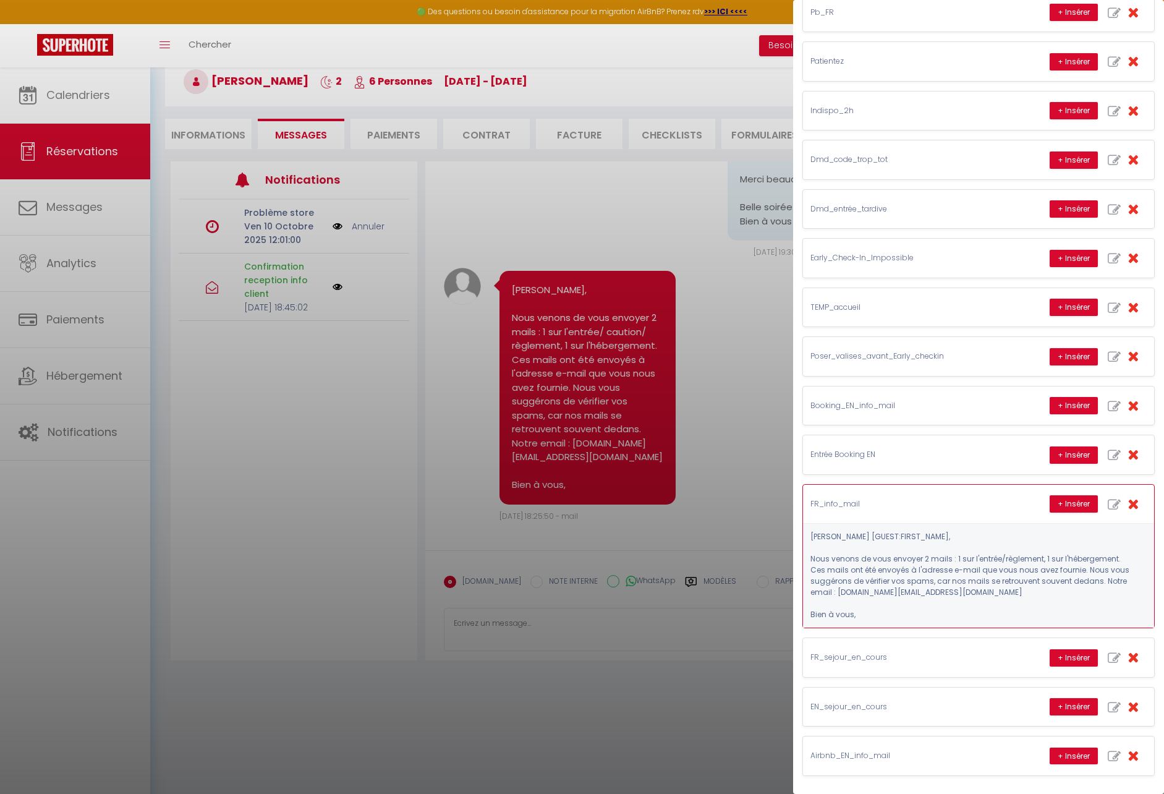
drag, startPoint x: 865, startPoint y: 613, endPoint x: 805, endPoint y: 536, distance: 98.2
click at [805, 536] on div "[PERSON_NAME] [GUEST:FIRST_NAME], Nous venons de vous envoyer 2 mails : 1 sur l…" at bounding box center [978, 575] width 351 height 104
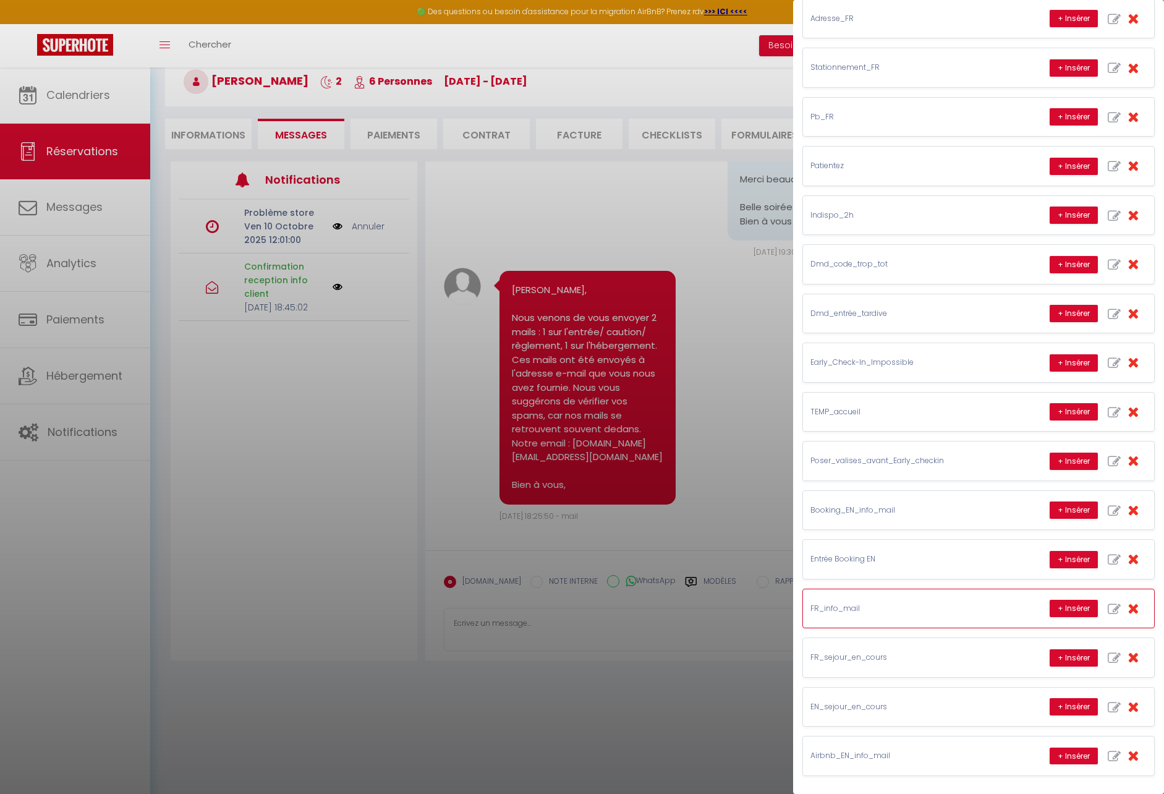
click at [1108, 610] on icon "button" at bounding box center [1114, 609] width 13 height 13
type input "FR_info_mail"
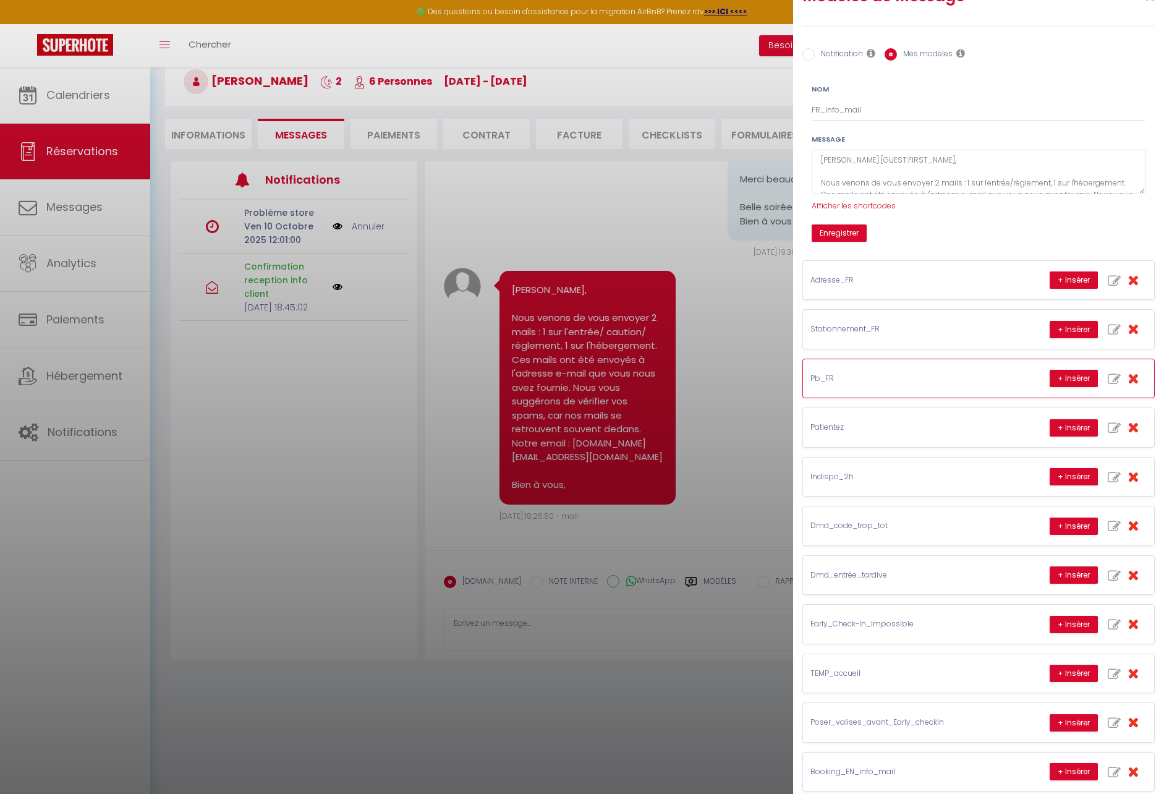
scroll to position [0, 0]
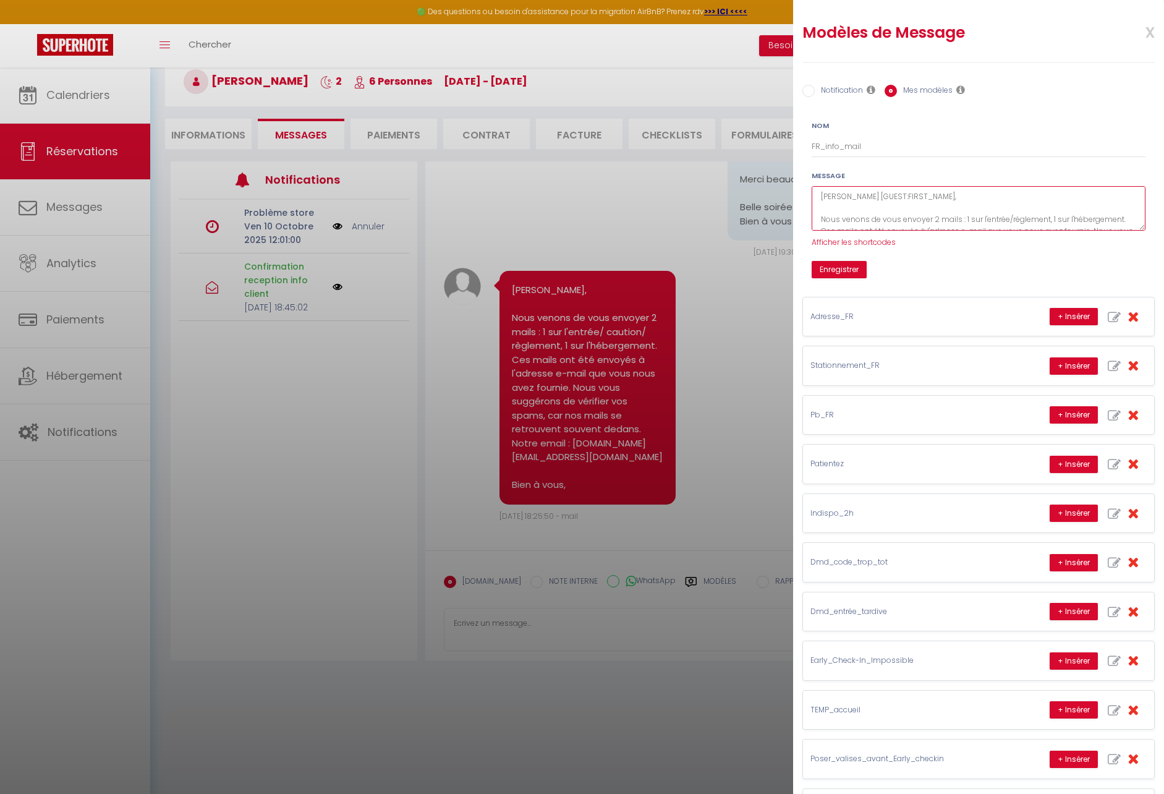
click at [859, 198] on textarea "[PERSON_NAME] [GUEST:FIRST_NAME], Nous venons de vous envoyer 2 mails : 1 sur l…" at bounding box center [979, 208] width 334 height 45
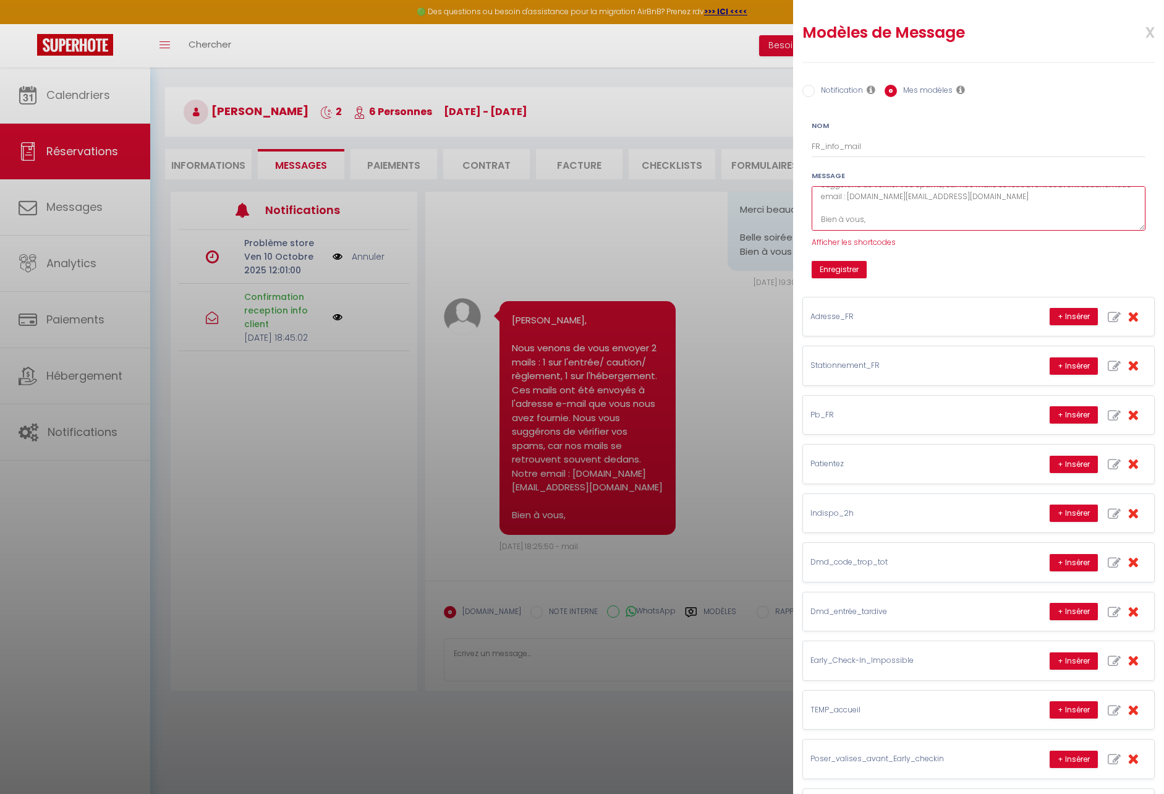
scroll to position [4, 0]
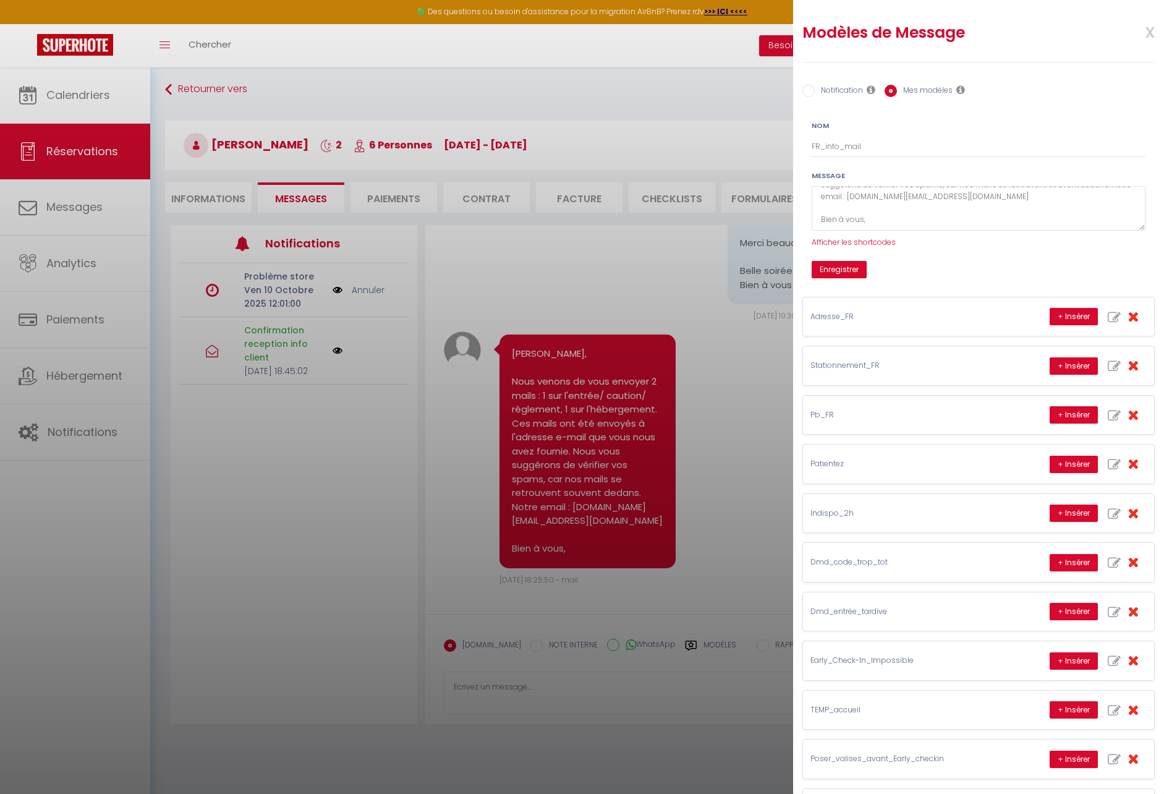
click at [992, 260] on form "Nom FR_info_mail Message [PERSON_NAME] [GUEST:FIRST_NAME], Nous venons de vous …" at bounding box center [979, 199] width 350 height 158
click at [841, 275] on button "Enregistrer" at bounding box center [839, 269] width 55 height 17
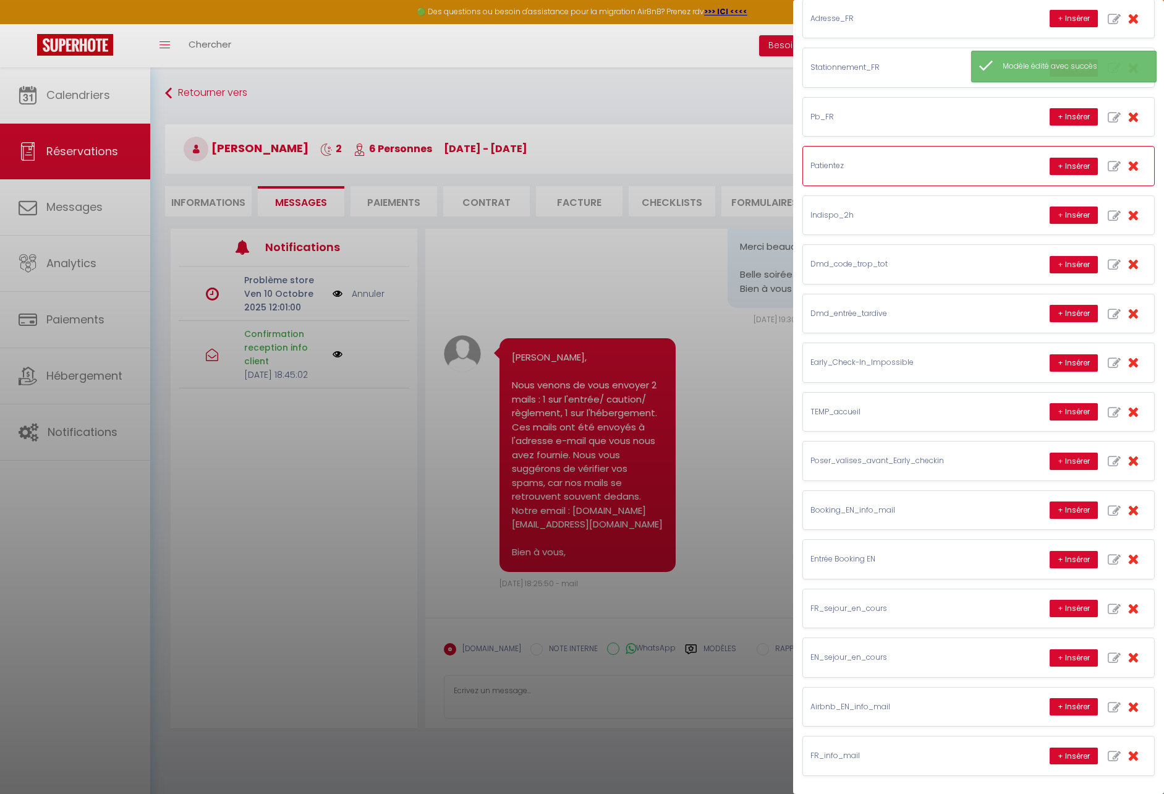
scroll to position [0, 0]
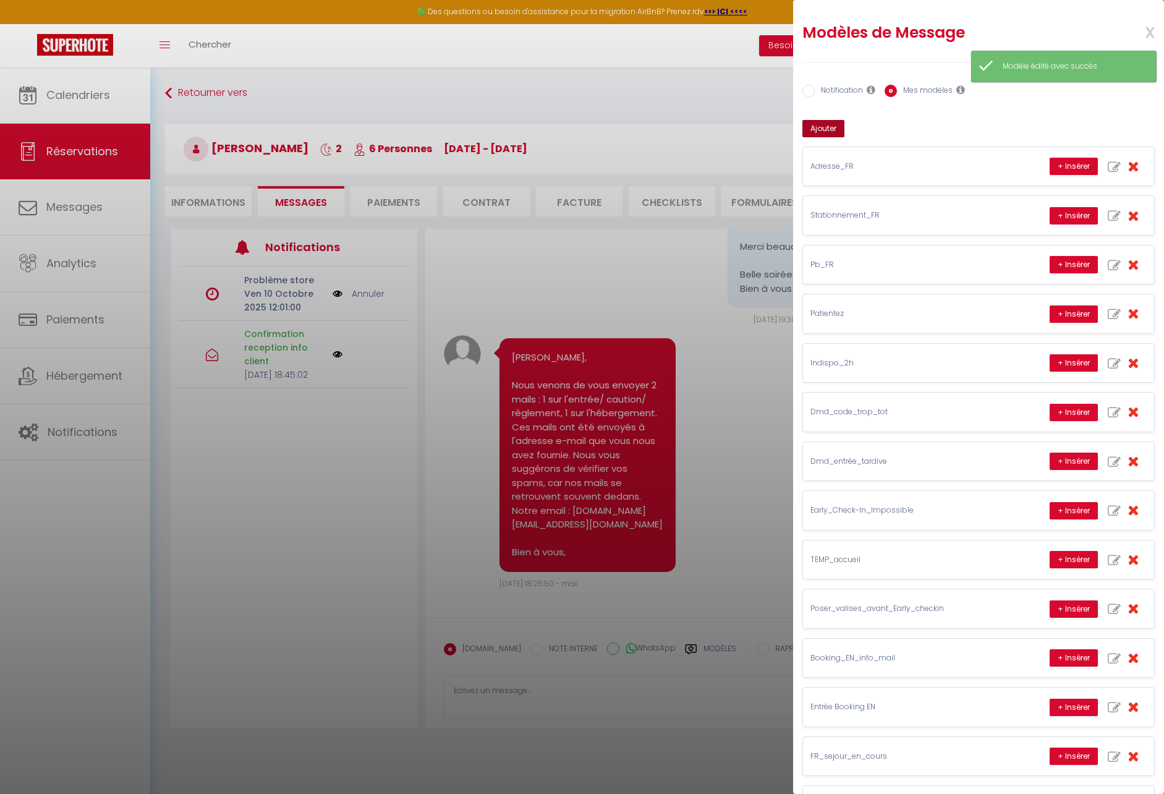
click at [819, 127] on button "Ajouter" at bounding box center [823, 128] width 42 height 17
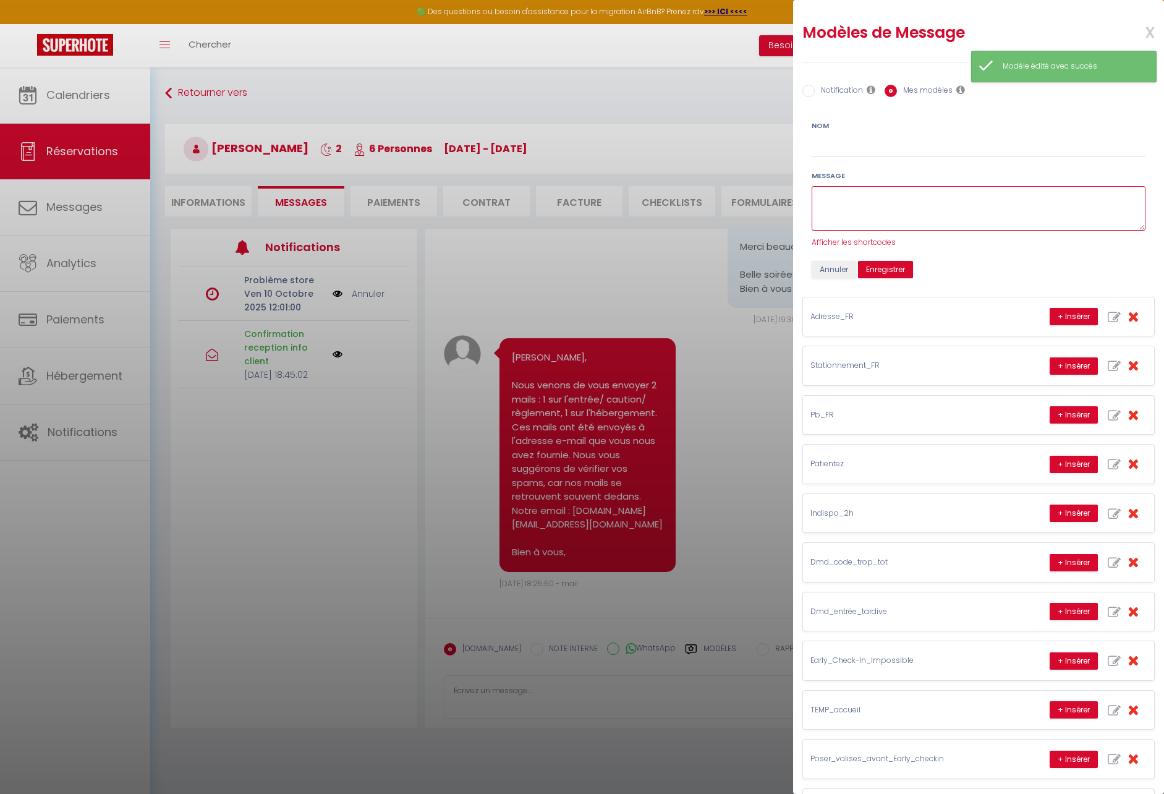
click at [919, 211] on textarea at bounding box center [979, 208] width 334 height 45
paste textarea "[PERSON_NAME] [GUEST:FIRST_NAME], Nous venons de vous envoyer 2 mails : 1 sur l…"
click at [1010, 219] on textarea "[PERSON_NAME] [GUEST:FIRST_NAME], Nous venons de vous envoyer 2 mails : 1 sur l…" at bounding box center [979, 208] width 334 height 45
type textarea "[PERSON_NAME] [GUEST:FIRST_NAME], Nous venons de vous envoyer 2 mails : 1 sur l…"
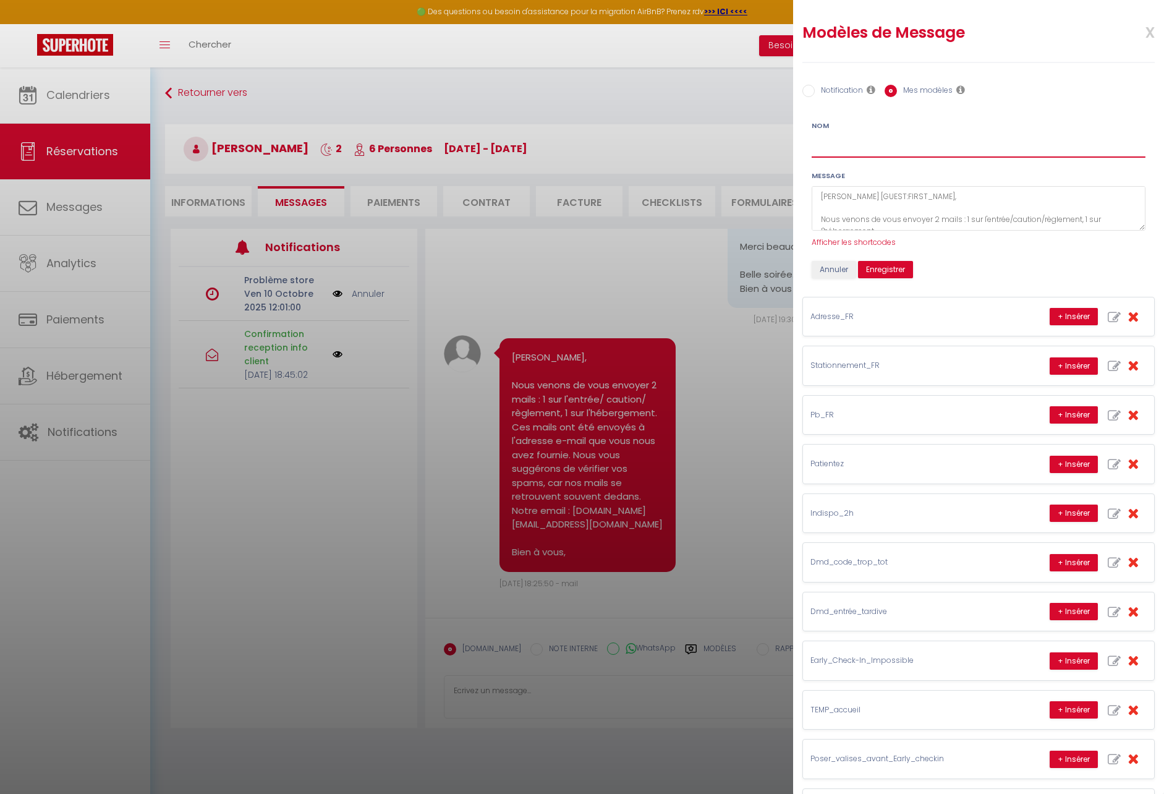
click at [985, 147] on input "Nom" at bounding box center [979, 146] width 334 height 22
click at [862, 143] on input "FR_Info_mail_booking" at bounding box center [979, 146] width 334 height 22
click at [827, 145] on input "FR_Info_mail-Booking" at bounding box center [979, 146] width 334 height 22
click at [906, 272] on button "Enregistrer" at bounding box center [885, 269] width 55 height 17
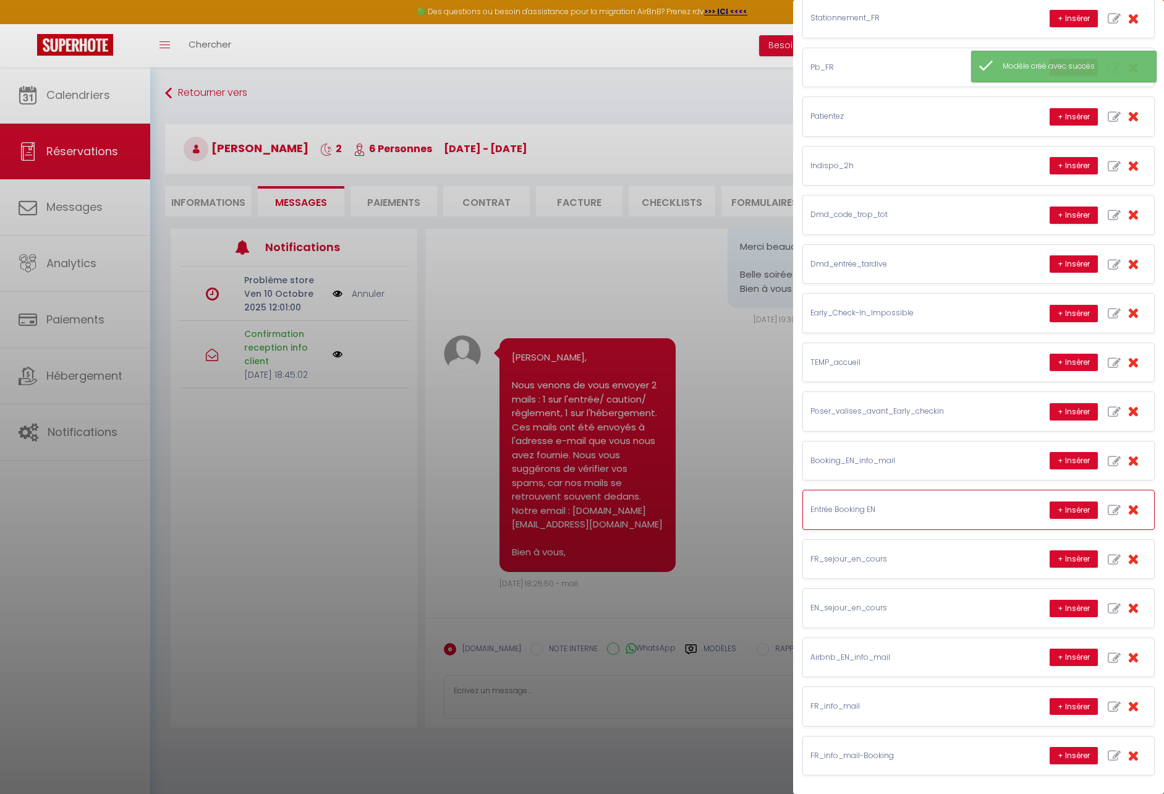
scroll to position [67, 0]
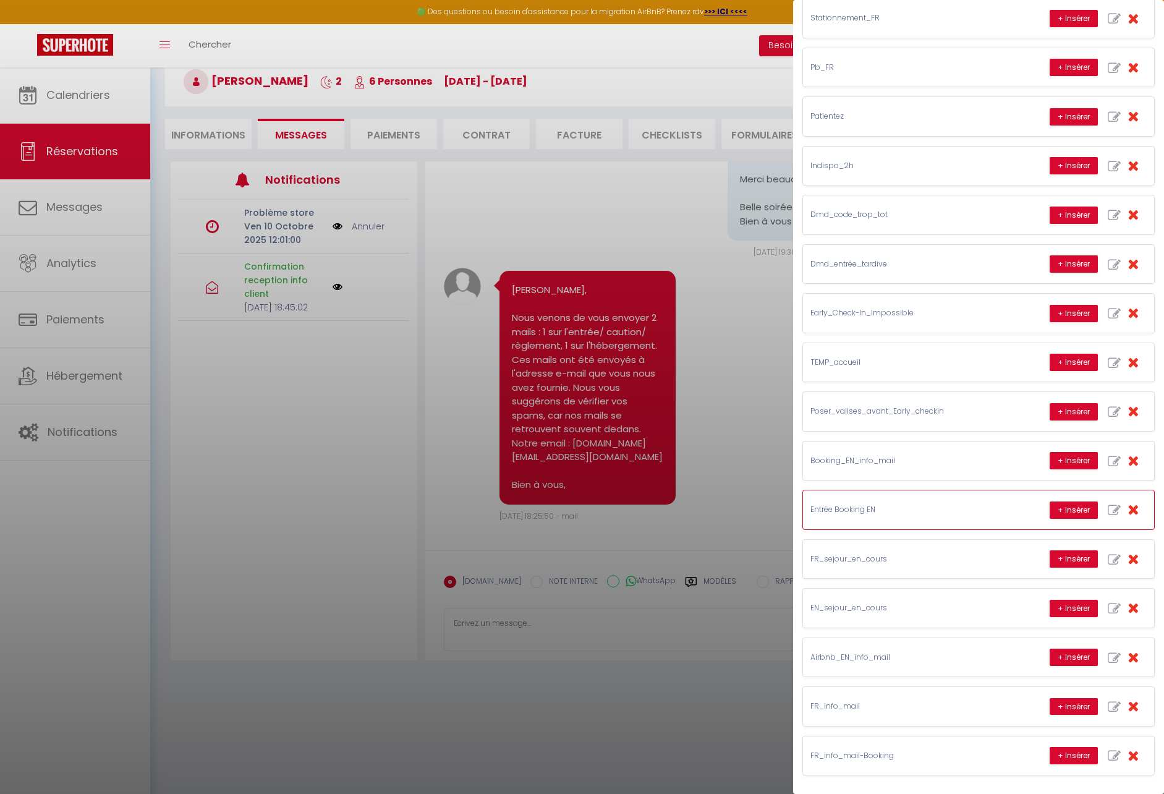
click at [903, 508] on p "Entrée Booking EN" at bounding box center [902, 510] width 185 height 12
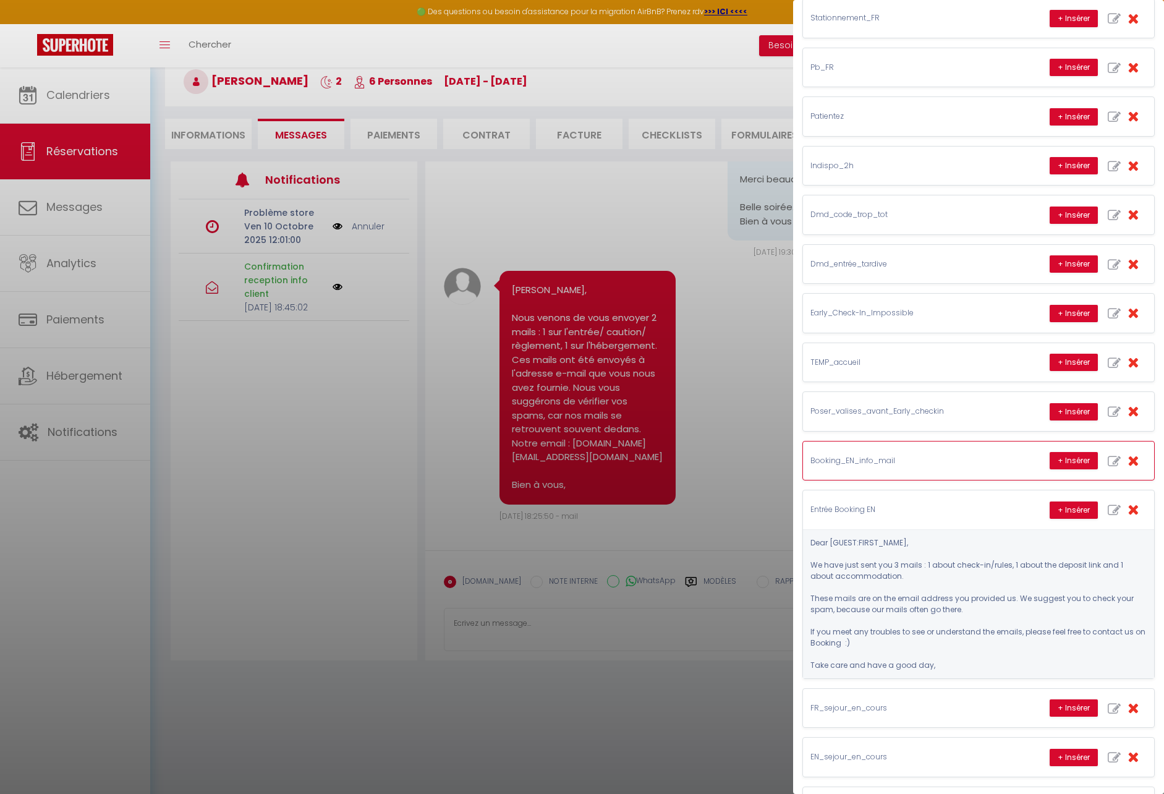
click at [937, 457] on p "Booking_EN_info_mail" at bounding box center [902, 461] width 185 height 12
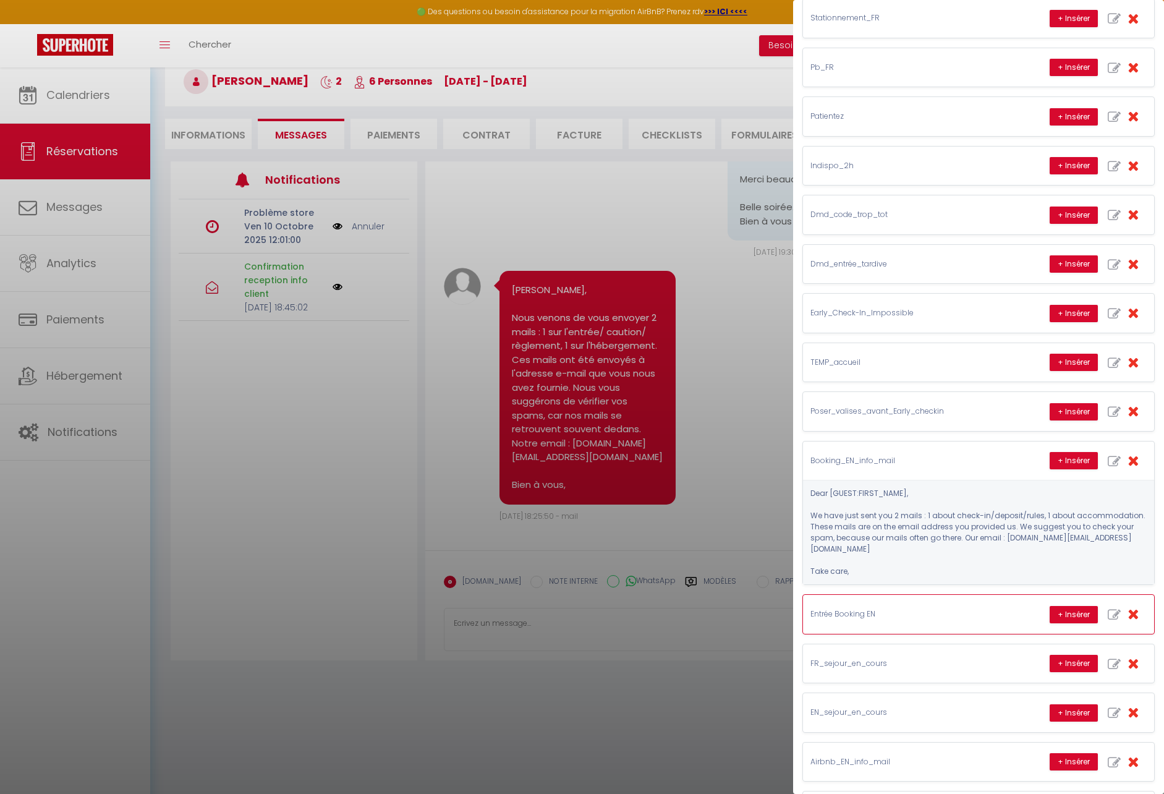
click at [1128, 606] on icon "button" at bounding box center [1133, 613] width 11 height 14
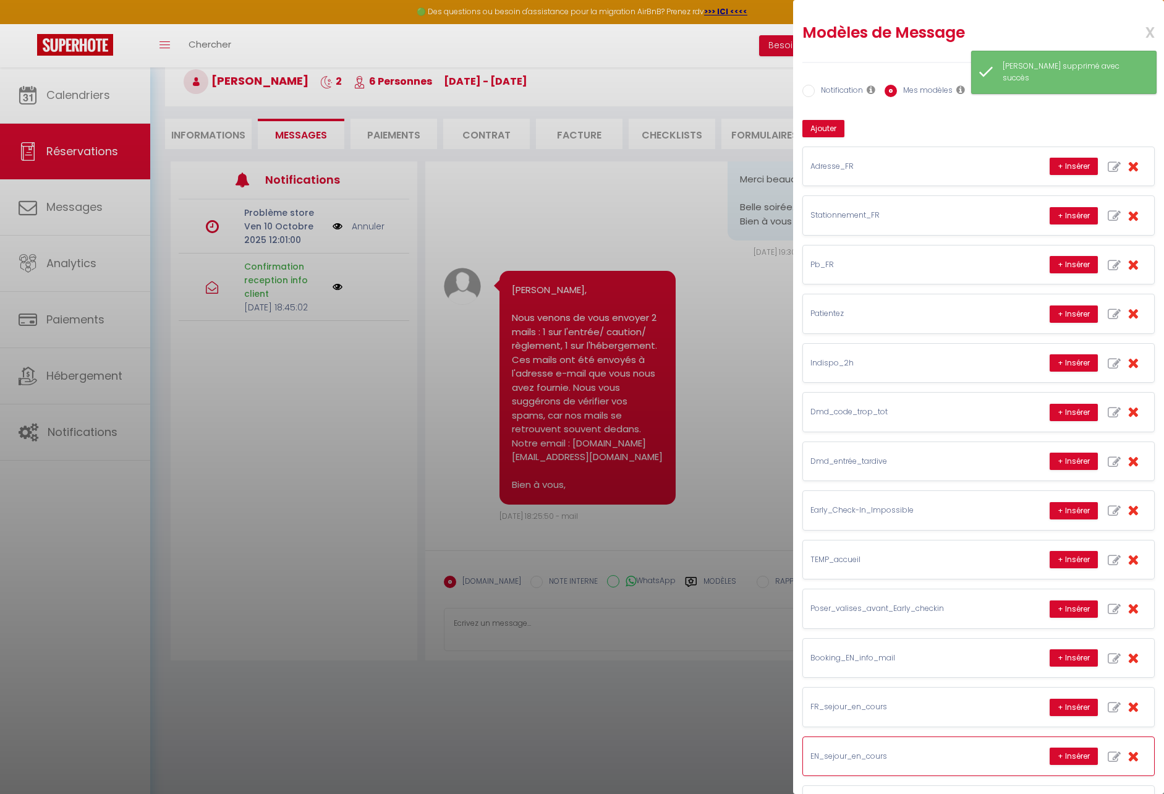
scroll to position [148, 0]
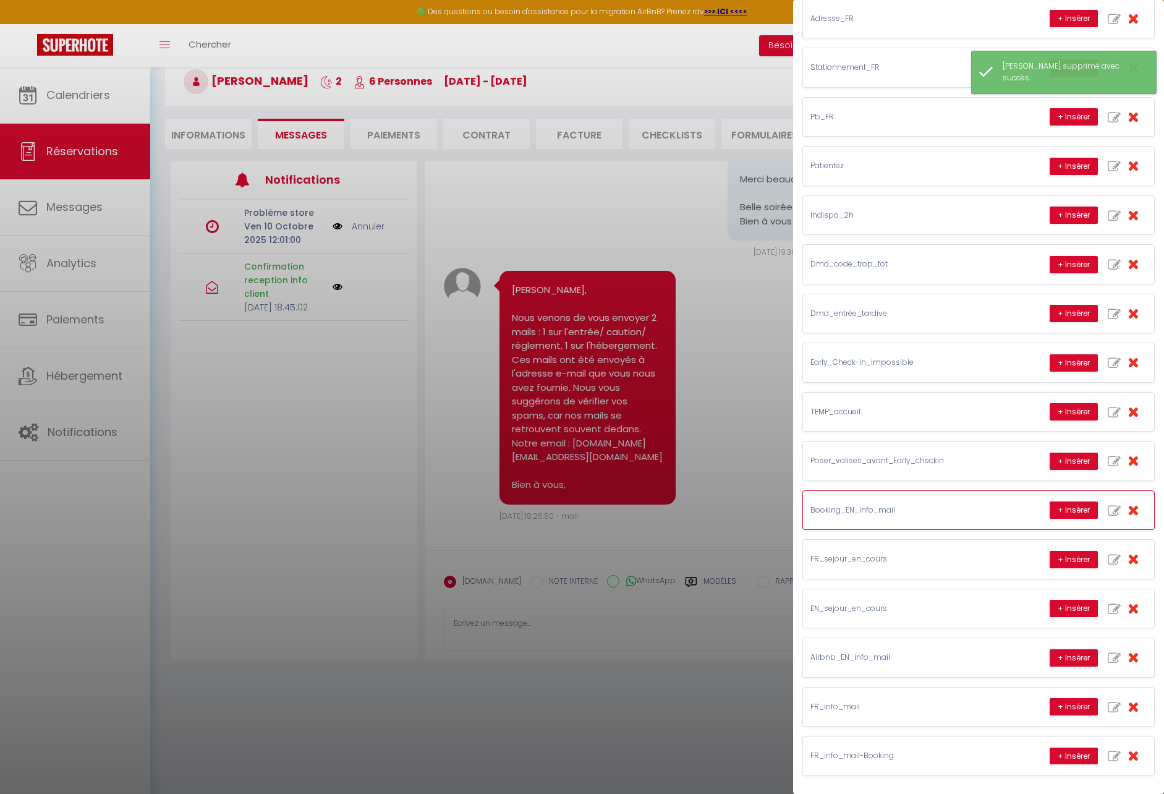
click at [888, 520] on div "Booking_EN_info_mail + Insérer" at bounding box center [978, 510] width 351 height 38
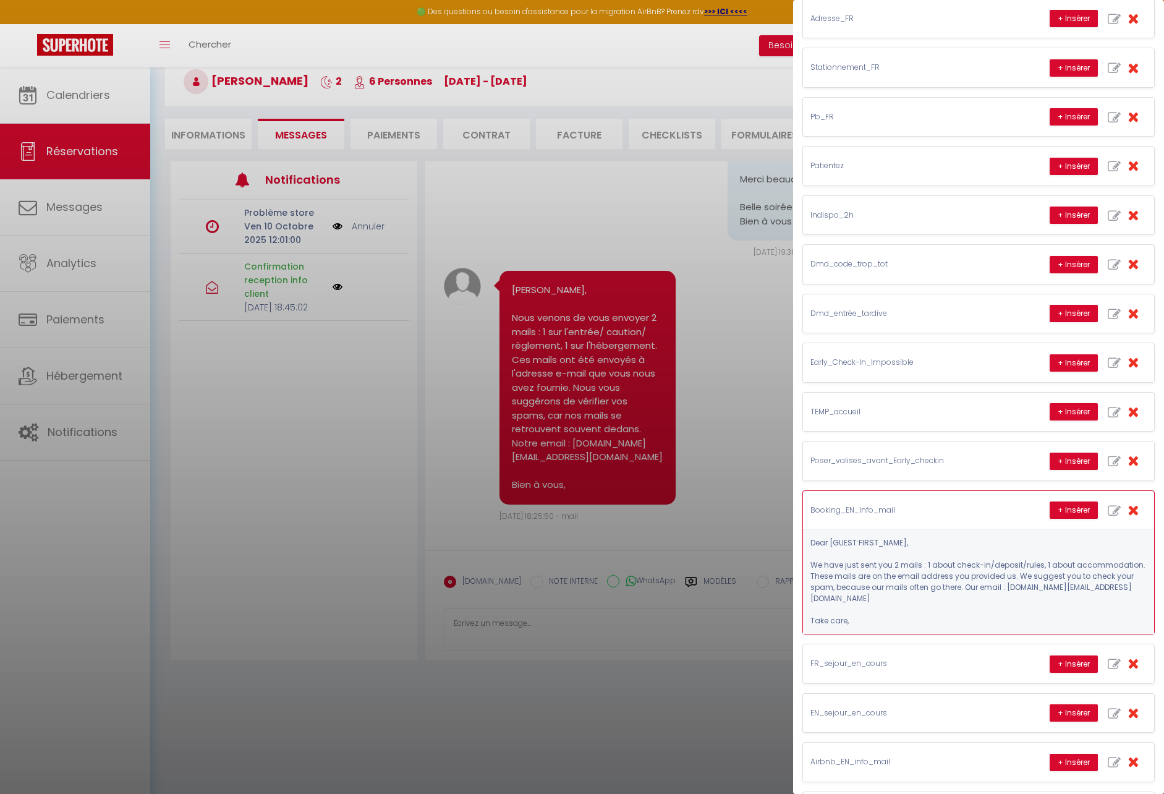
click at [1108, 508] on icon "button" at bounding box center [1114, 510] width 13 height 13
type input "Booking_EN_info_mail"
type textarea "Dear [GUEST:FIRST_NAME], We have just sent you 2 mails : 1 about check-in/depos…"
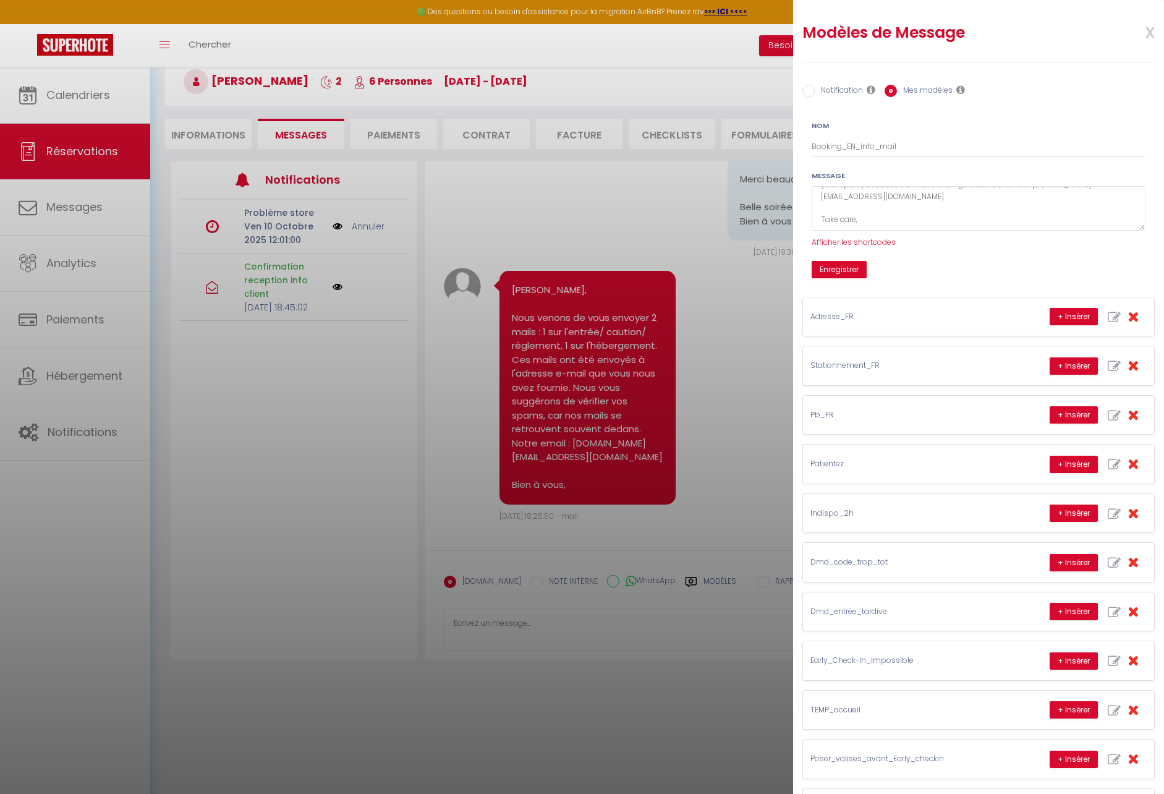
scroll to position [51, 0]
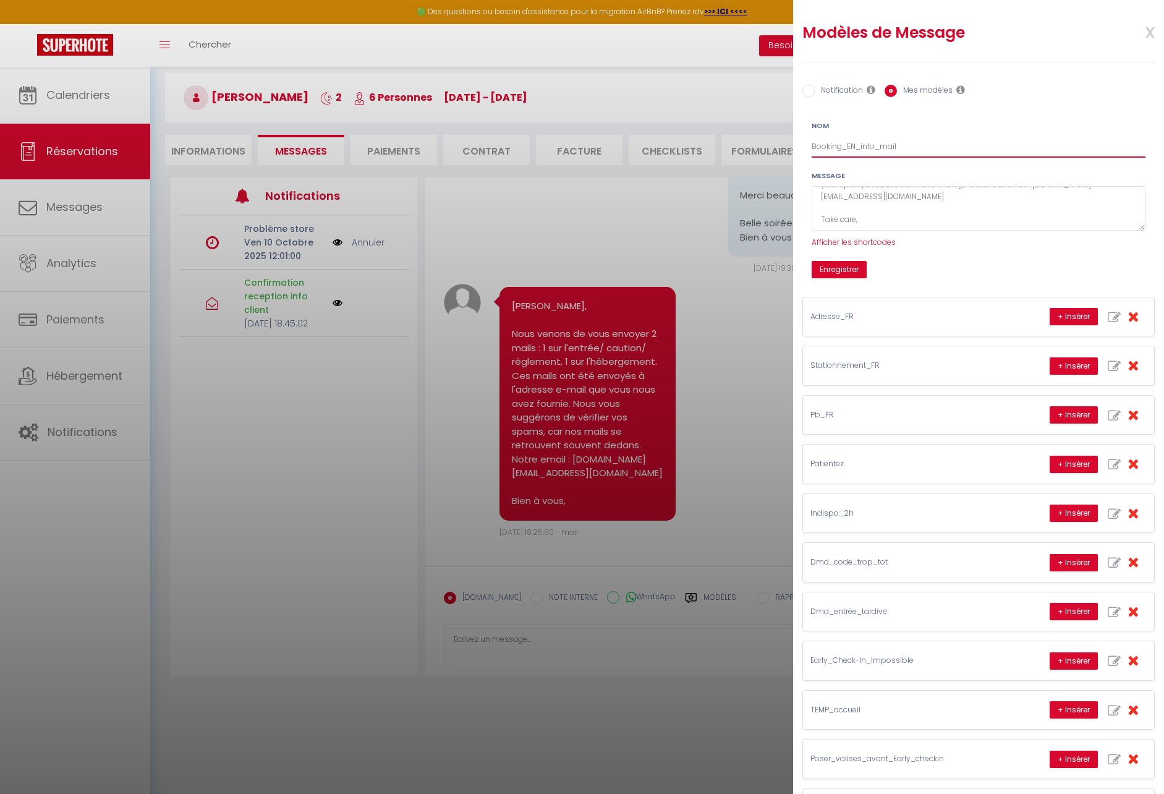
drag, startPoint x: 844, startPoint y: 147, endPoint x: 805, endPoint y: 150, distance: 39.7
click at [794, 139] on div "Nom Booking_EN_info_mail Message Dear [GUEST:FIRST_NAME], We have just sent you…" at bounding box center [978, 195] width 368 height 168
click at [909, 142] on input "EN_info_mail" at bounding box center [979, 146] width 334 height 22
click at [835, 274] on button "Enregistrer" at bounding box center [839, 269] width 55 height 17
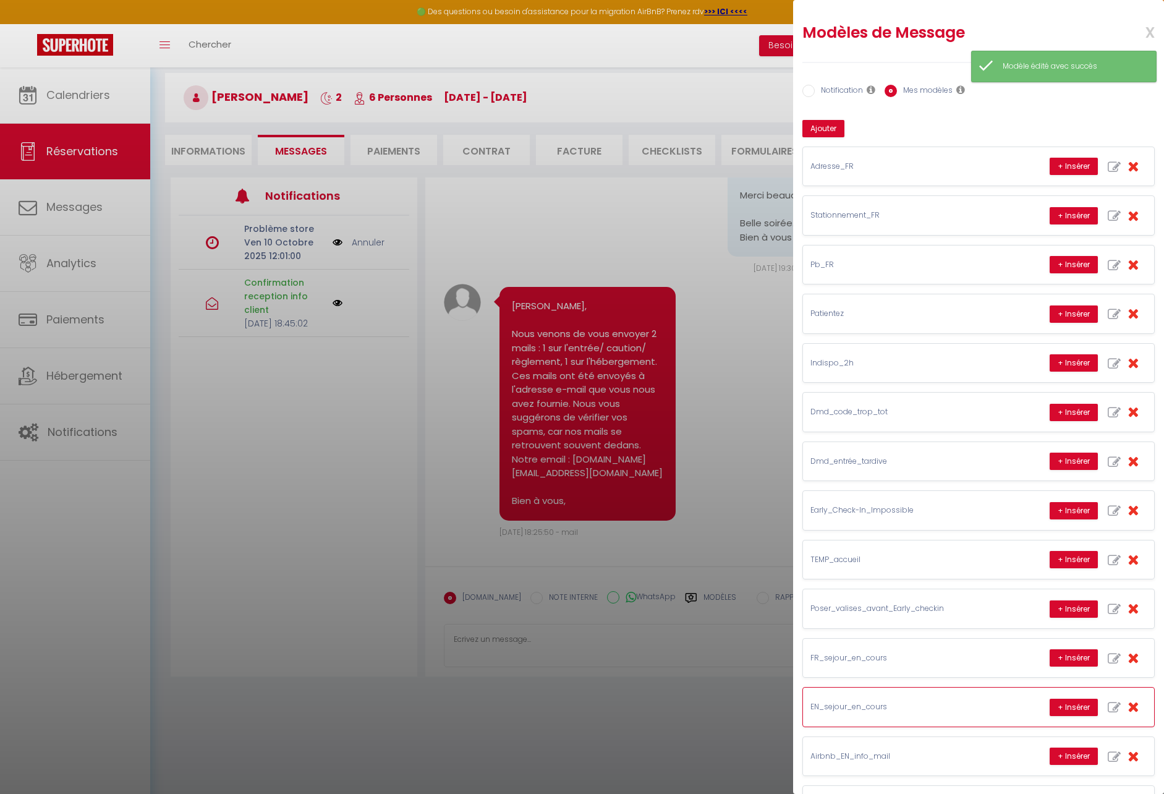
scroll to position [67, 0]
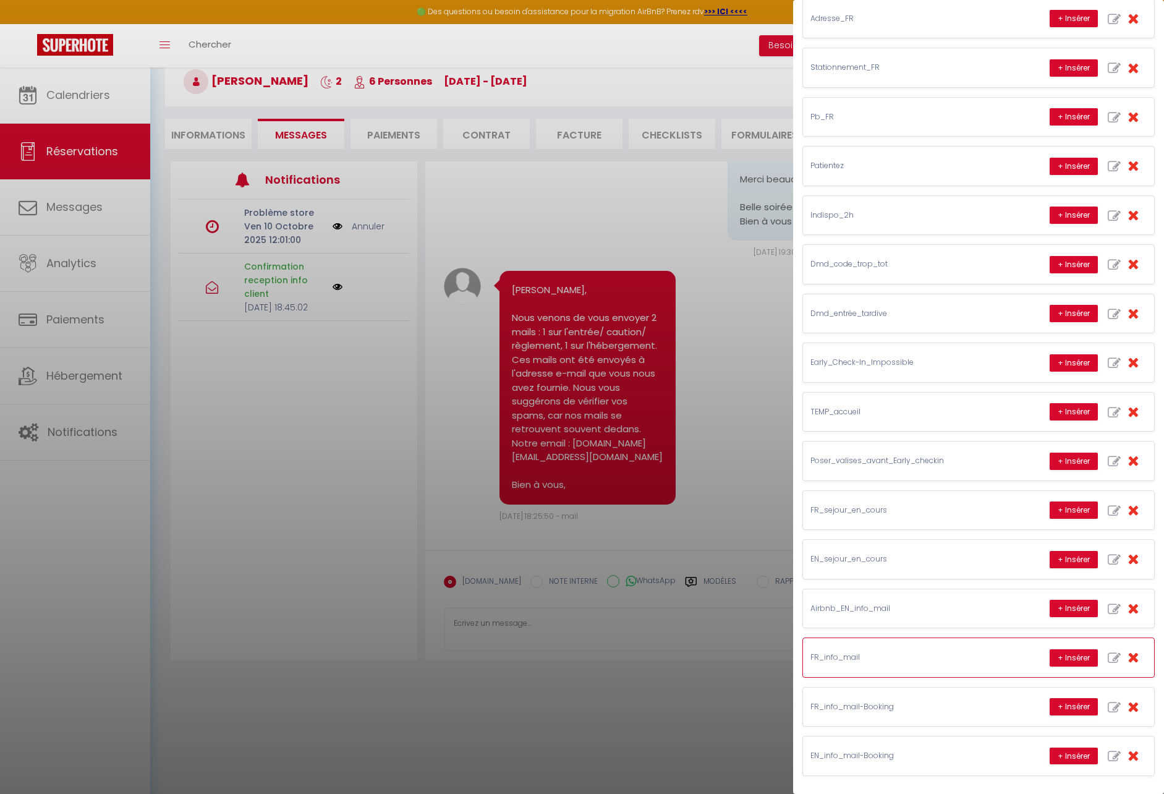
click at [929, 665] on div "FR_info_mail + Insérer" at bounding box center [978, 657] width 351 height 38
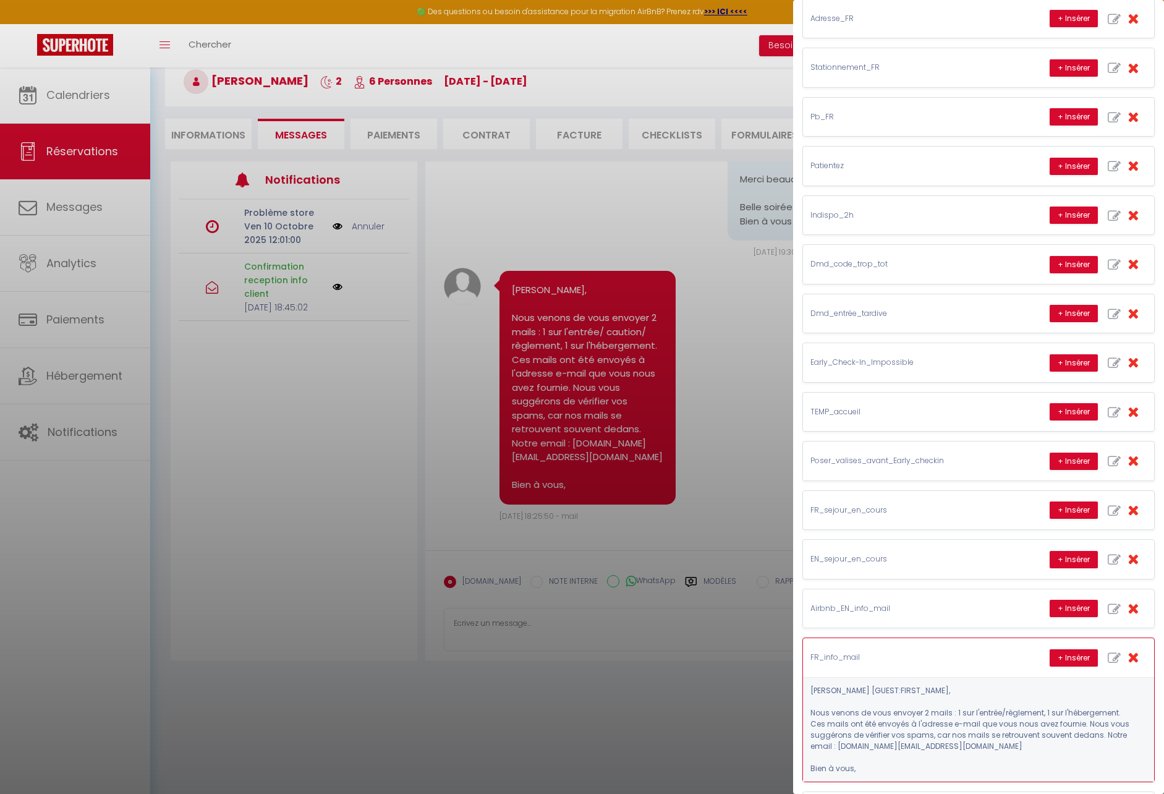
click at [1108, 657] on icon "button" at bounding box center [1114, 658] width 13 height 13
type input "FR_info_mail"
type textarea "[PERSON_NAME] [GUEST:FIRST_NAME], Nous venons de vous envoyer 2 mails : 1 sur l…"
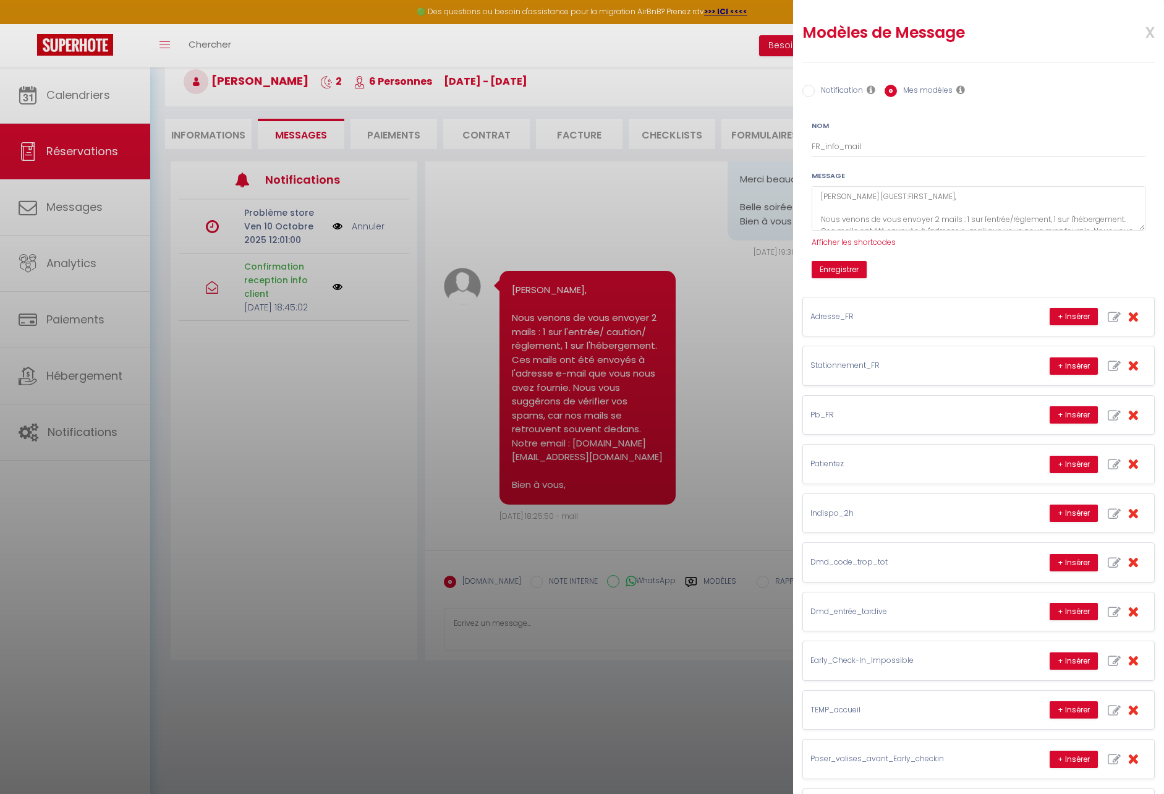
scroll to position [51, 0]
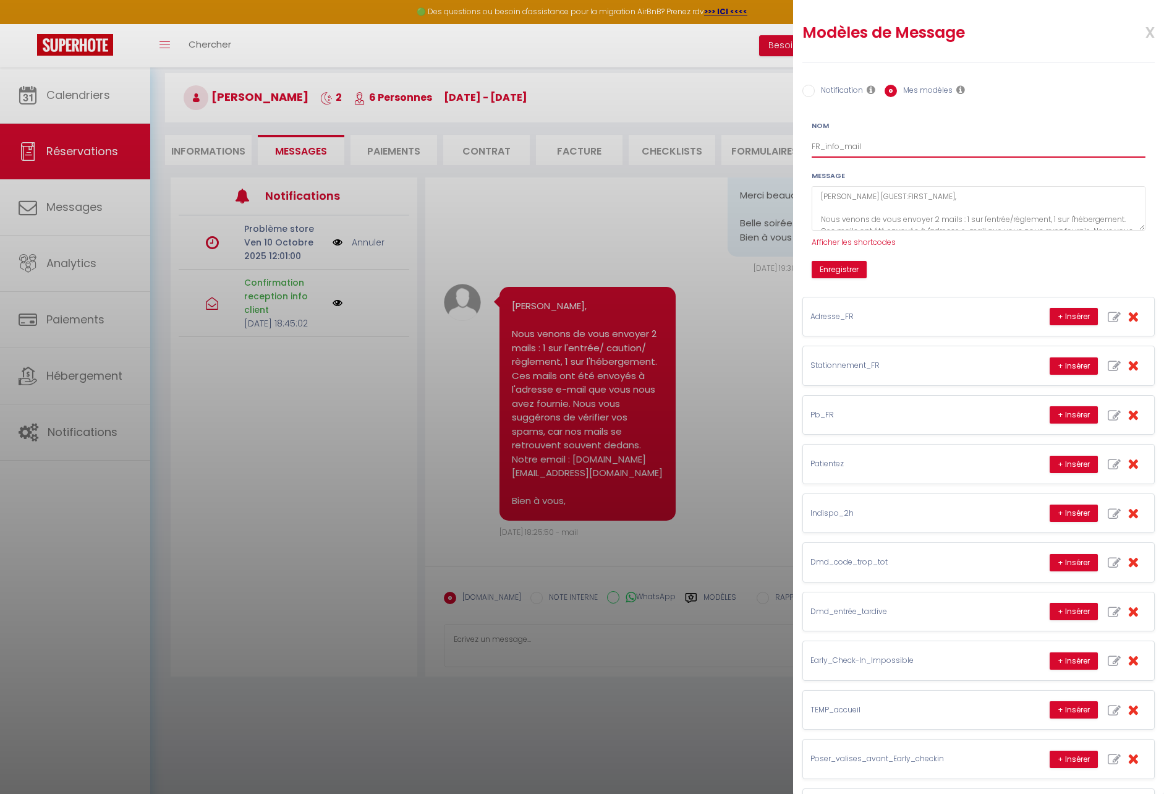
click at [867, 146] on input "FR_info_mail" at bounding box center [979, 146] width 334 height 22
click at [851, 273] on button "Enregistrer" at bounding box center [839, 269] width 55 height 17
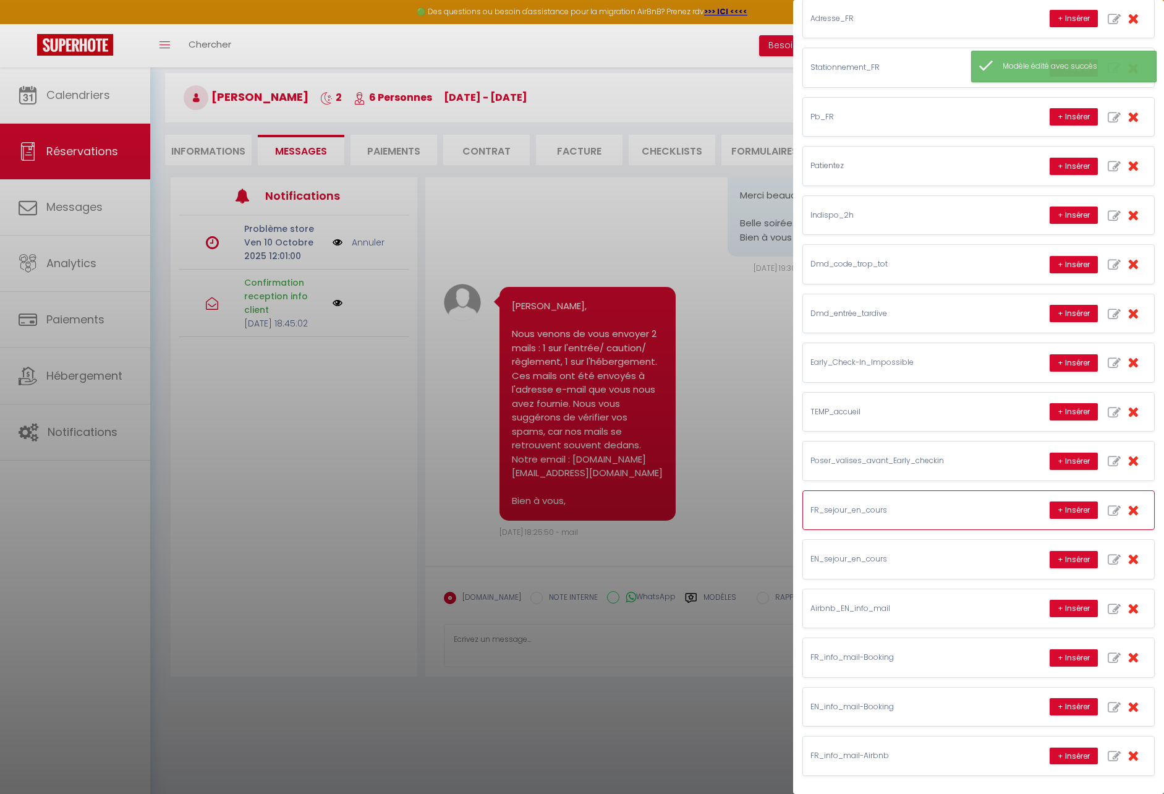
scroll to position [67, 0]
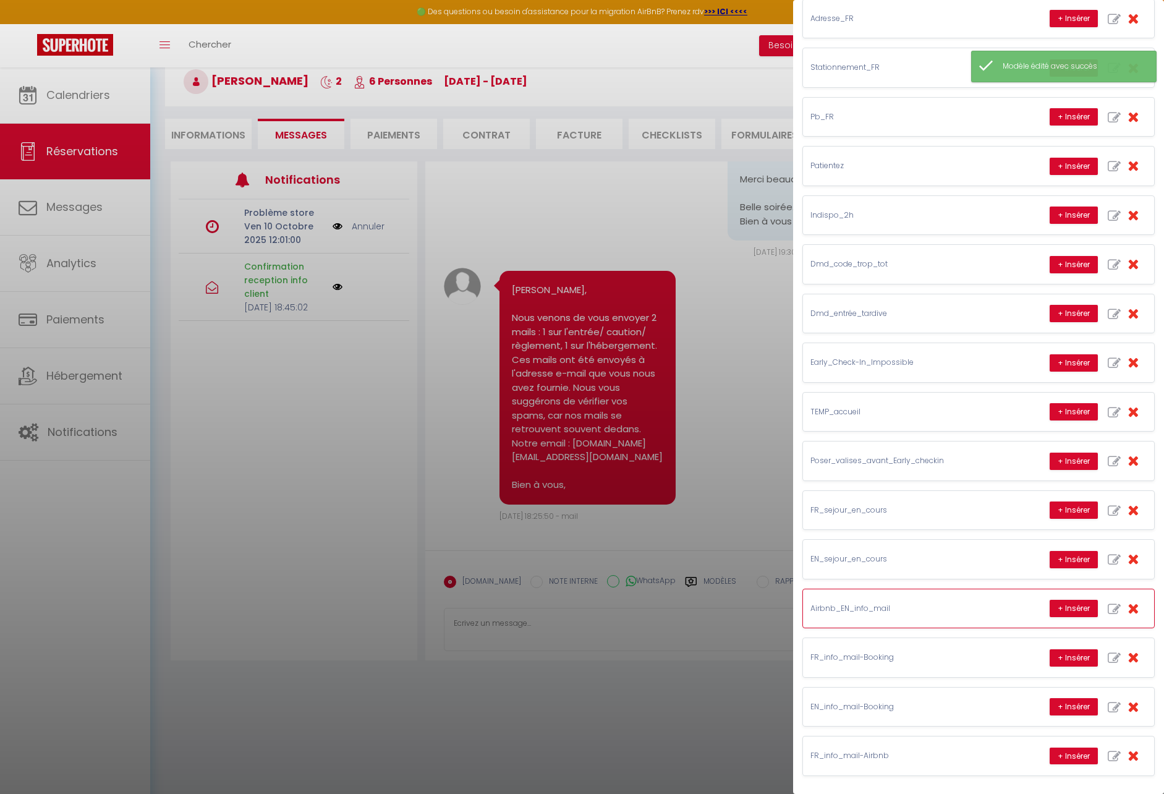
click at [1108, 606] on icon "button" at bounding box center [1114, 609] width 13 height 13
type input "Airbnb_EN_info_mail"
type textarea "Dear [GUEST:FIRST_NAME], We have just sent you 2 mails : 1 about check-in/rules…"
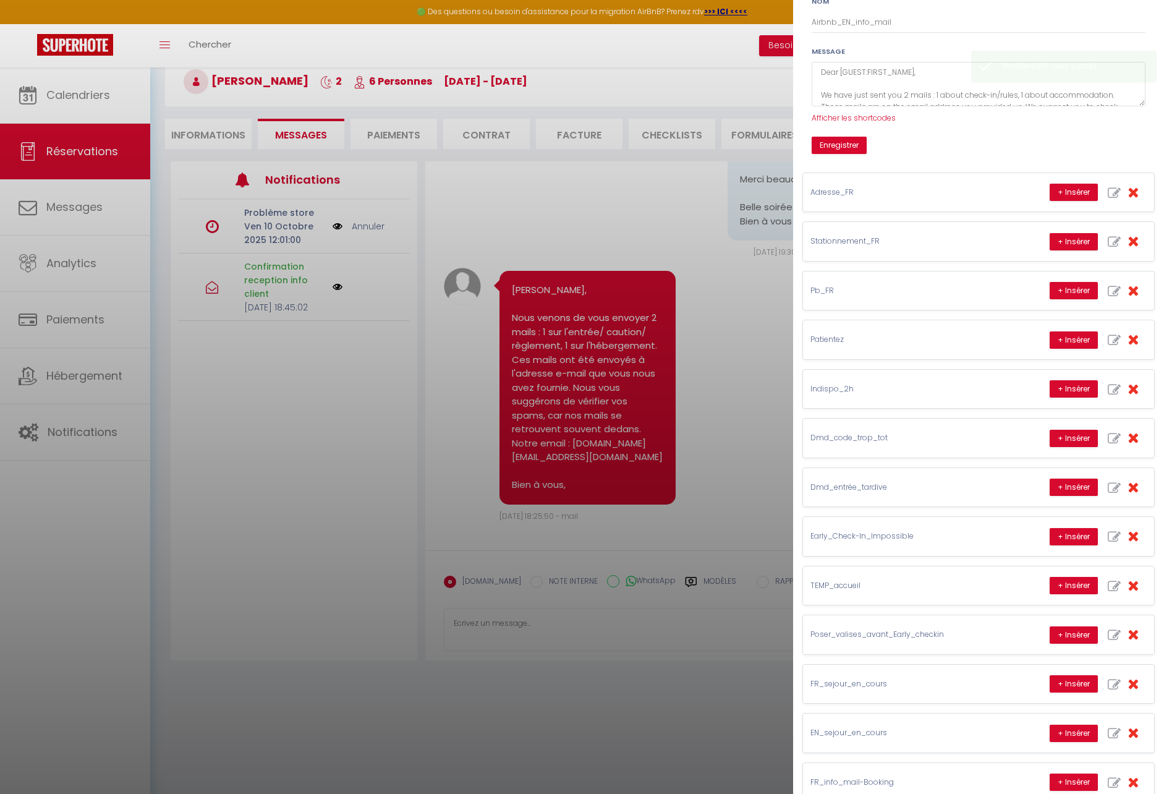
scroll to position [0, 0]
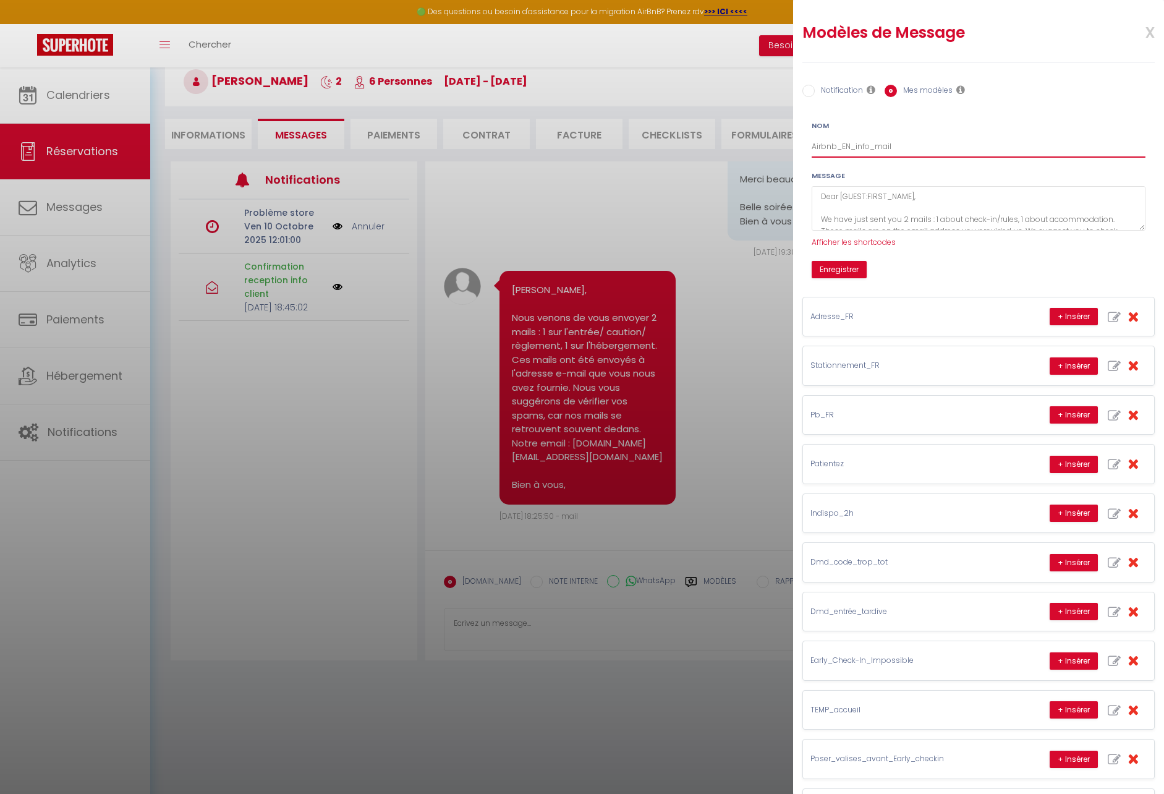
drag, startPoint x: 842, startPoint y: 147, endPoint x: 812, endPoint y: 147, distance: 29.7
click at [812, 147] on input "Airbnb_EN_info_mail" at bounding box center [979, 146] width 334 height 22
click at [891, 148] on input "EN_info_mail" at bounding box center [979, 146] width 334 height 22
paste input "Airbnb_"
type input "EN_info_mail-Airbnb"
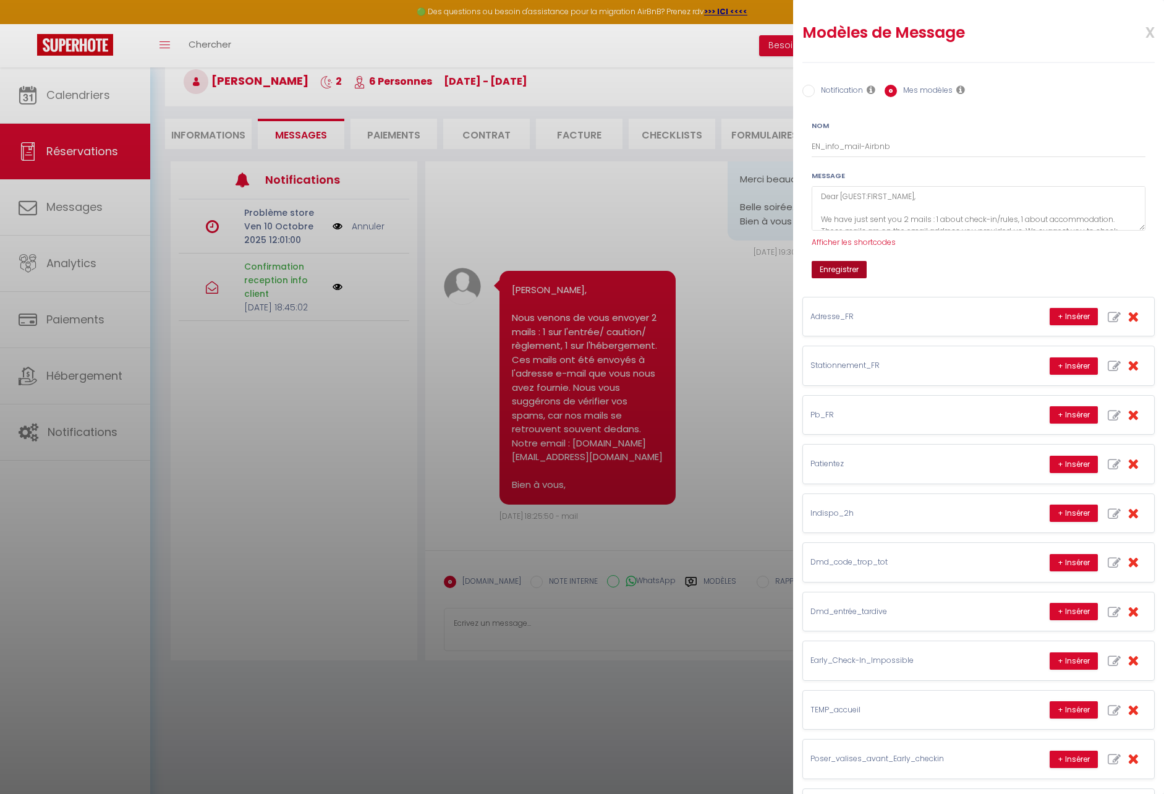
click at [855, 276] on button "Enregistrer" at bounding box center [839, 269] width 55 height 17
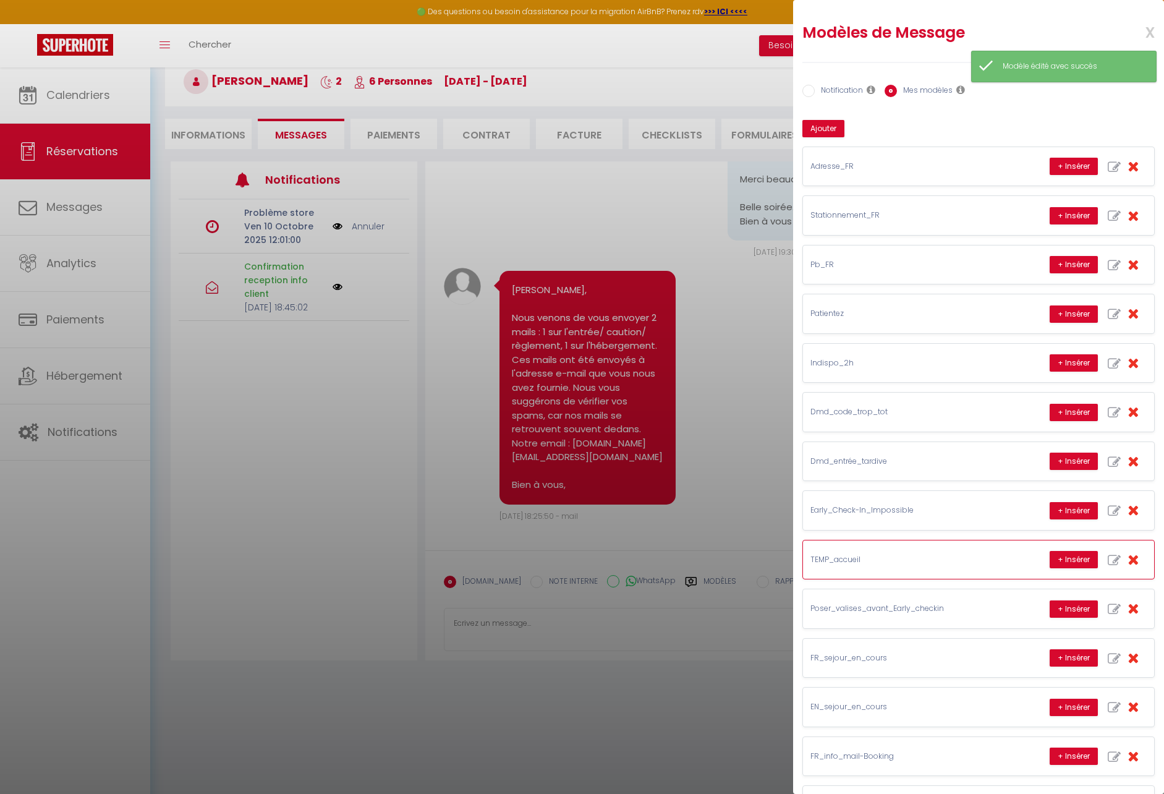
scroll to position [148, 0]
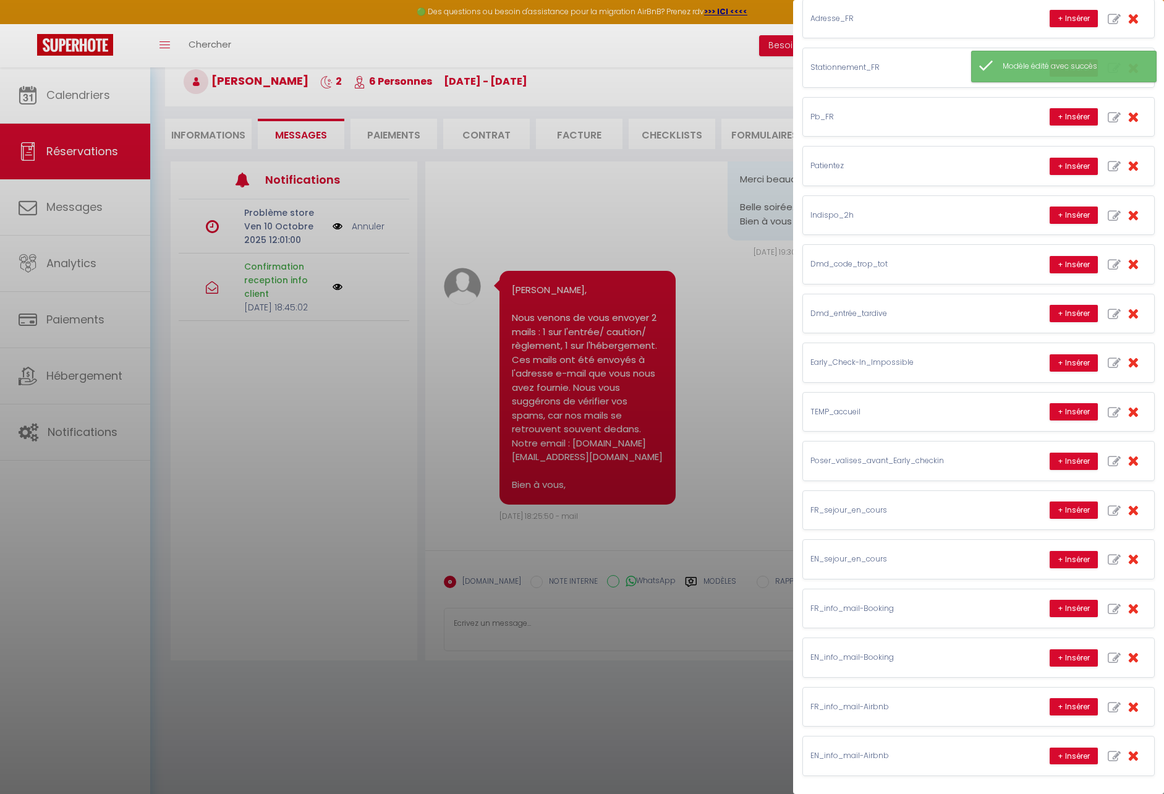
click at [694, 738] on div at bounding box center [582, 397] width 1164 height 794
